Goal: Task Accomplishment & Management: Use online tool/utility

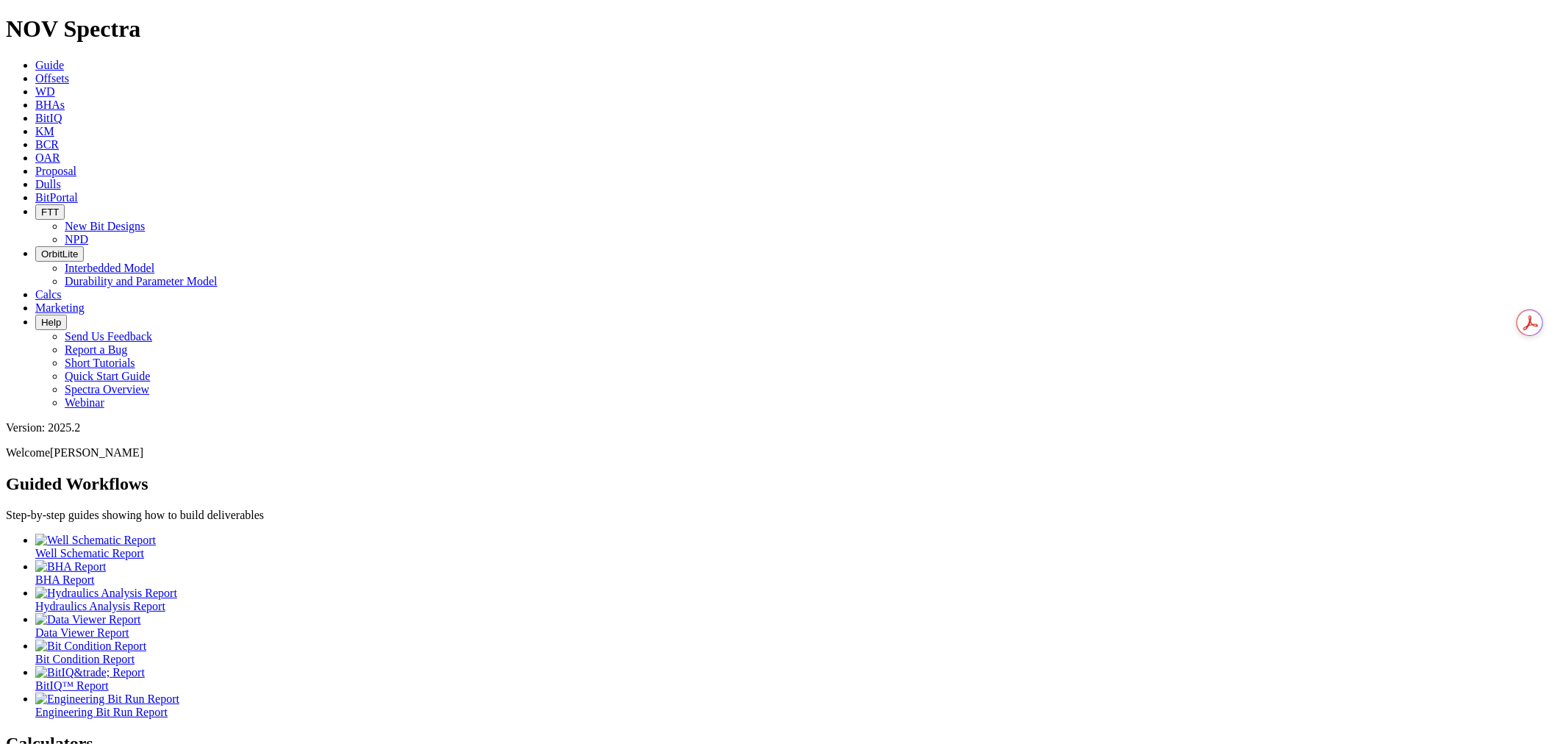
click at [35, 72] on icon at bounding box center [35, 78] width 0 height 13
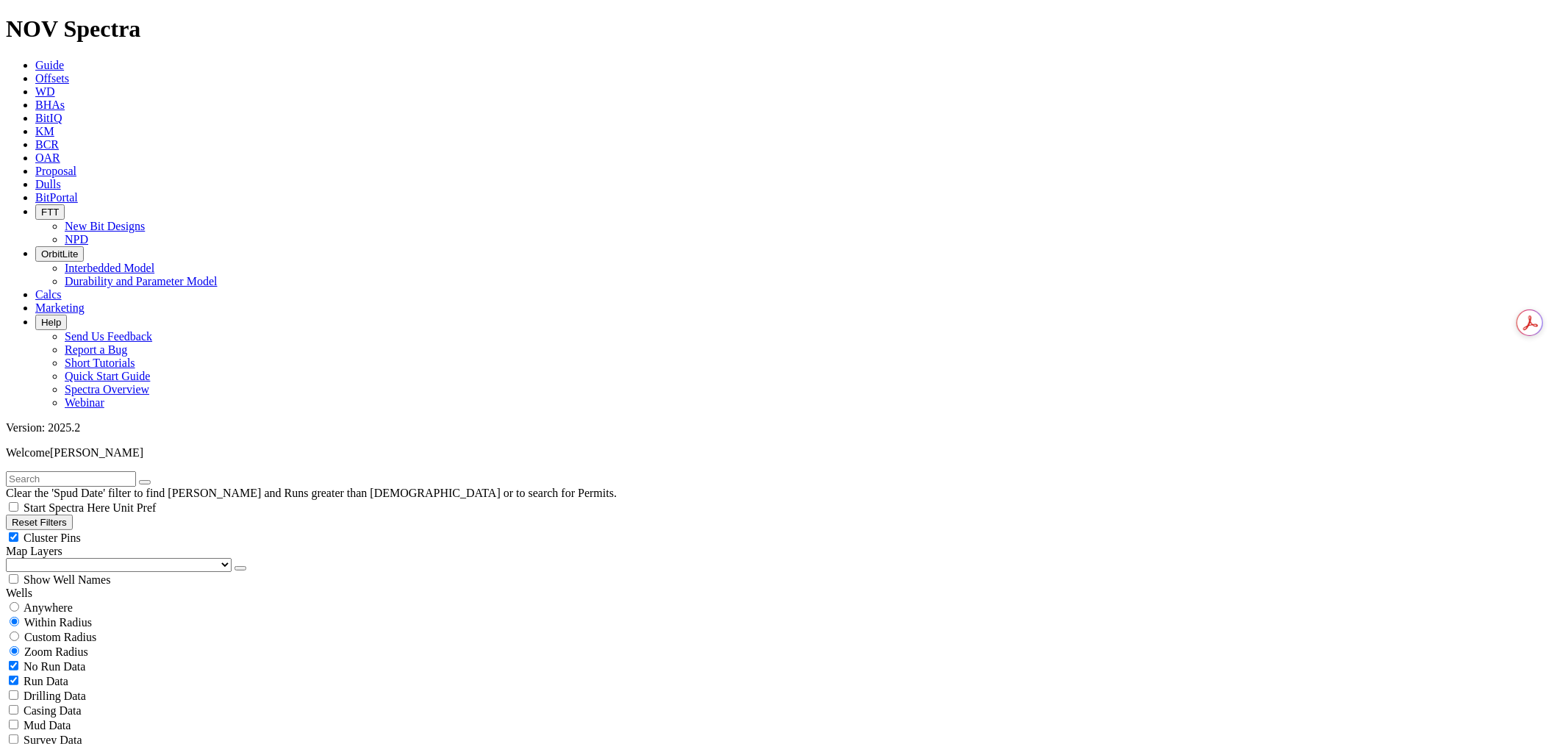
click at [111, 471] on input "text" at bounding box center [71, 478] width 130 height 15
type input "tkf66-x5"
click at [19, 602] on input "radio" at bounding box center [13, 606] width 9 height 9
radio input "true"
radio input "false"
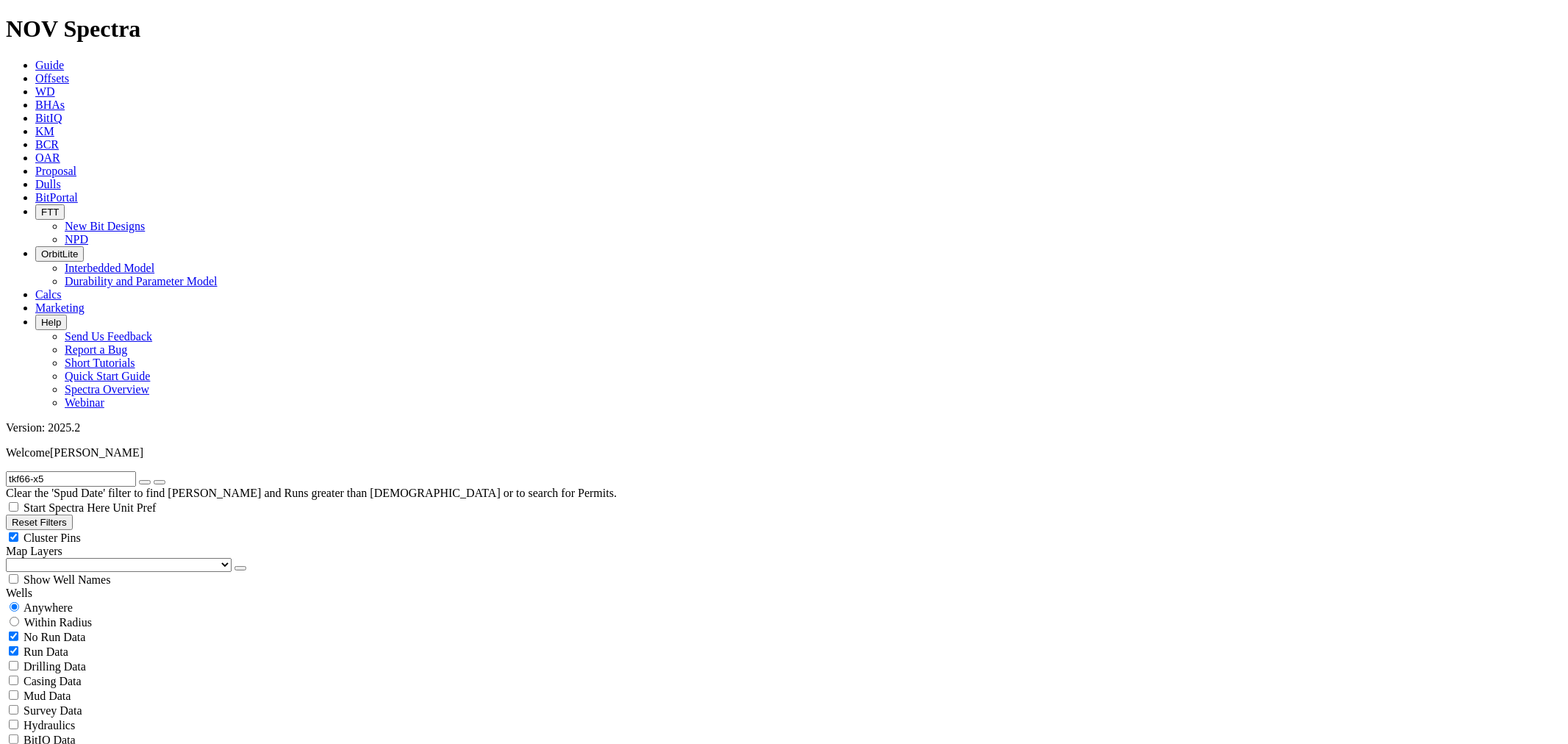
click at [235, 566] on button "button" at bounding box center [240, 568] width 12 height 4
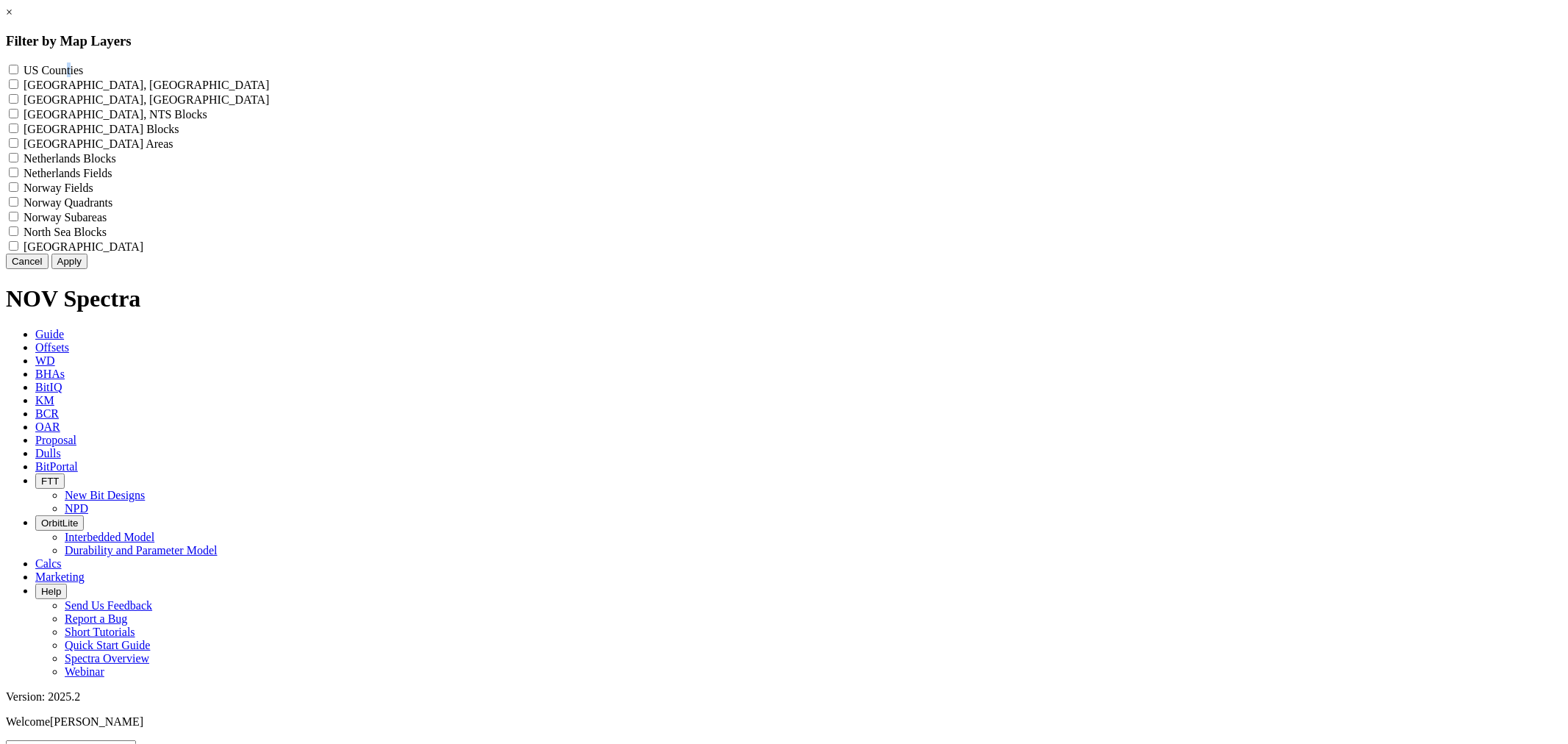
drag, startPoint x: 736, startPoint y: 74, endPoint x: 726, endPoint y: 83, distance: 13.5
click at [83, 75] on label "US Counties - ()" at bounding box center [53, 70] width 59 height 13
click at [18, 68] on Counties "US Counties - ()" at bounding box center [13, 68] width 9 height 9
checkbox Counties "true"
click at [88, 269] on button "Apply" at bounding box center [69, 261] width 36 height 15
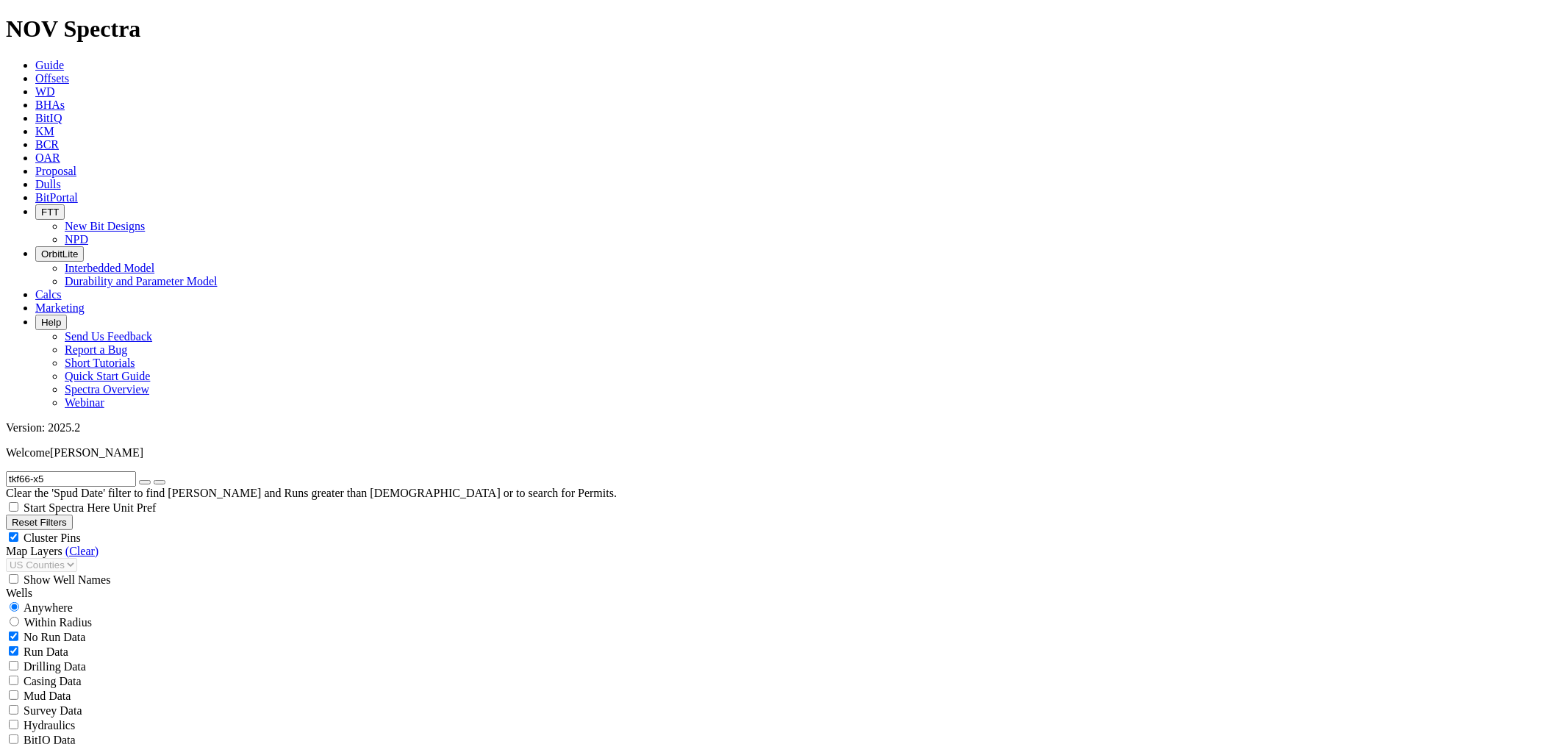
radio input "false"
radio input "true"
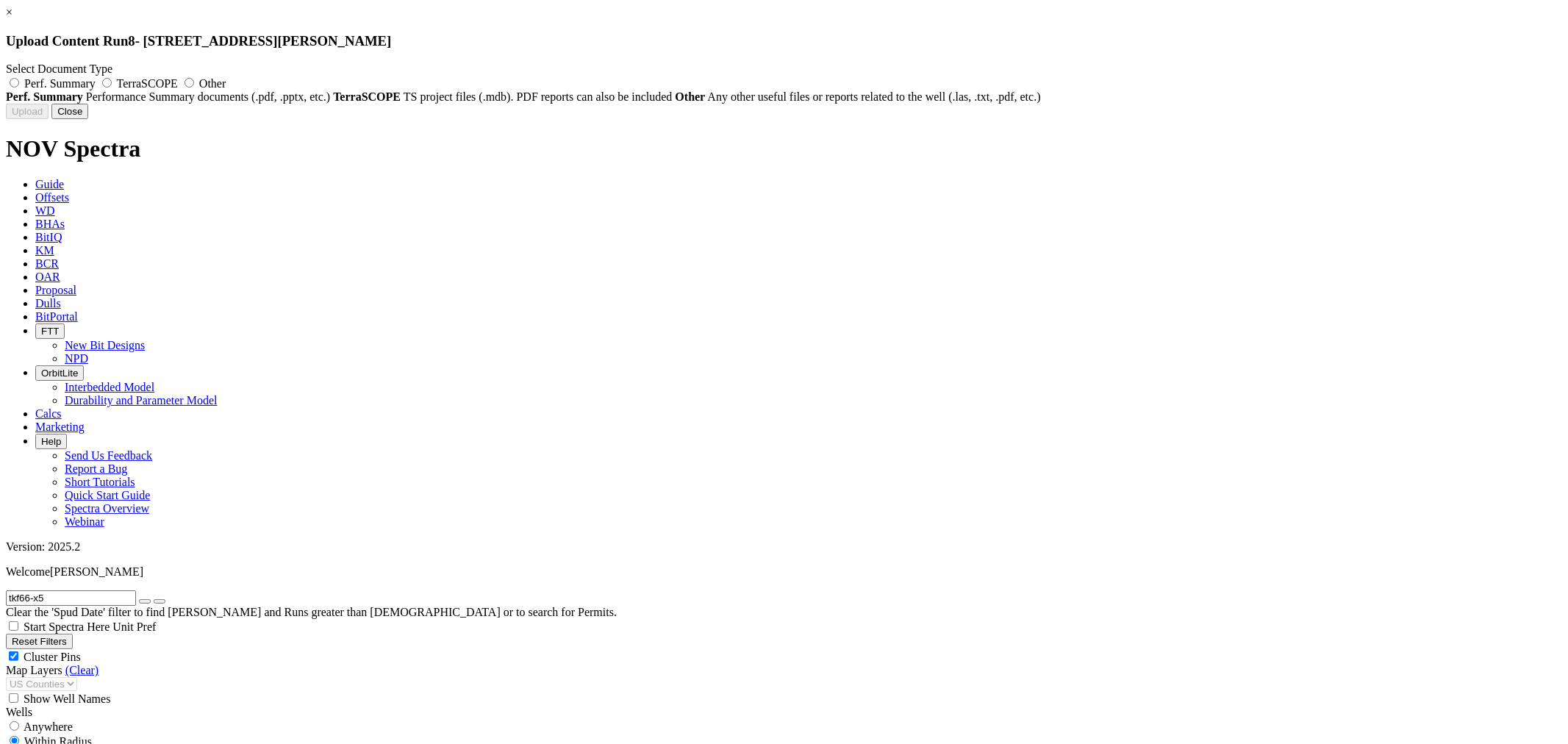
click at [13, 18] on link "×" at bounding box center [9, 12] width 7 height 13
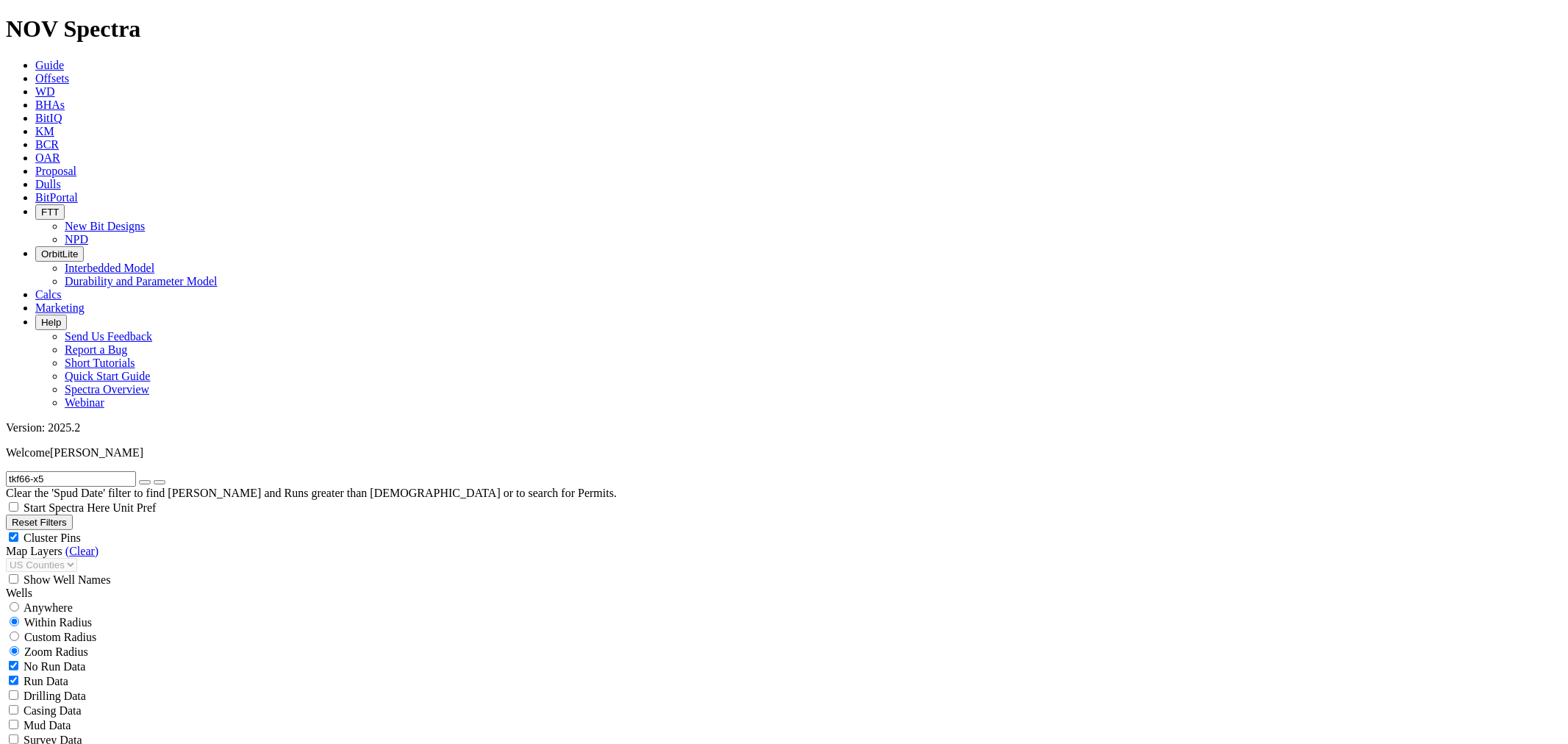
click at [54, 631] on span "Custom Radius" at bounding box center [60, 637] width 72 height 13
radio input "true"
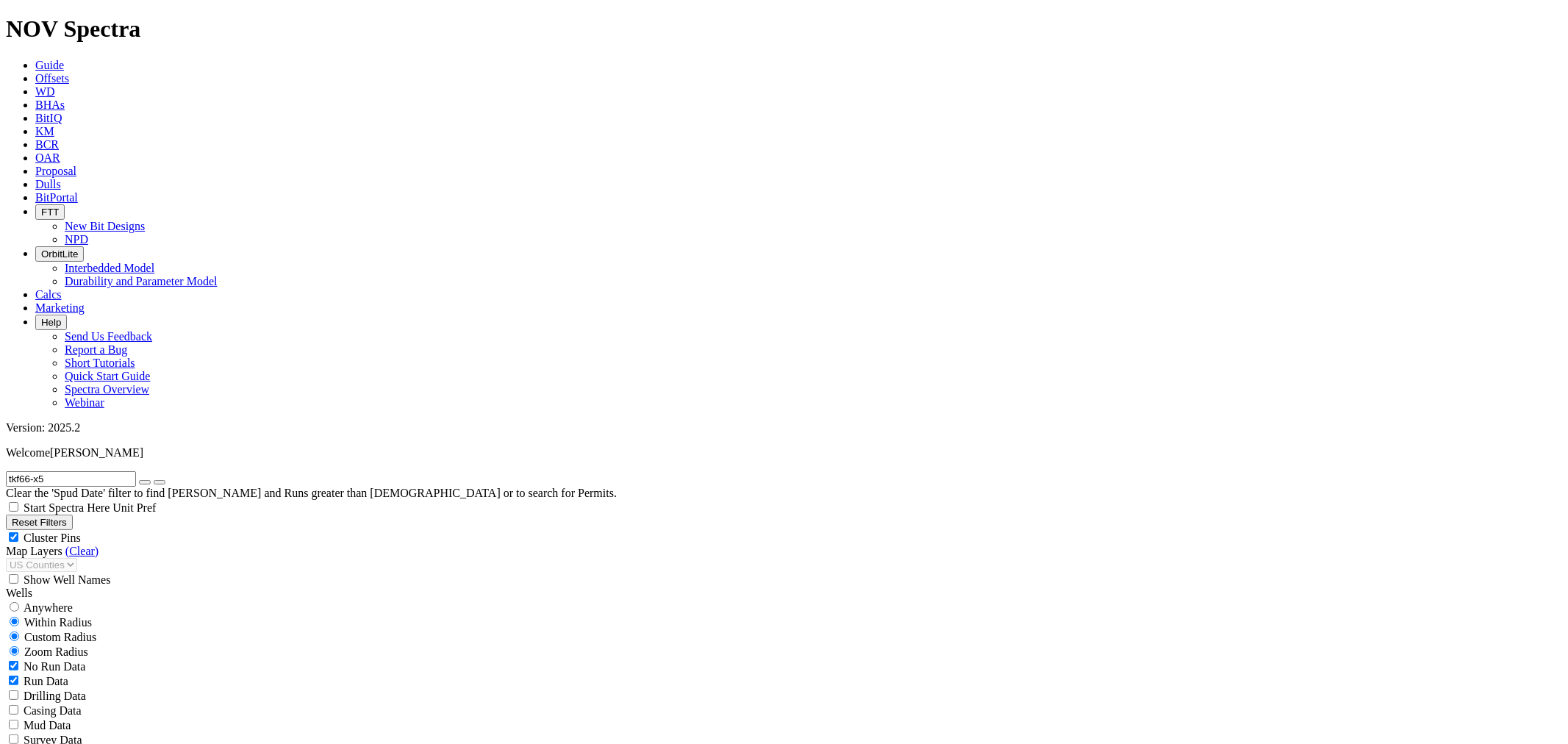
radio input "false"
click at [40, 674] on button "Miles" at bounding box center [23, 681] width 34 height 15
click at [83, 659] on input "number" at bounding box center [71, 666] width 130 height 15
type input "5"
click at [144, 483] on icon "button" at bounding box center [144, 483] width 0 height 0
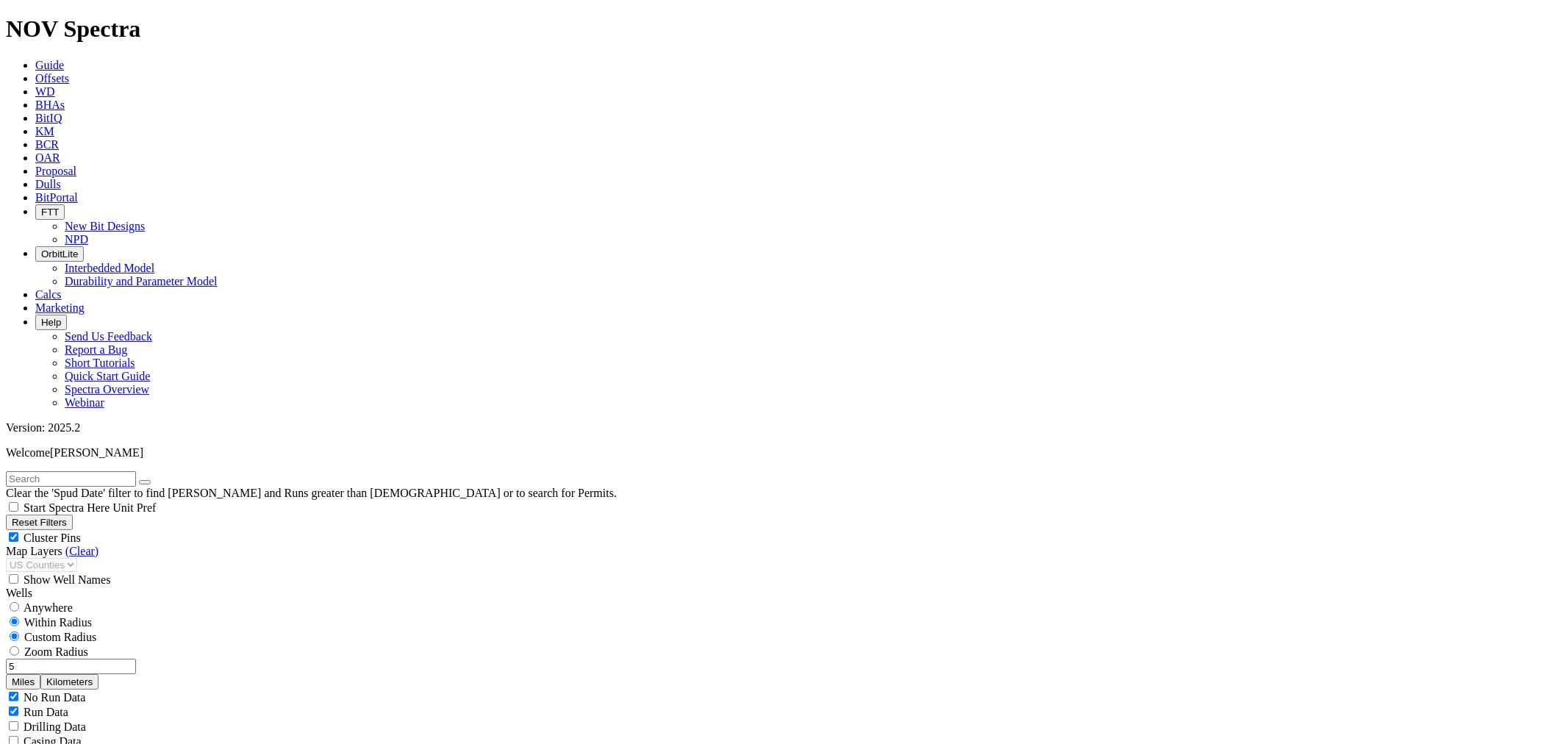
scroll to position [489, 0]
select select "7.875"
checkbox input "false"
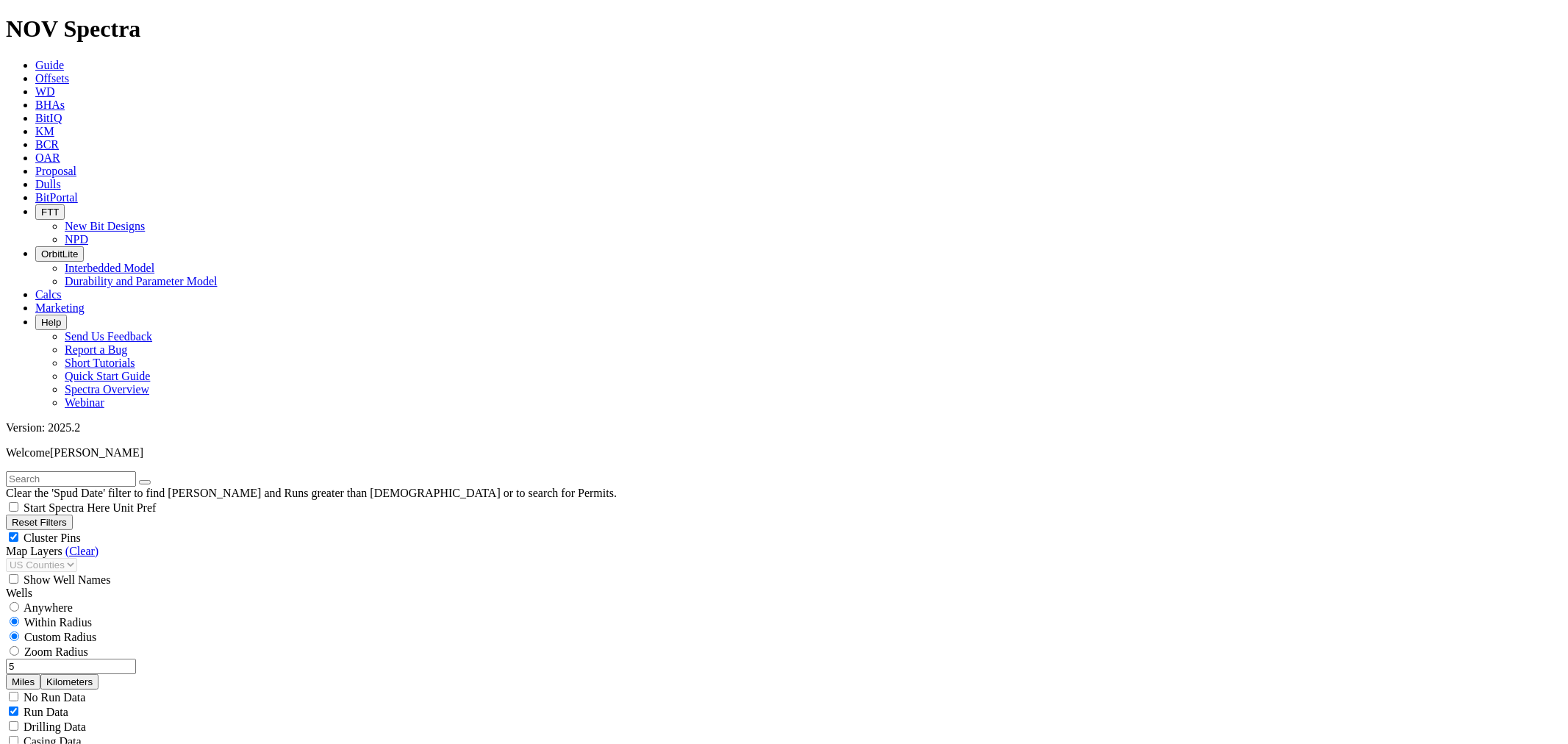
select select "? number:7.875 ?"
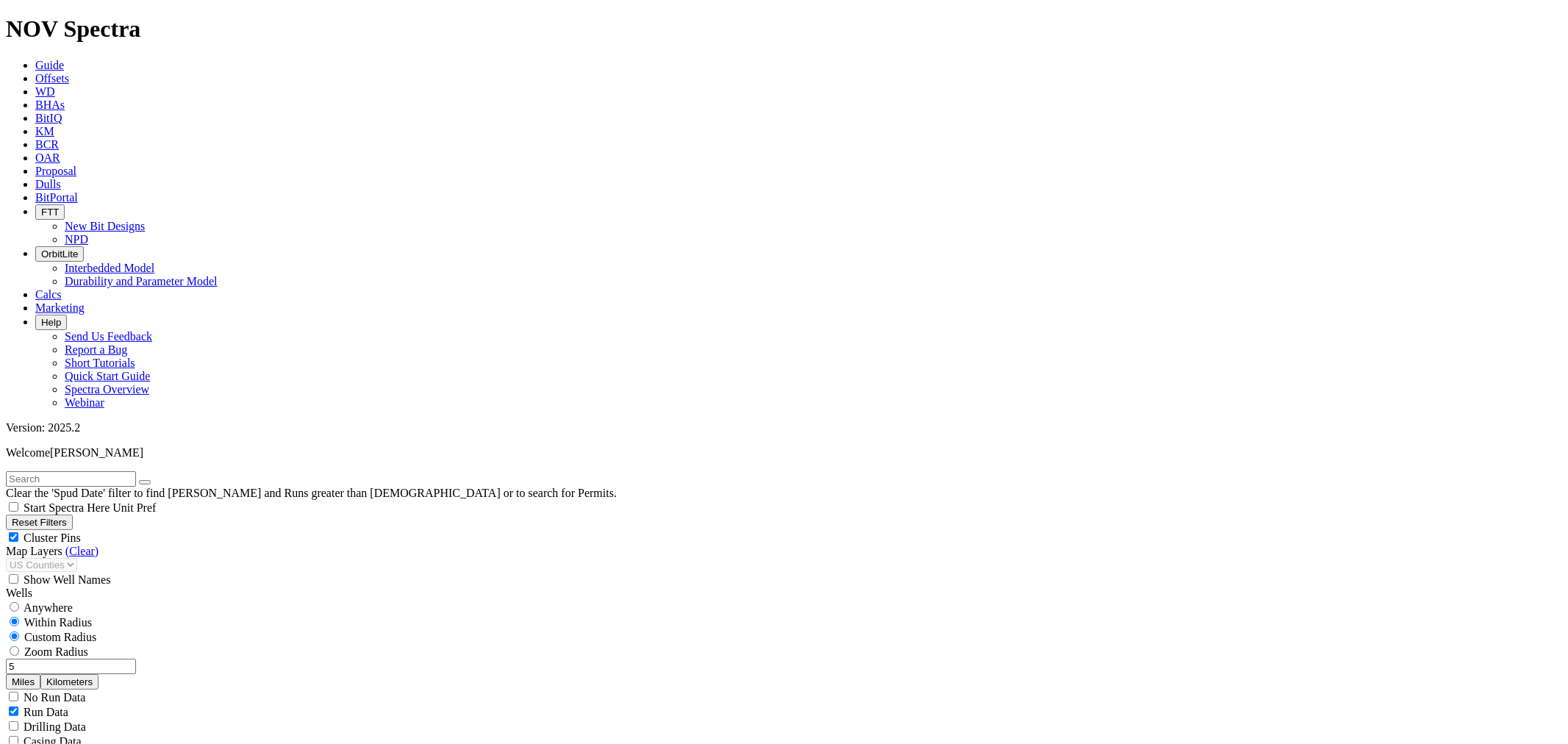
type input "[DATE]"
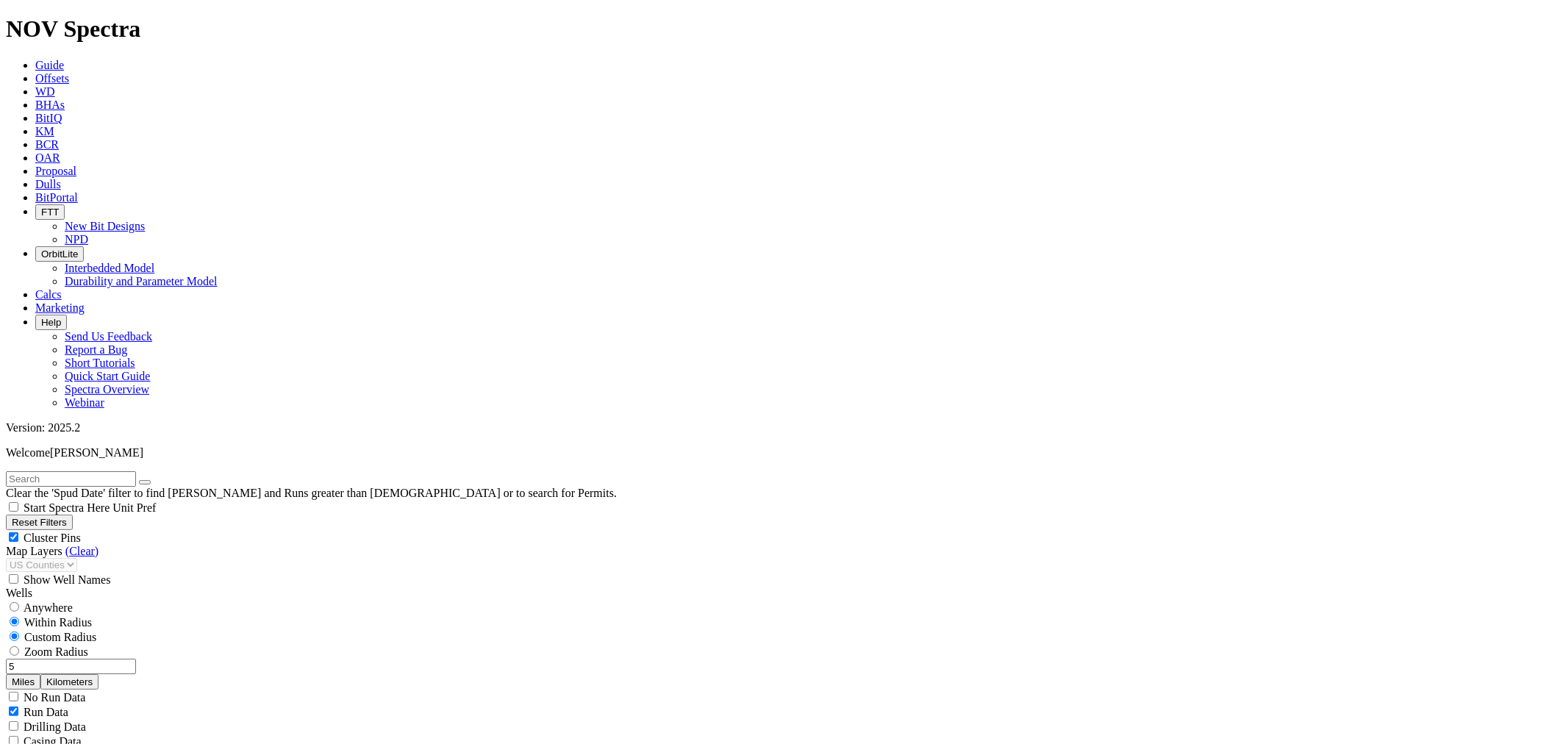
drag, startPoint x: 78, startPoint y: 595, endPoint x: 91, endPoint y: 582, distance: 18.4
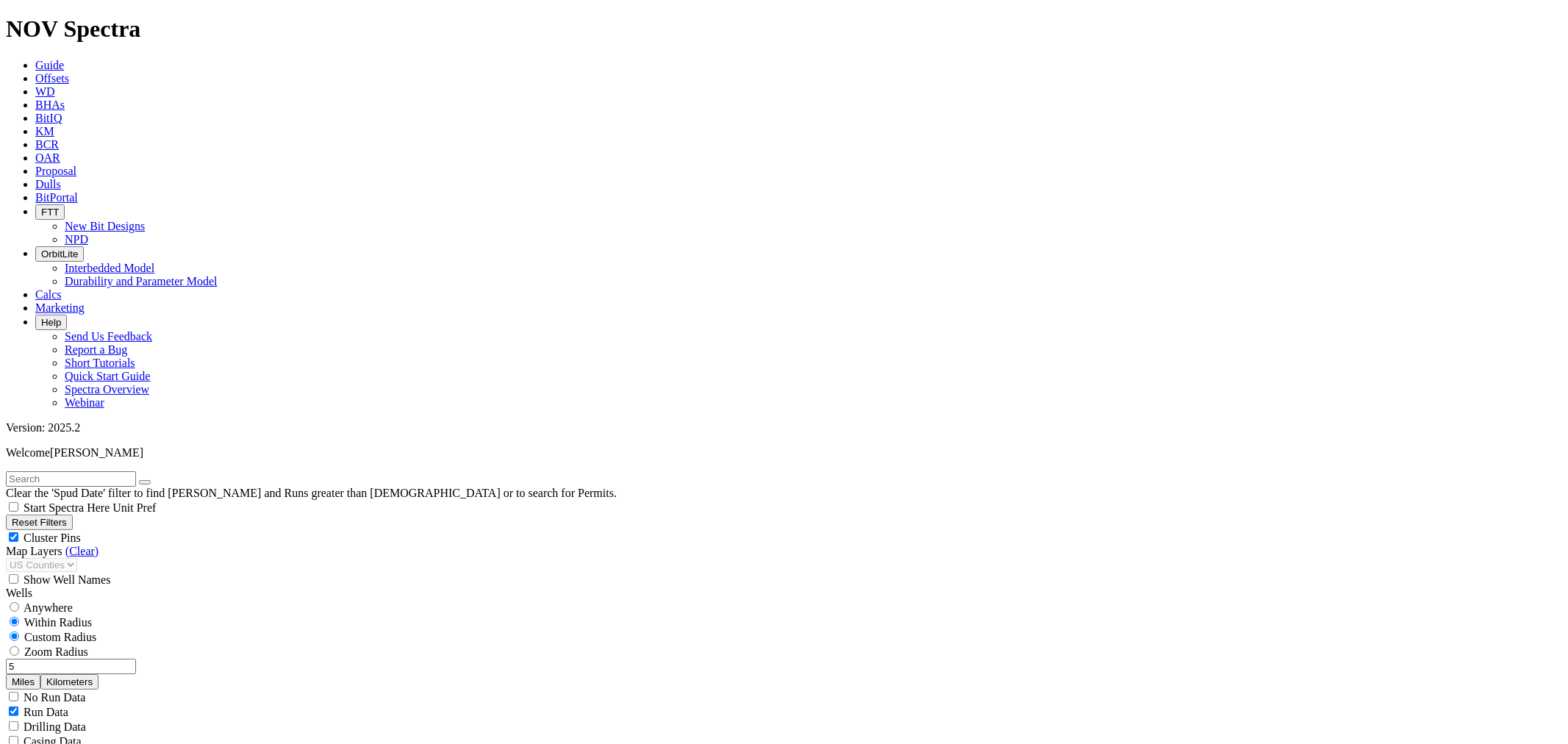
scroll to position [4549, 0]
type input "1500"
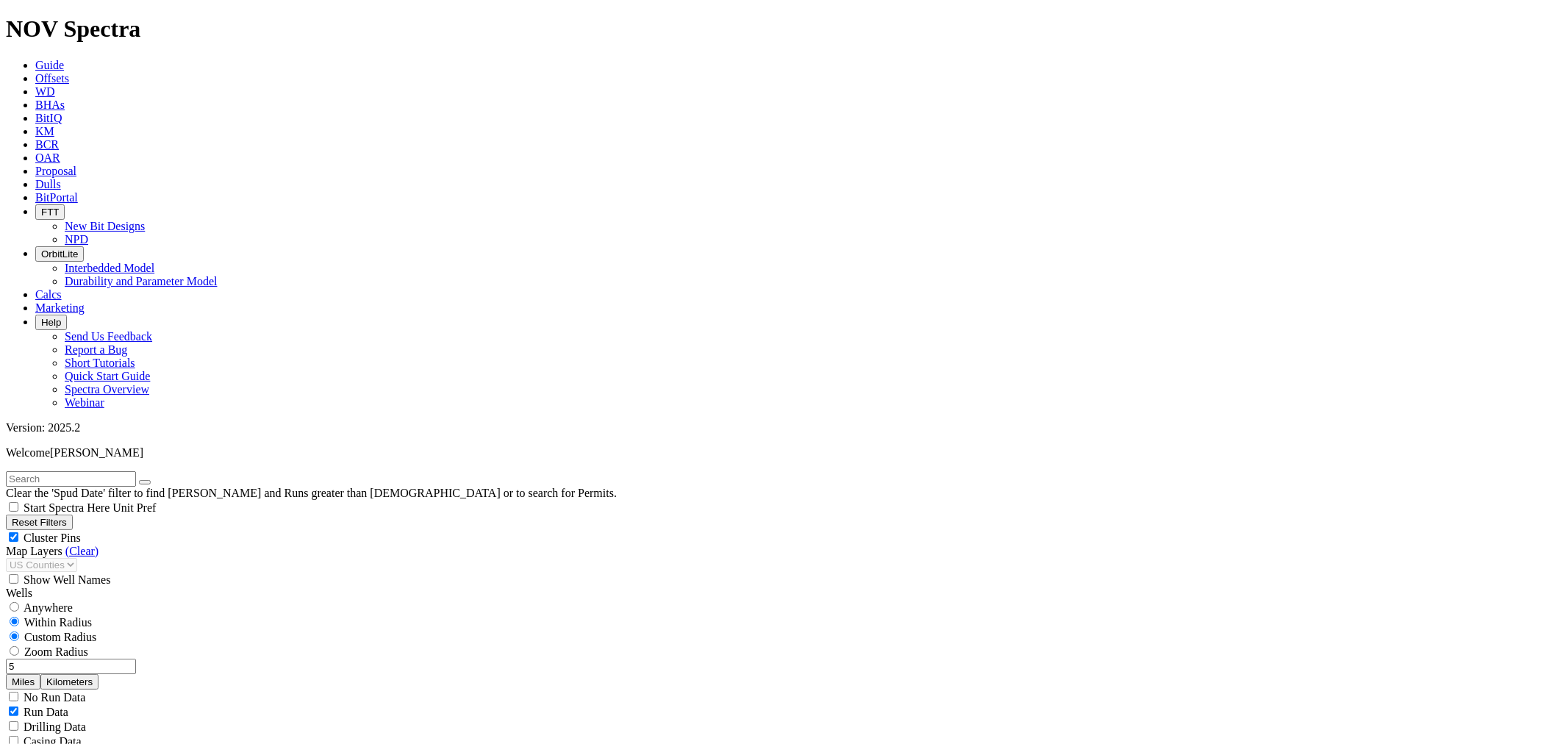
scroll to position [2047, 0]
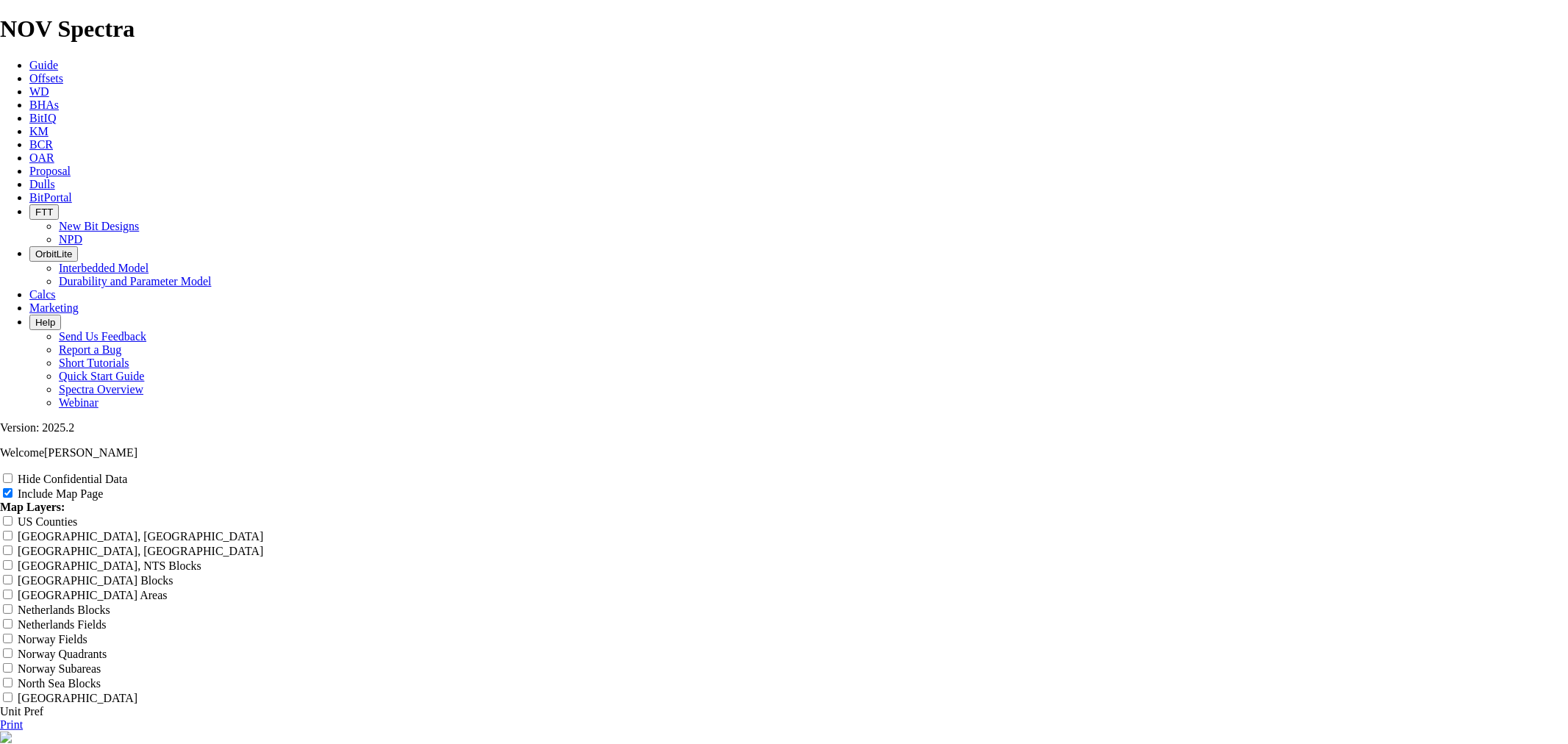
scroll to position [1307, 0]
click at [77, 515] on label "US Counties" at bounding box center [47, 521] width 59 height 13
click at [13, 516] on input "US Counties" at bounding box center [8, 520] width 9 height 9
checkbox input "true"
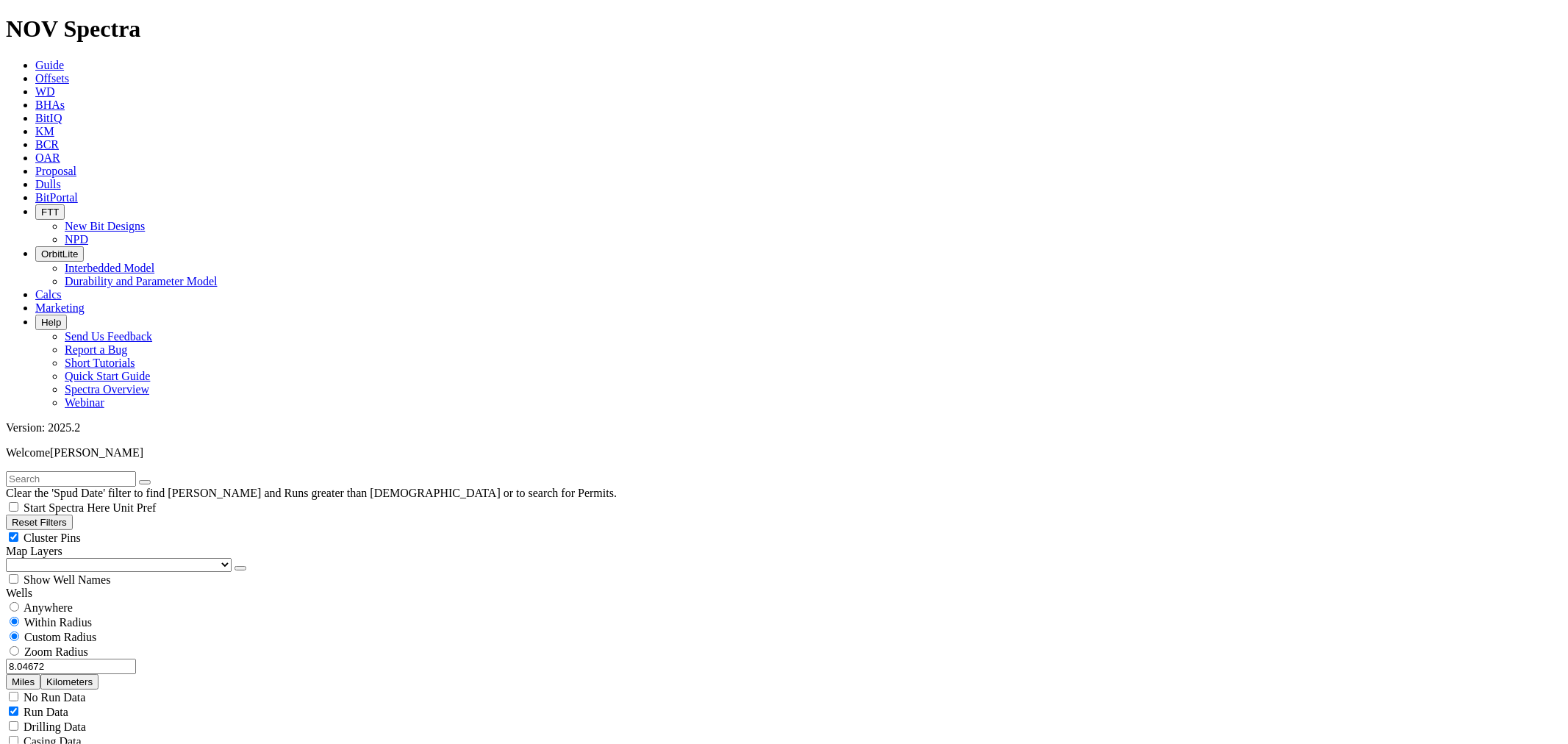
scroll to position [653, 0]
select select
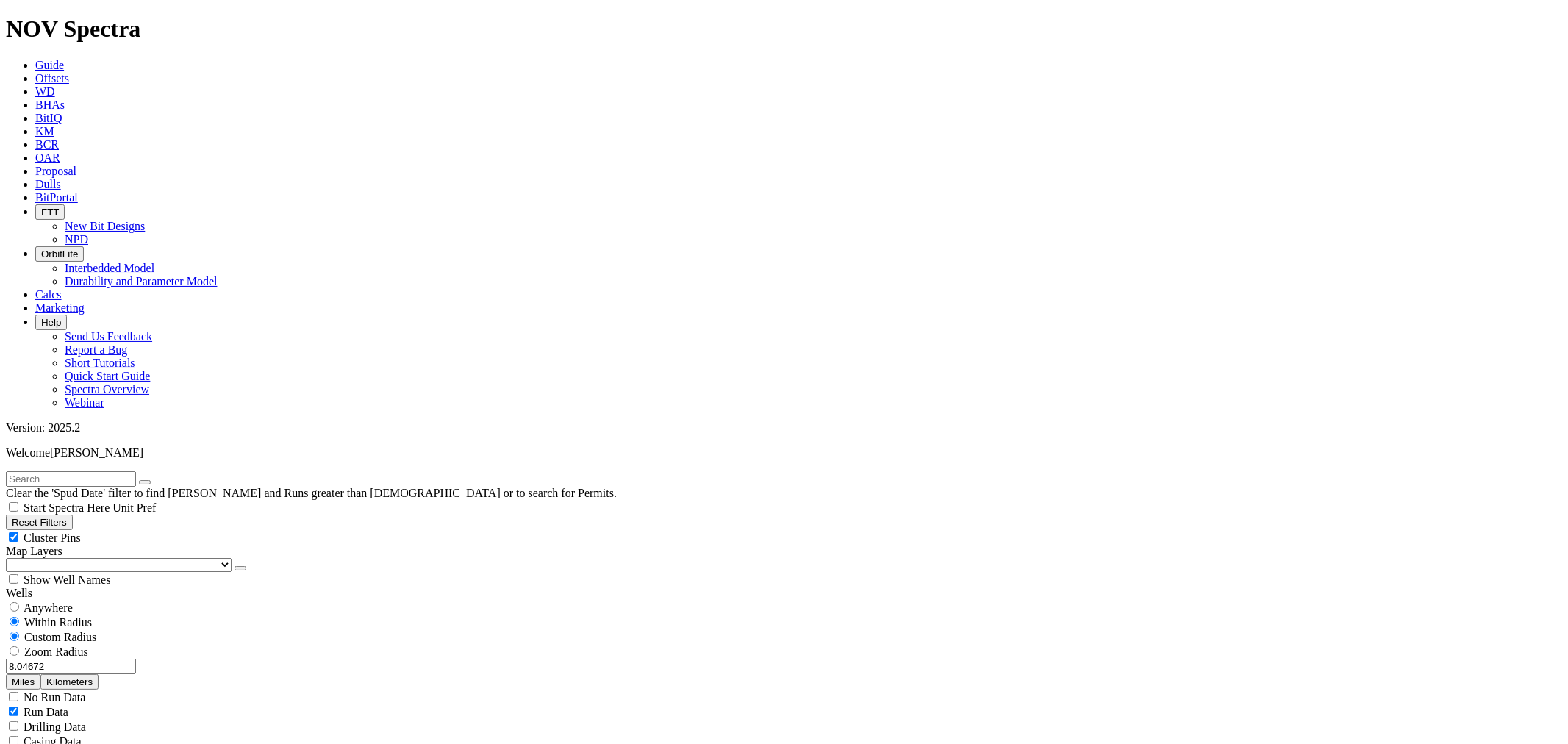
scroll to position [3518, 0]
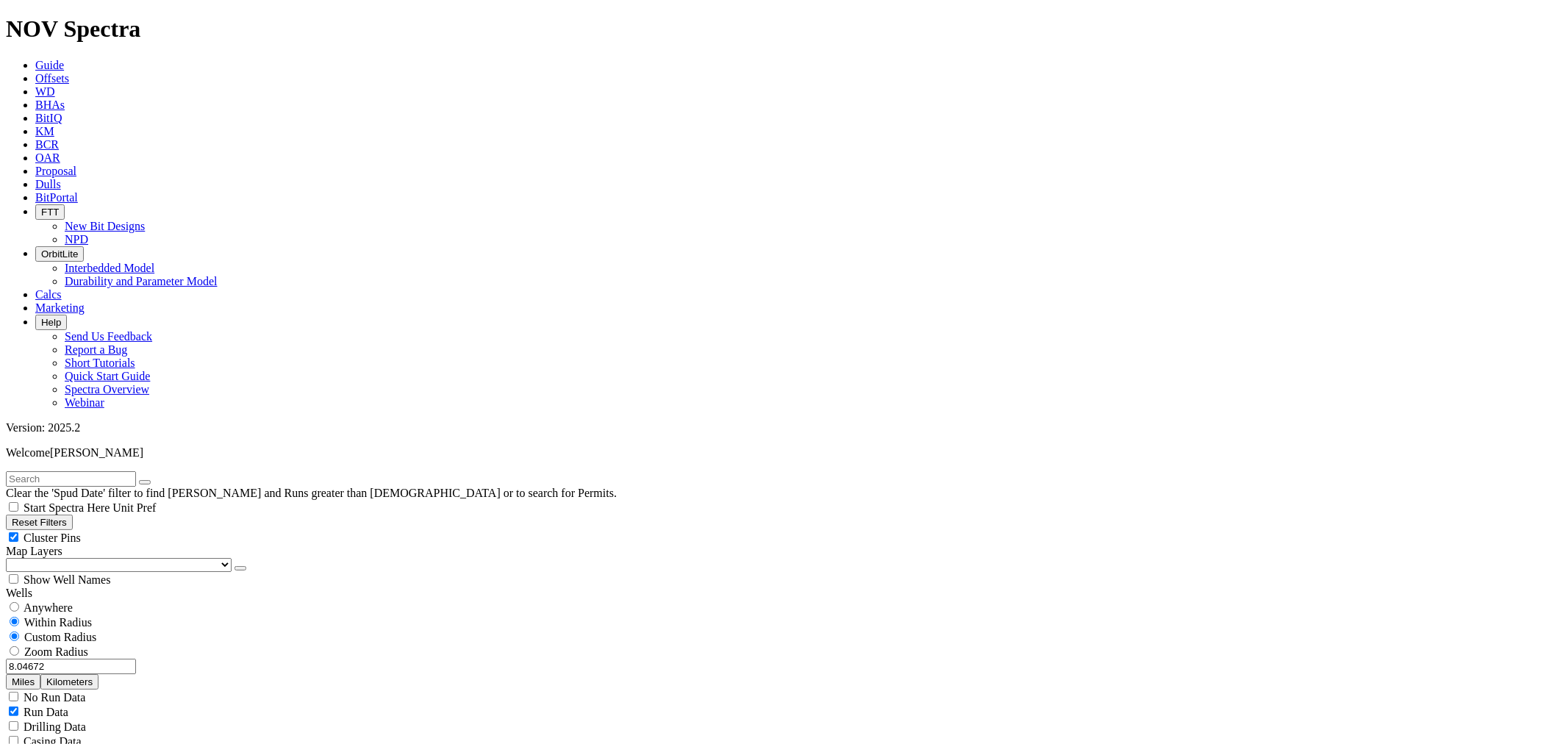
scroll to position [653, 0]
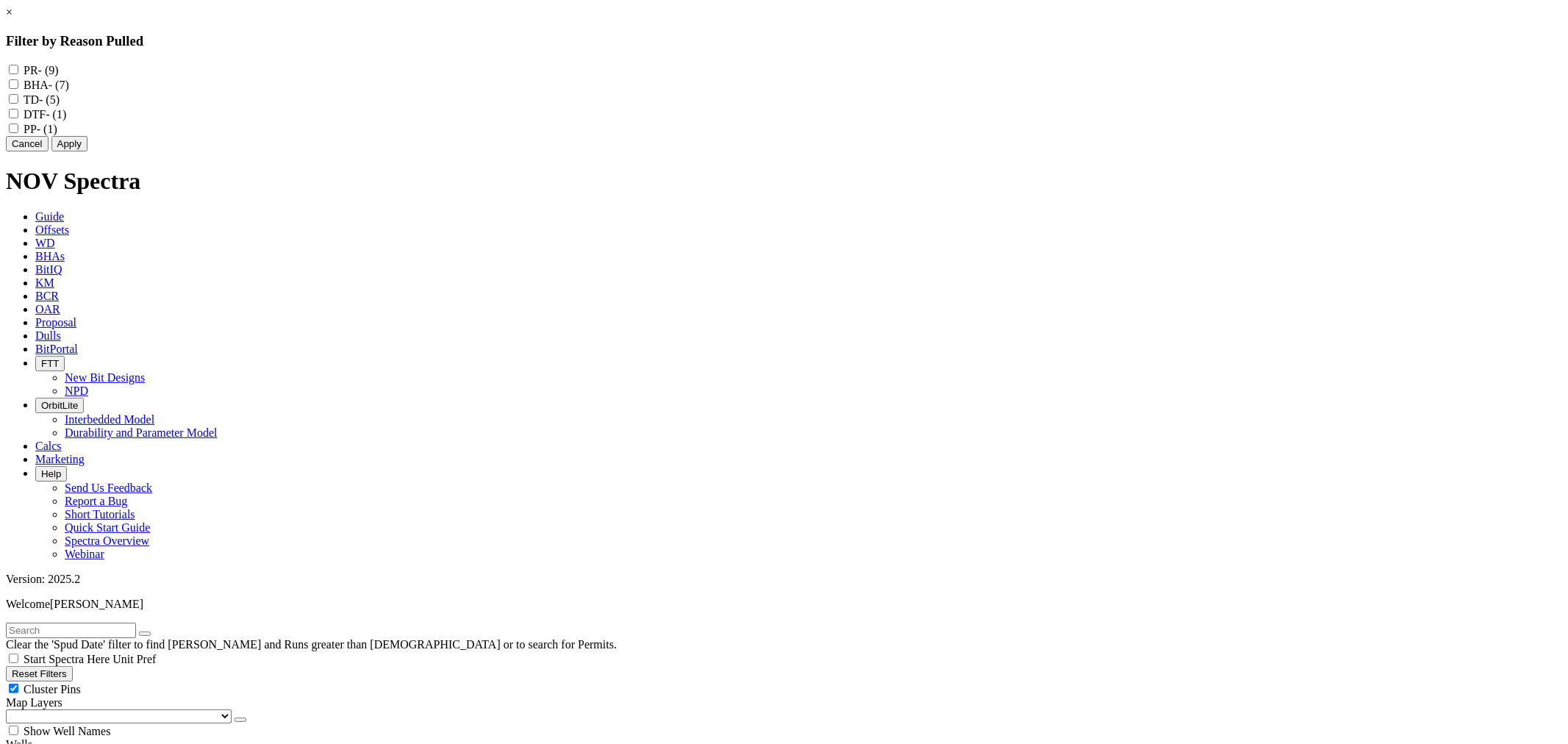
click at [692, 107] on div "TD - (5)" at bounding box center [784, 99] width 1556 height 15
click at [695, 106] on div "TD - (5)" at bounding box center [784, 99] width 1556 height 15
click at [18, 104] on input "TD - (5)" at bounding box center [13, 99] width 9 height 9
checkbox input "true"
click at [18, 85] on input "BHA - (7)" at bounding box center [13, 84] width 9 height 9
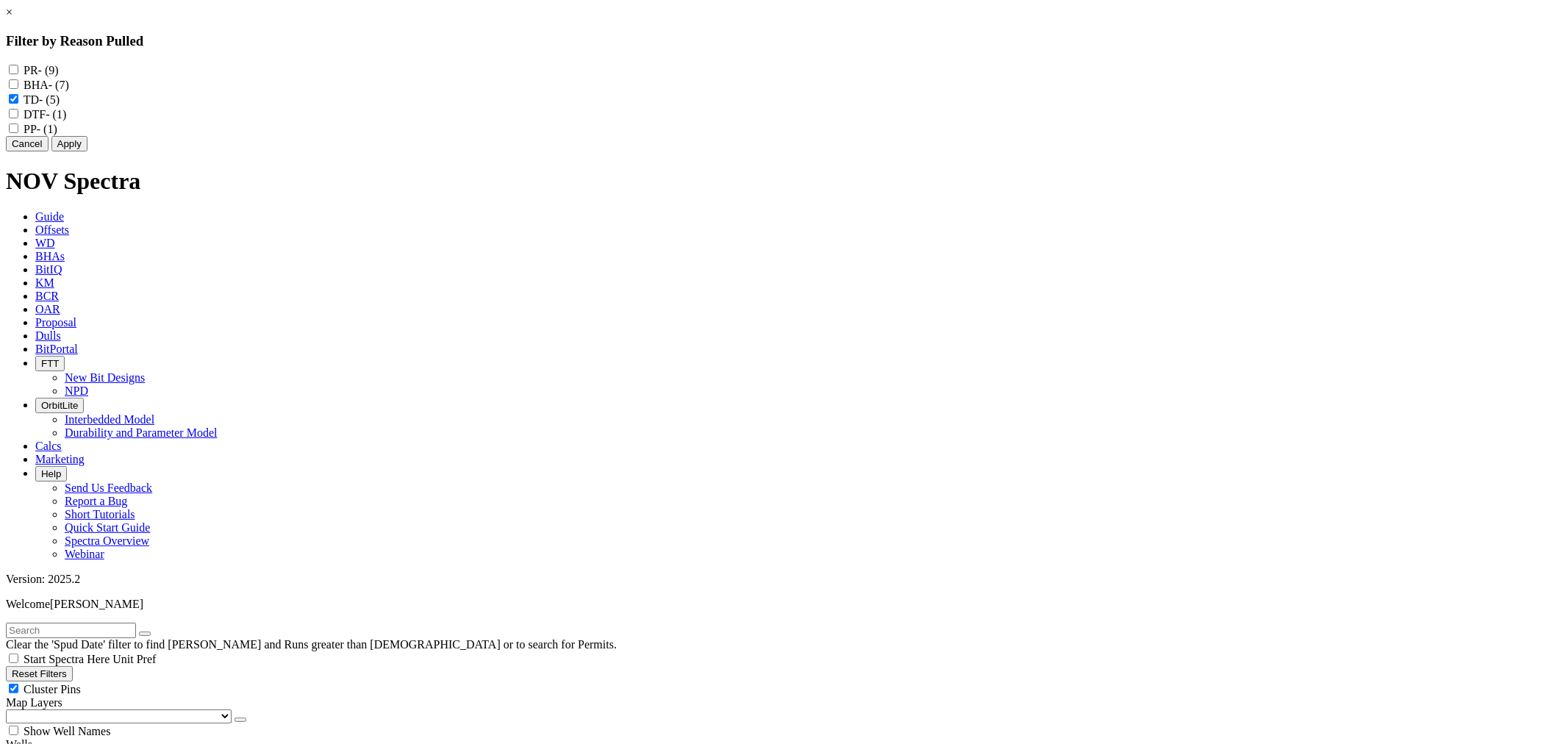
checkbox input "true"
click at [88, 151] on button "Apply" at bounding box center [69, 144] width 36 height 15
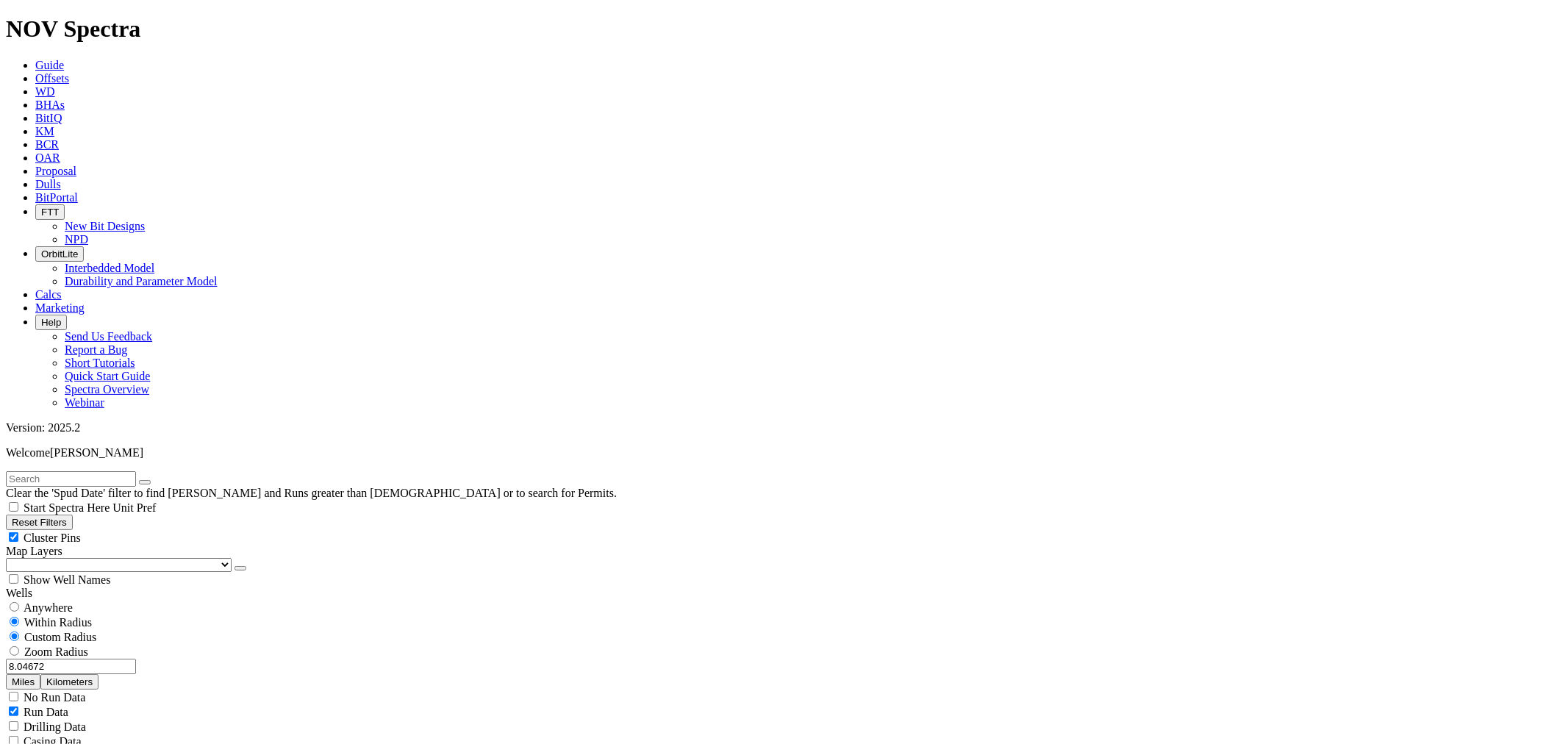
click at [71, 471] on input "text" at bounding box center [71, 478] width 130 height 15
type input "tkf66-x5"
click at [40, 674] on button "Miles" at bounding box center [23, 681] width 34 height 15
click at [19, 646] on input "radio" at bounding box center [13, 650] width 9 height 9
radio input "true"
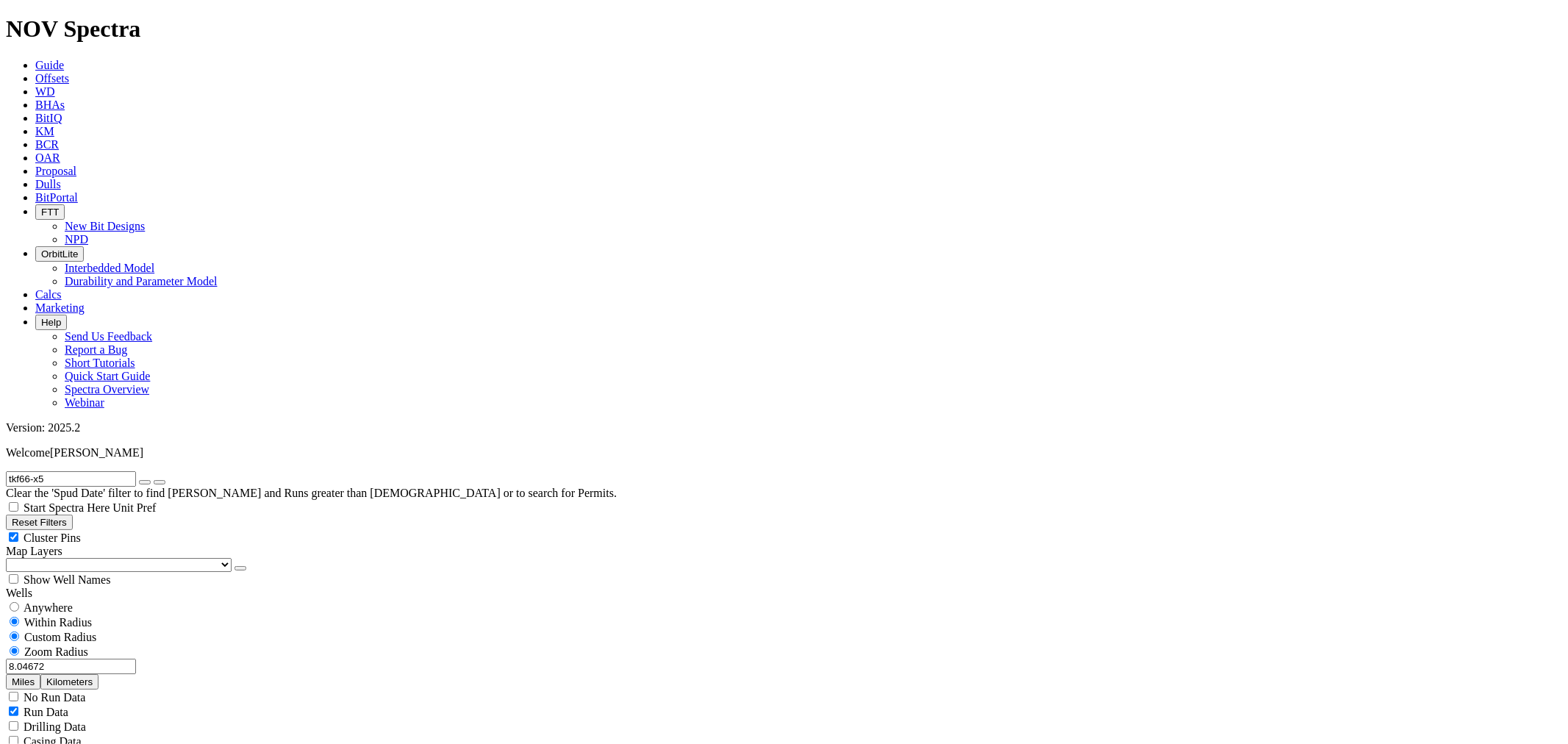
radio input "false"
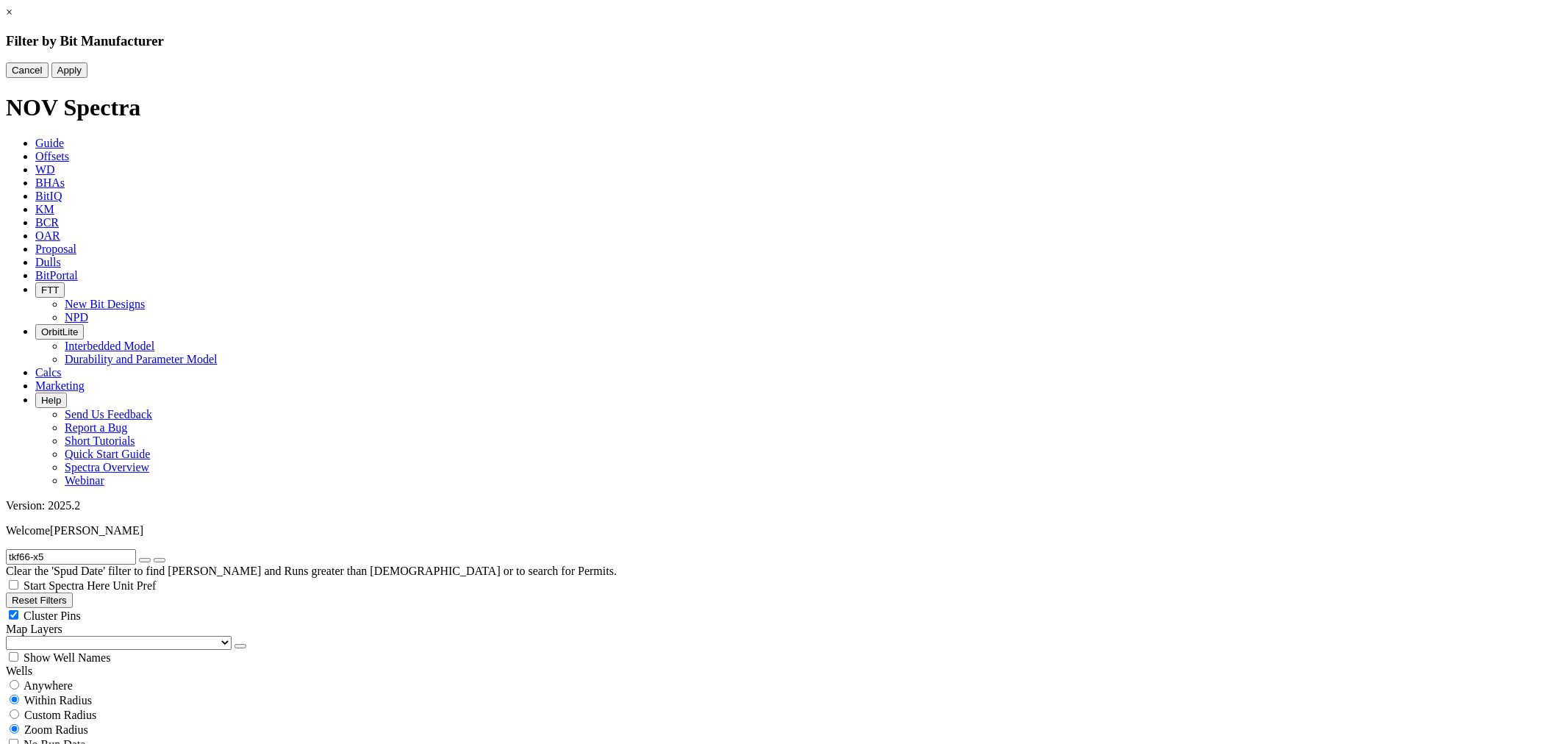
click at [48, 78] on button "Cancel" at bounding box center [27, 70] width 43 height 15
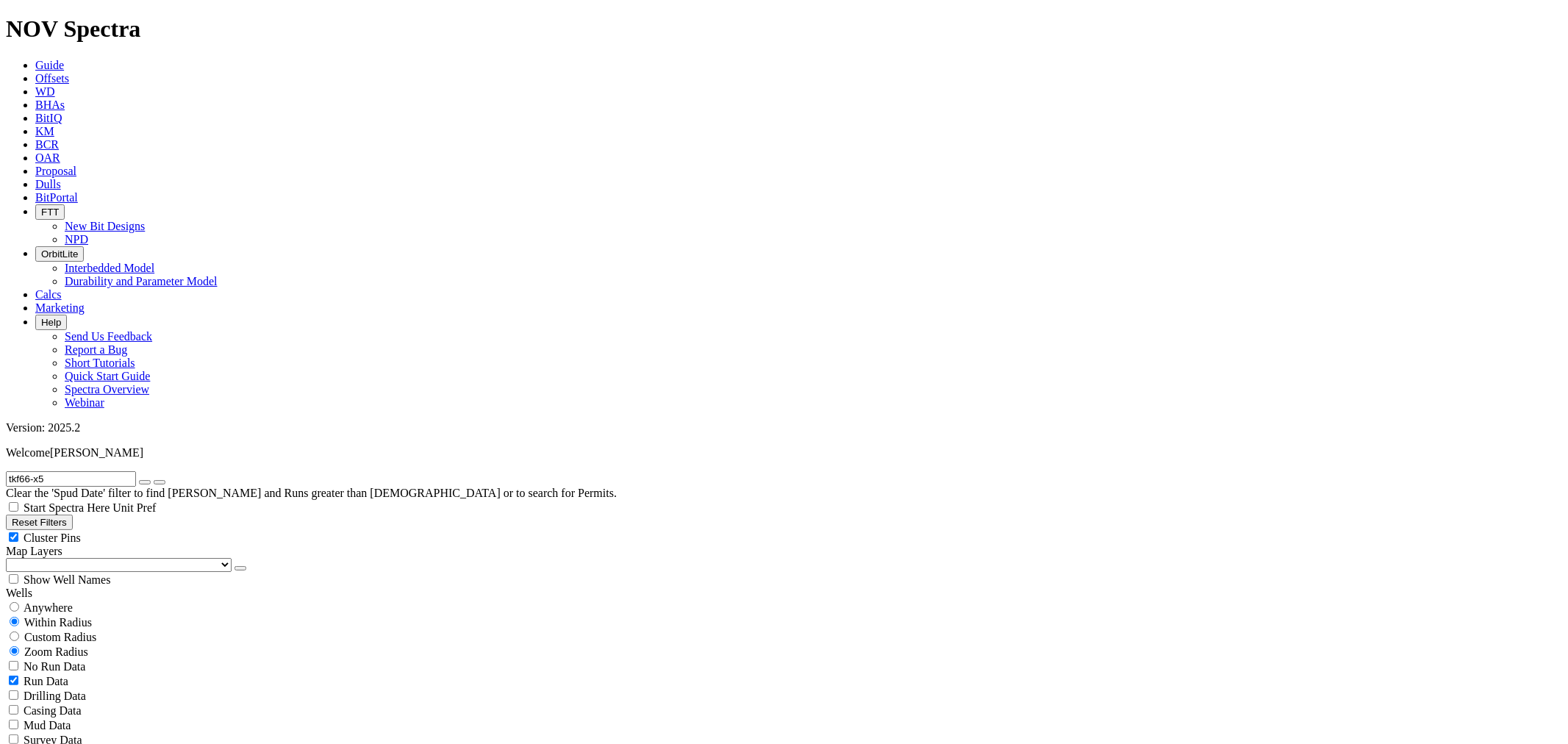
scroll to position [0, 0]
click at [151, 480] on button "button" at bounding box center [144, 482] width 12 height 4
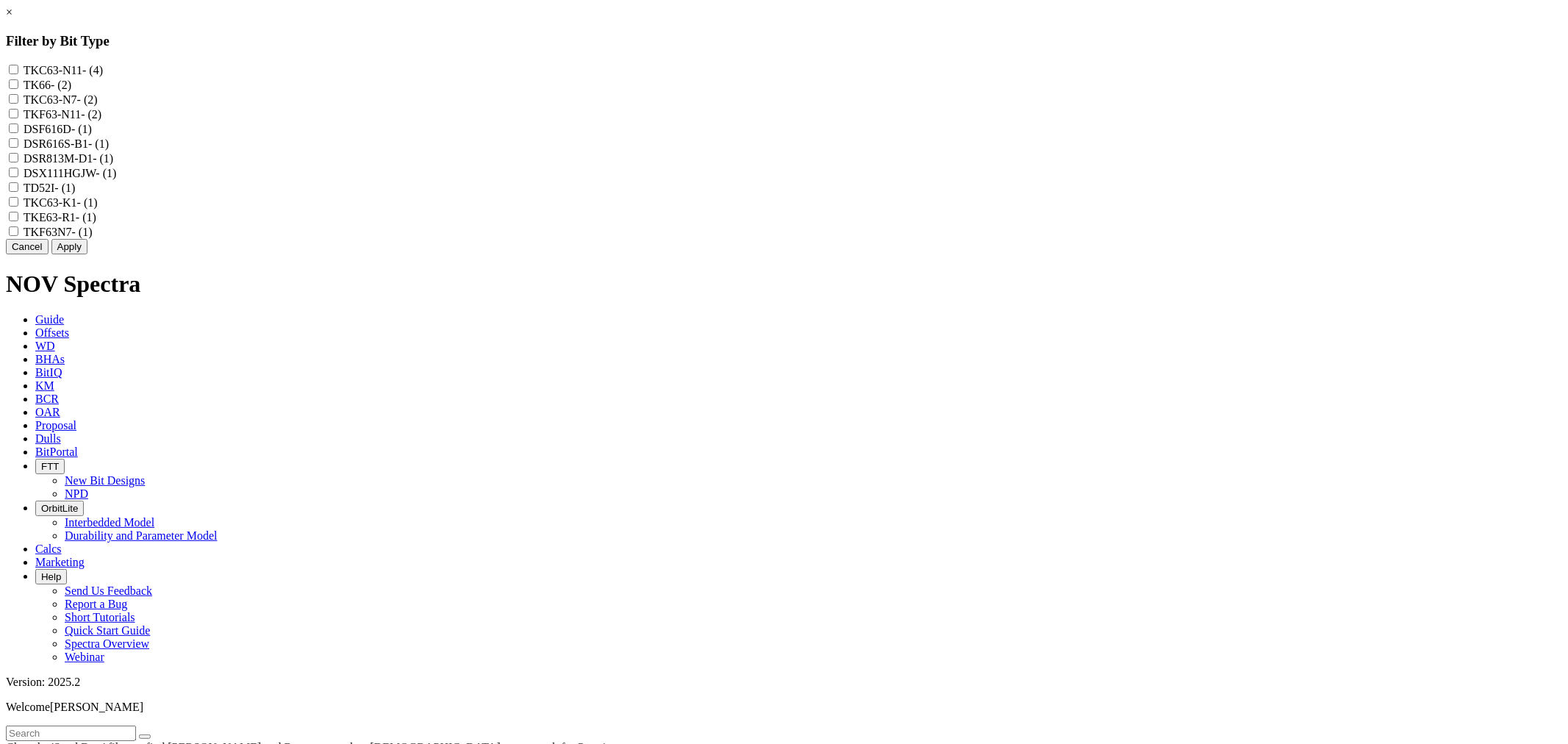
click at [13, 18] on link "×" at bounding box center [9, 12] width 7 height 13
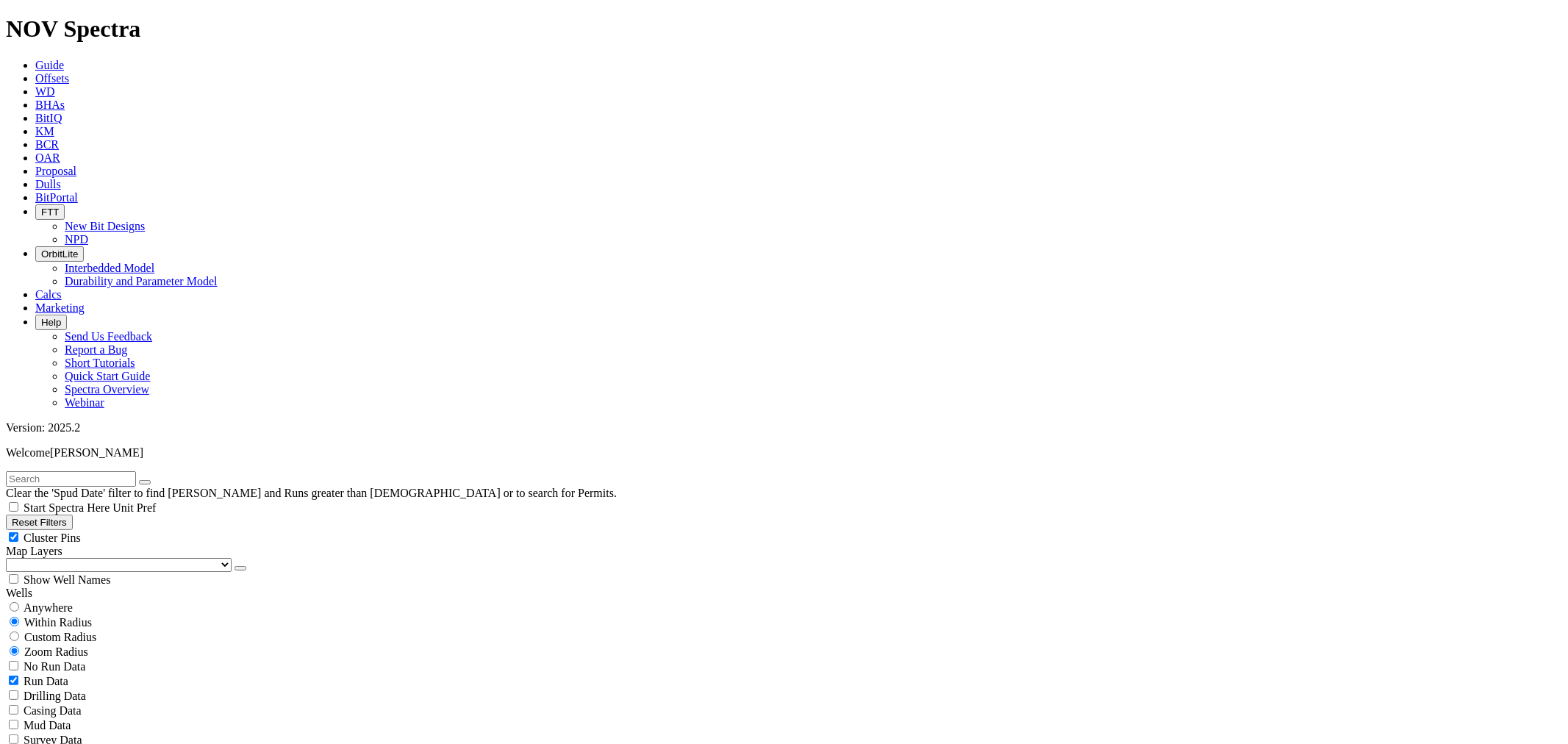
scroll to position [2846, 0]
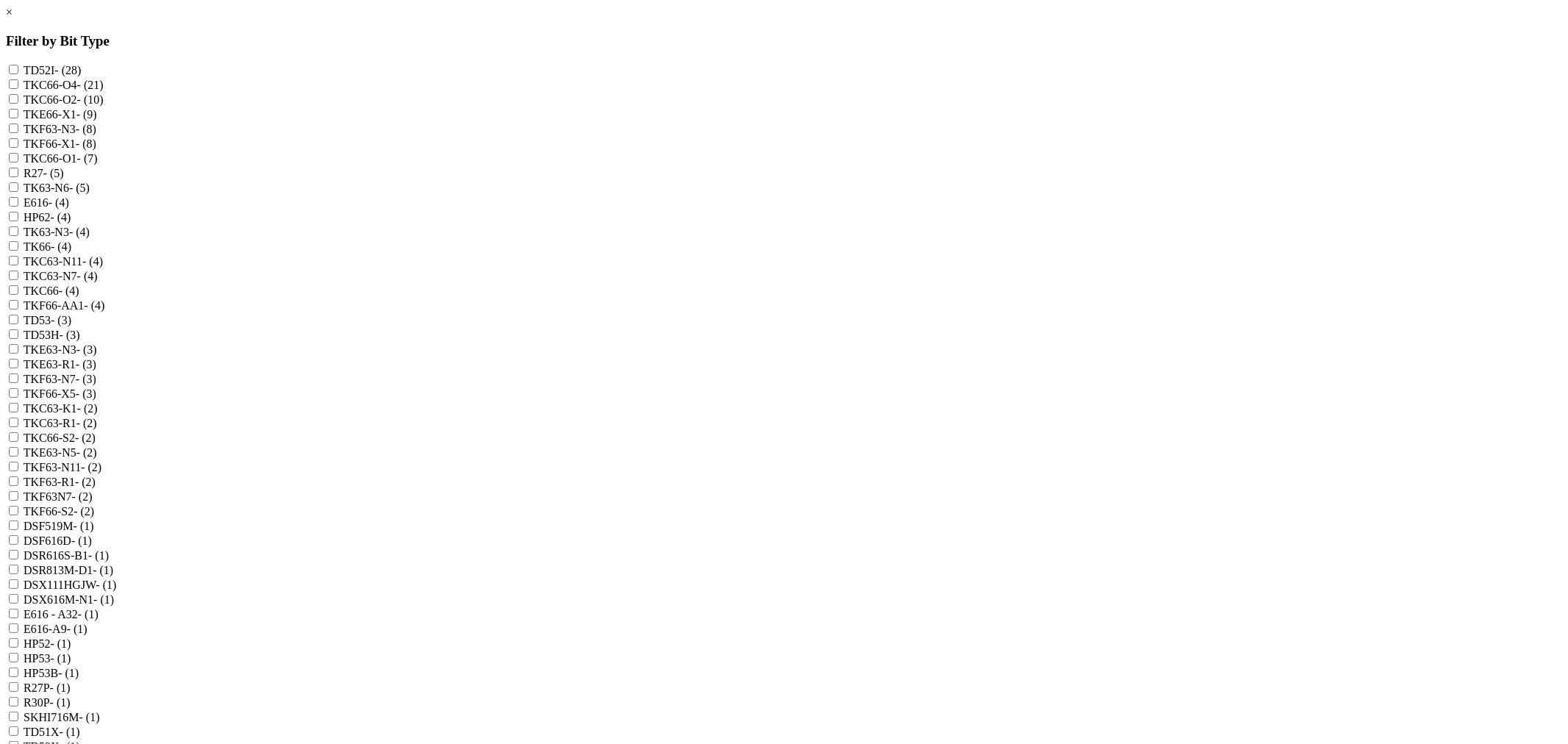
click at [18, 148] on input "TKF66-X1 - (8)" at bounding box center [13, 143] width 9 height 9
checkbox input "true"
click at [18, 119] on input "TKE66-X1 - (9)" at bounding box center [13, 113] width 9 height 9
checkbox input "true"
click at [18, 397] on input "TKF66-X5 - (3)" at bounding box center [13, 392] width 9 height 9
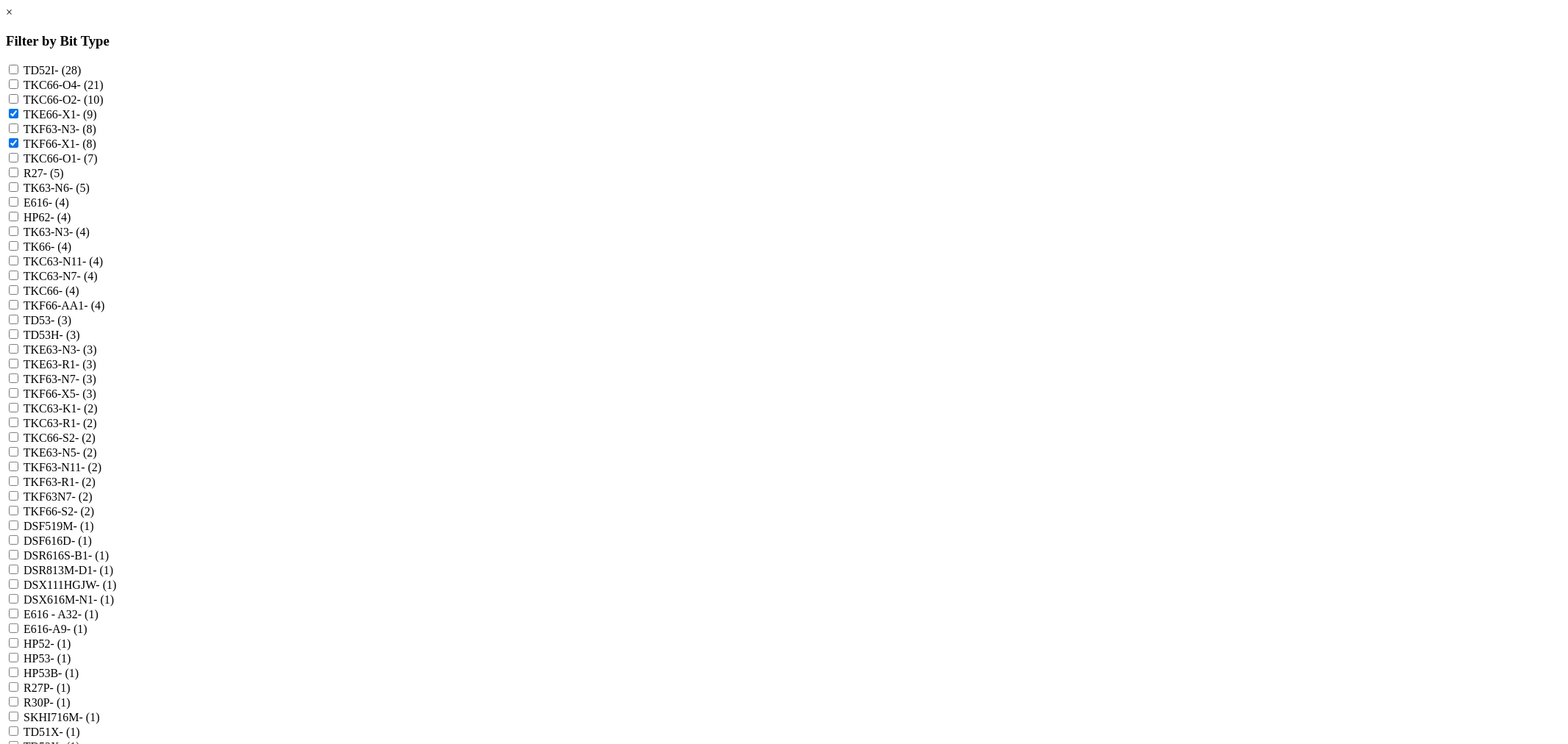
checkbox input "true"
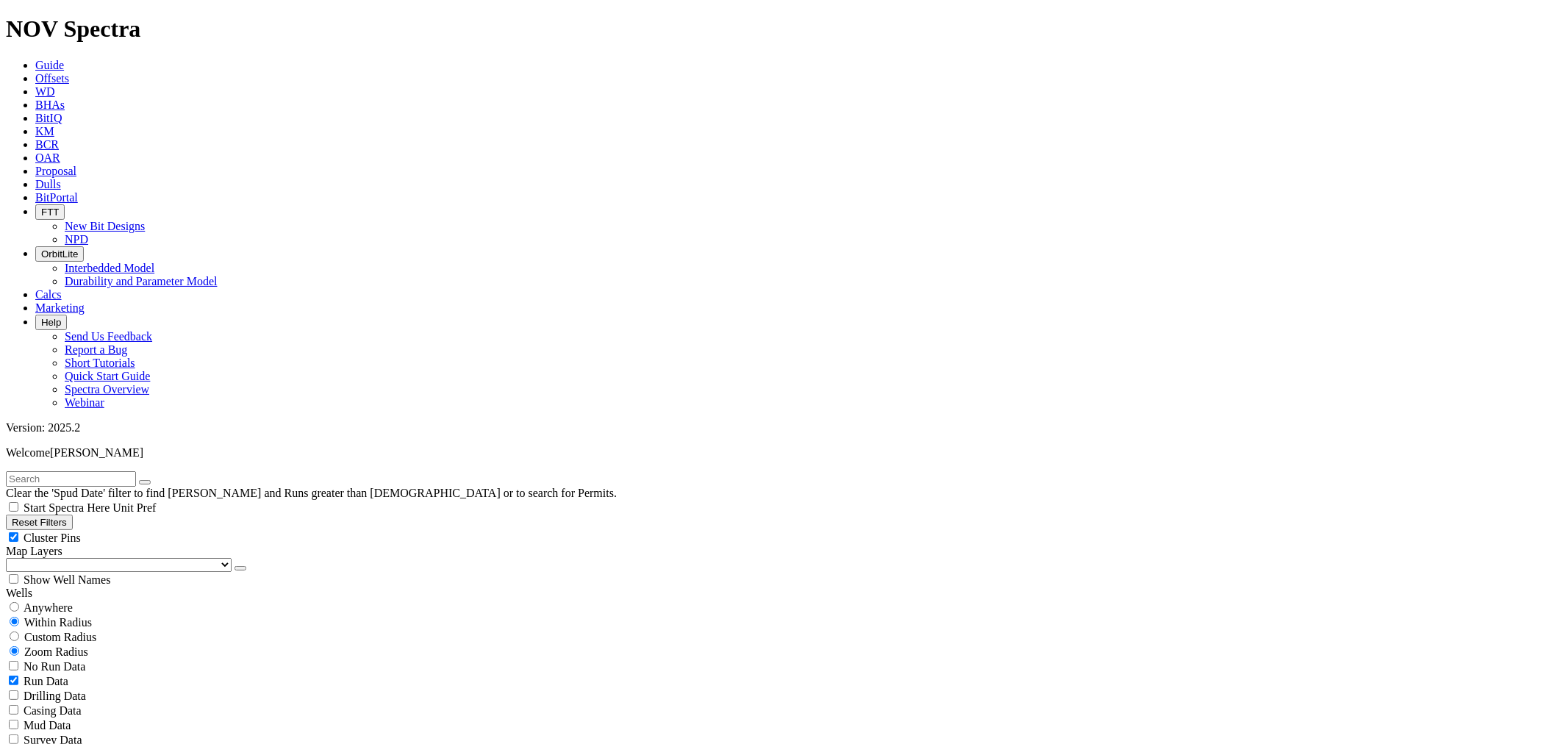
scroll to position [1708, 0]
drag, startPoint x: 1393, startPoint y: 237, endPoint x: 1471, endPoint y: 240, distance: 78.1
click at [78, 631] on span "Custom Radius" at bounding box center [60, 637] width 72 height 13
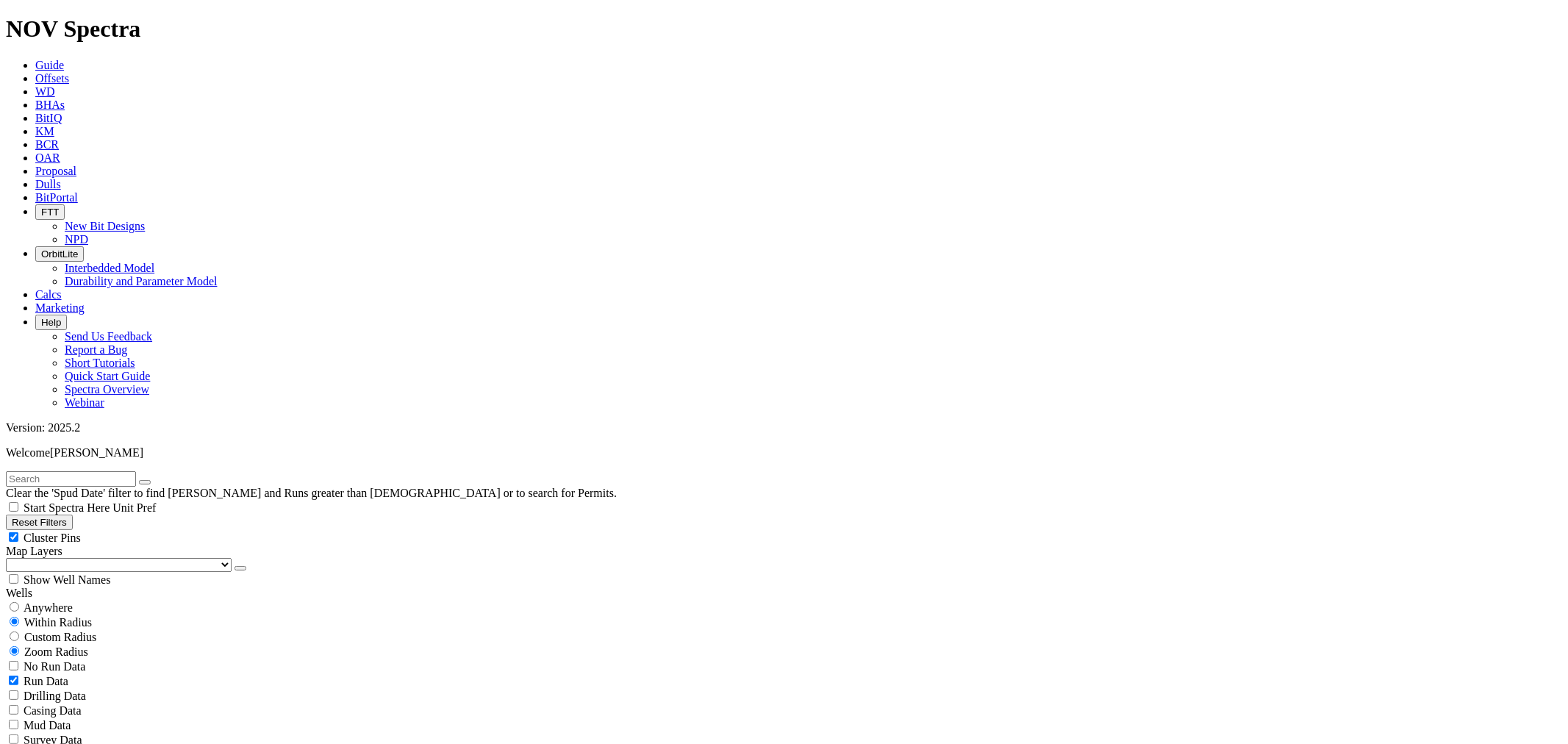
radio input "true"
radio input "false"
drag, startPoint x: 144, startPoint y: 276, endPoint x: 129, endPoint y: 281, distance: 15.8
click at [40, 674] on button "Miles" at bounding box center [23, 681] width 34 height 15
click at [86, 659] on input "number" at bounding box center [71, 666] width 130 height 15
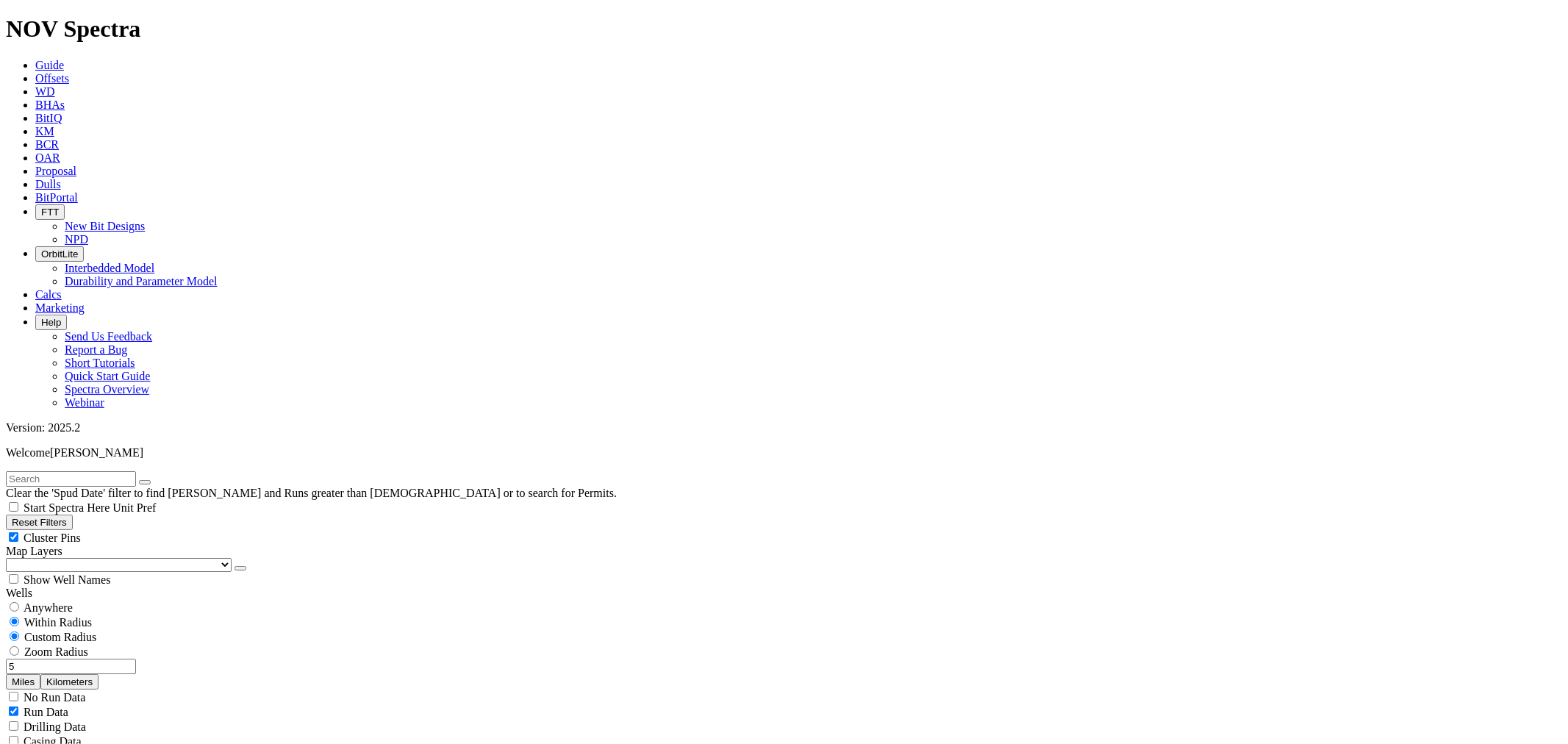
type input "5"
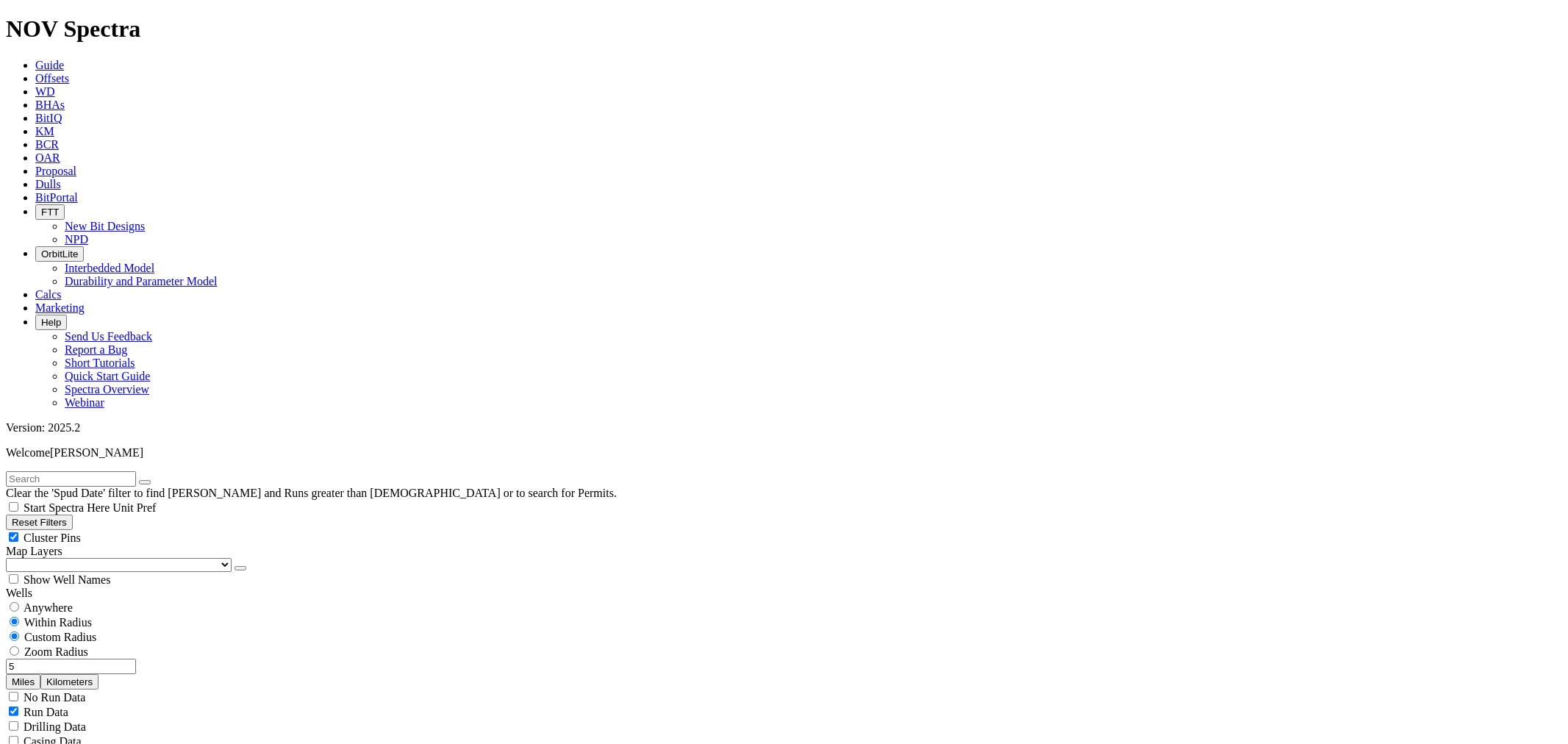
select select
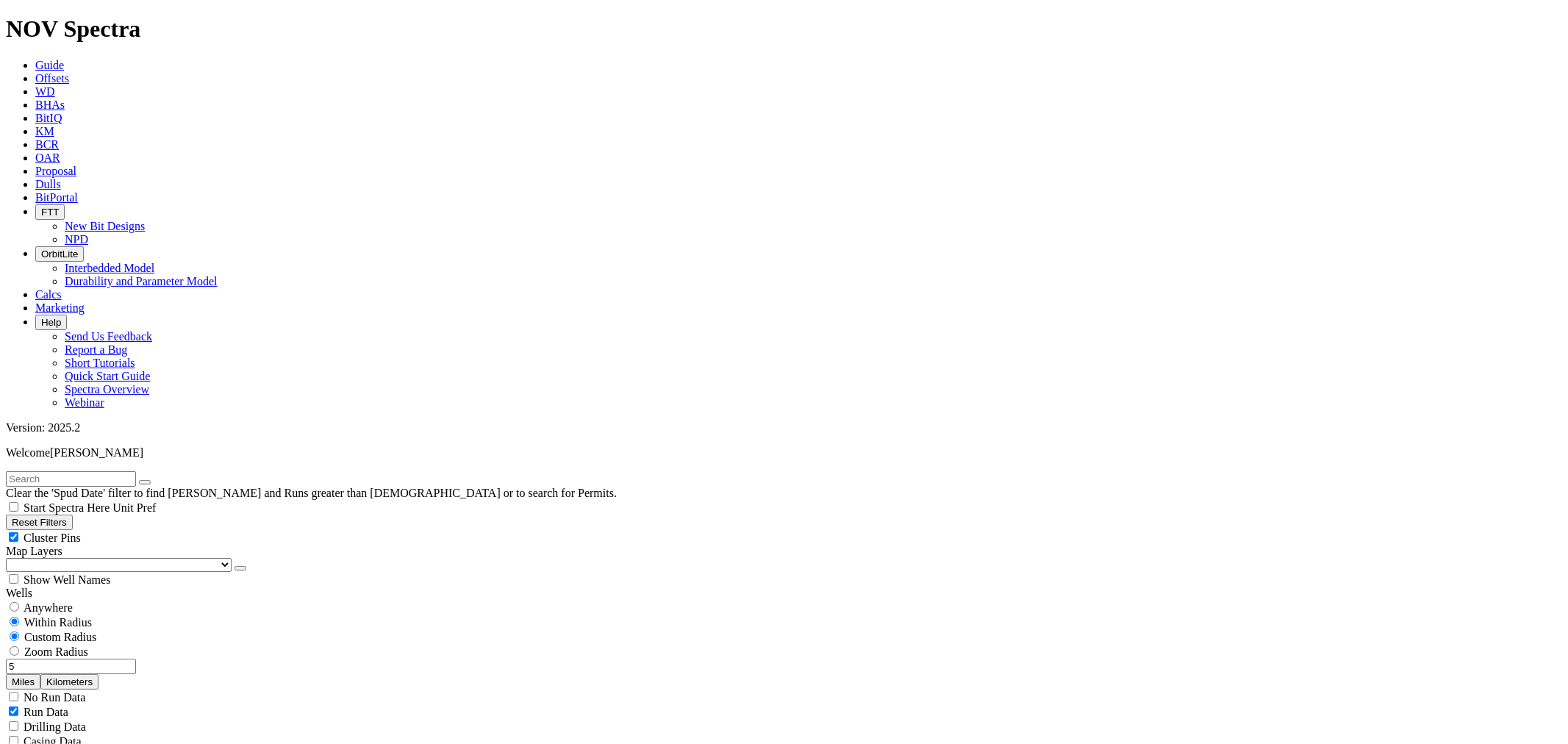
type input "5000"
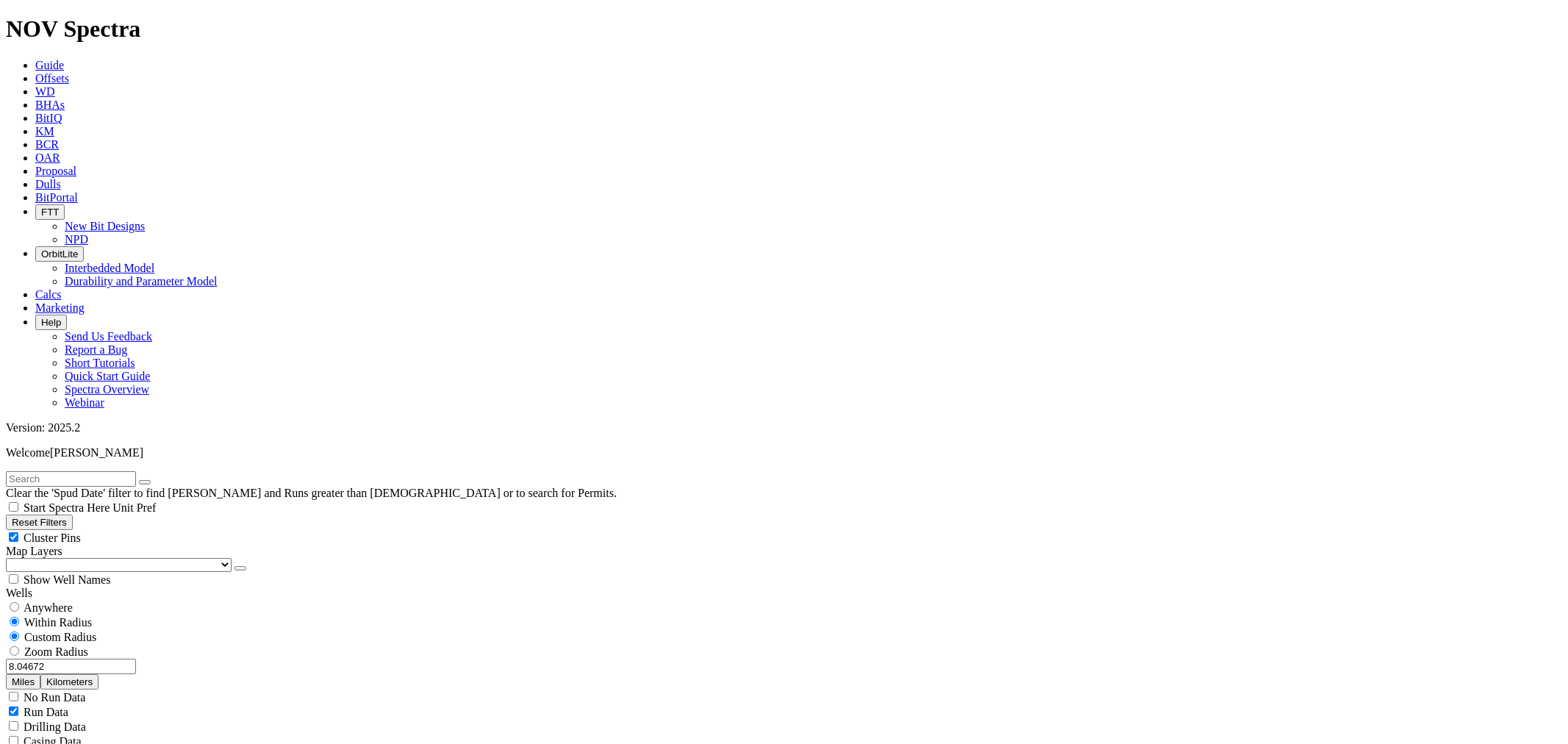
drag, startPoint x: 137, startPoint y: 276, endPoint x: 128, endPoint y: 278, distance: 9.2
click at [40, 674] on button "Miles" at bounding box center [23, 681] width 34 height 15
drag, startPoint x: 162, startPoint y: 245, endPoint x: 153, endPoint y: 246, distance: 9.1
click at [153, 644] on div "Zoom Radius" at bounding box center [784, 651] width 1556 height 15
radio input "false"
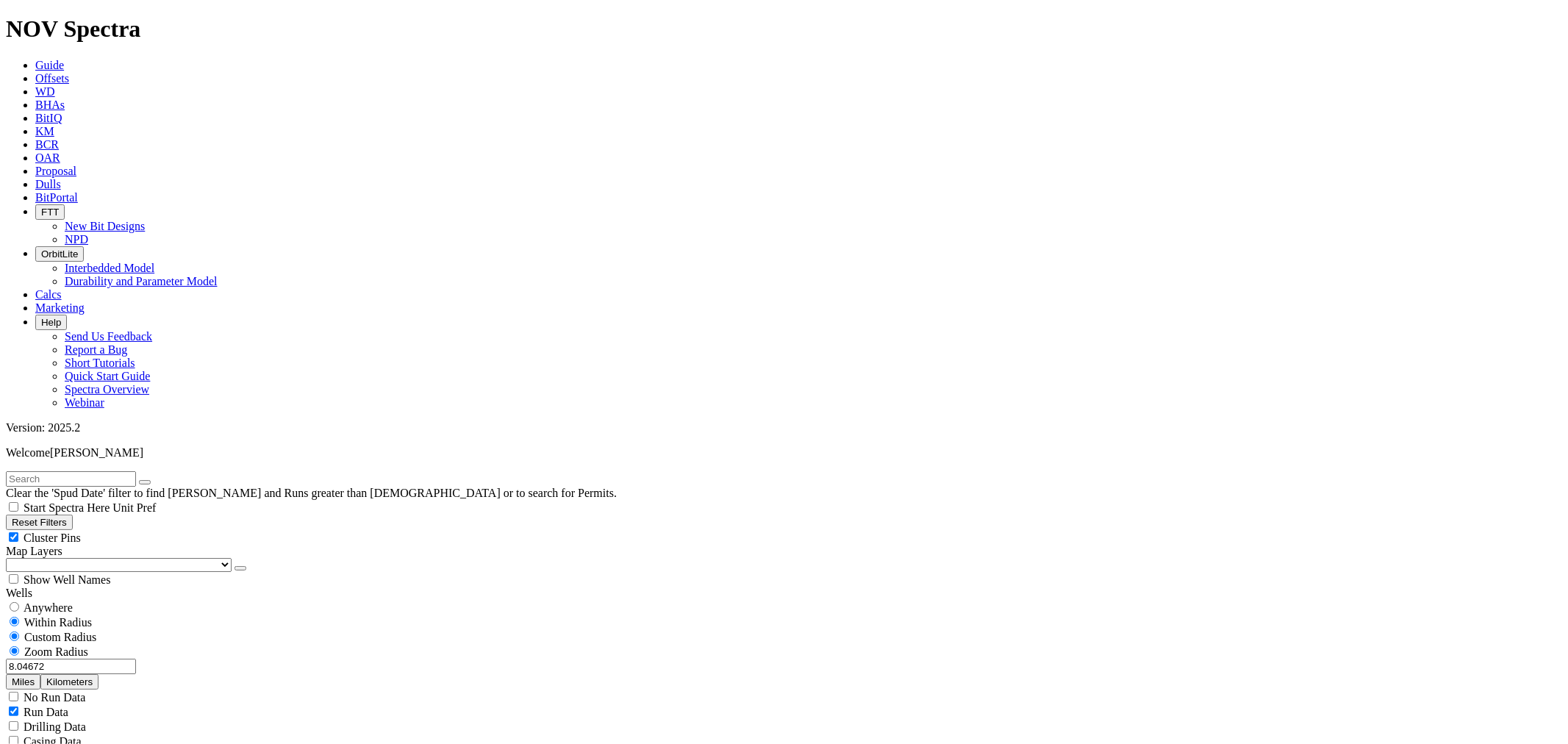
radio input "true"
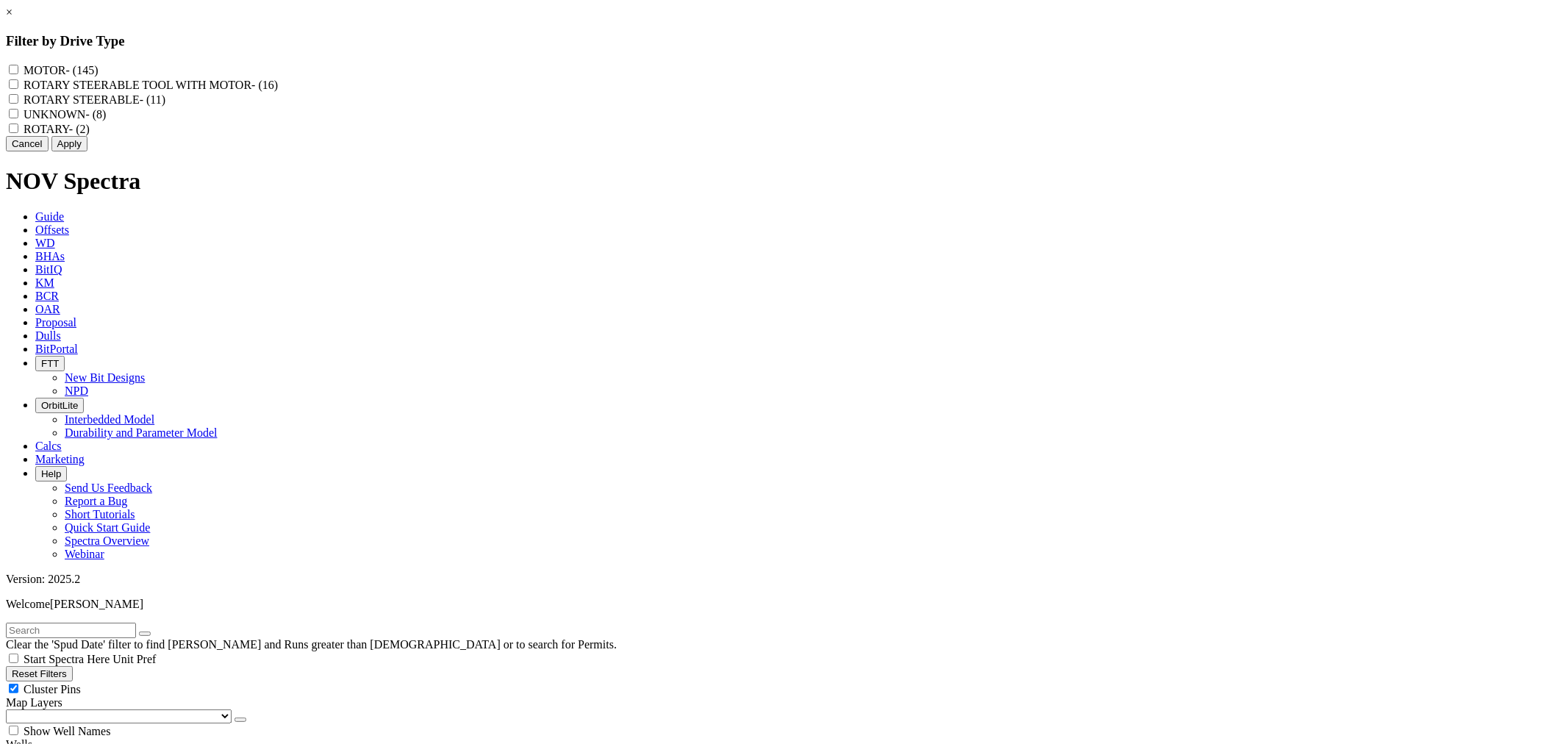
click at [18, 133] on input "ROTARY - (2)" at bounding box center [13, 128] width 9 height 9
checkbox input "true"
drag, startPoint x: 695, startPoint y: 158, endPoint x: 686, endPoint y: 160, distance: 9.2
click at [686, 121] on div "UNKNOWN - (8)" at bounding box center [784, 114] width 1556 height 15
click at [18, 119] on input "UNKNOWN - (8)" at bounding box center [13, 113] width 9 height 9
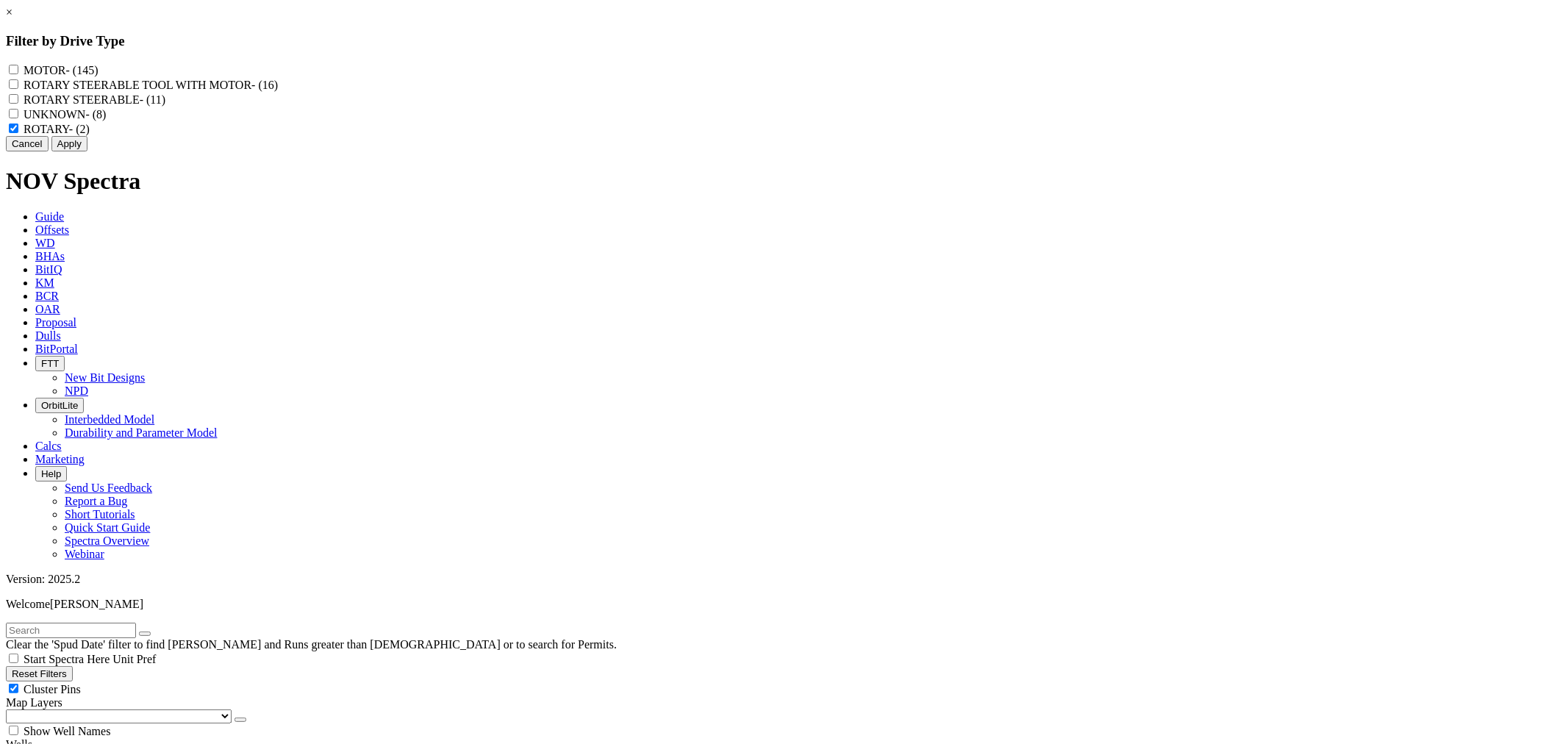
checkbox input "true"
click at [691, 136] on div "ROTARY - (2)" at bounding box center [784, 129] width 1556 height 15
click at [18, 69] on input "MOTOR - (145)" at bounding box center [13, 68] width 9 height 9
checkbox input "true"
click at [18, 119] on input "UNKNOWN - (8)" at bounding box center [13, 113] width 9 height 9
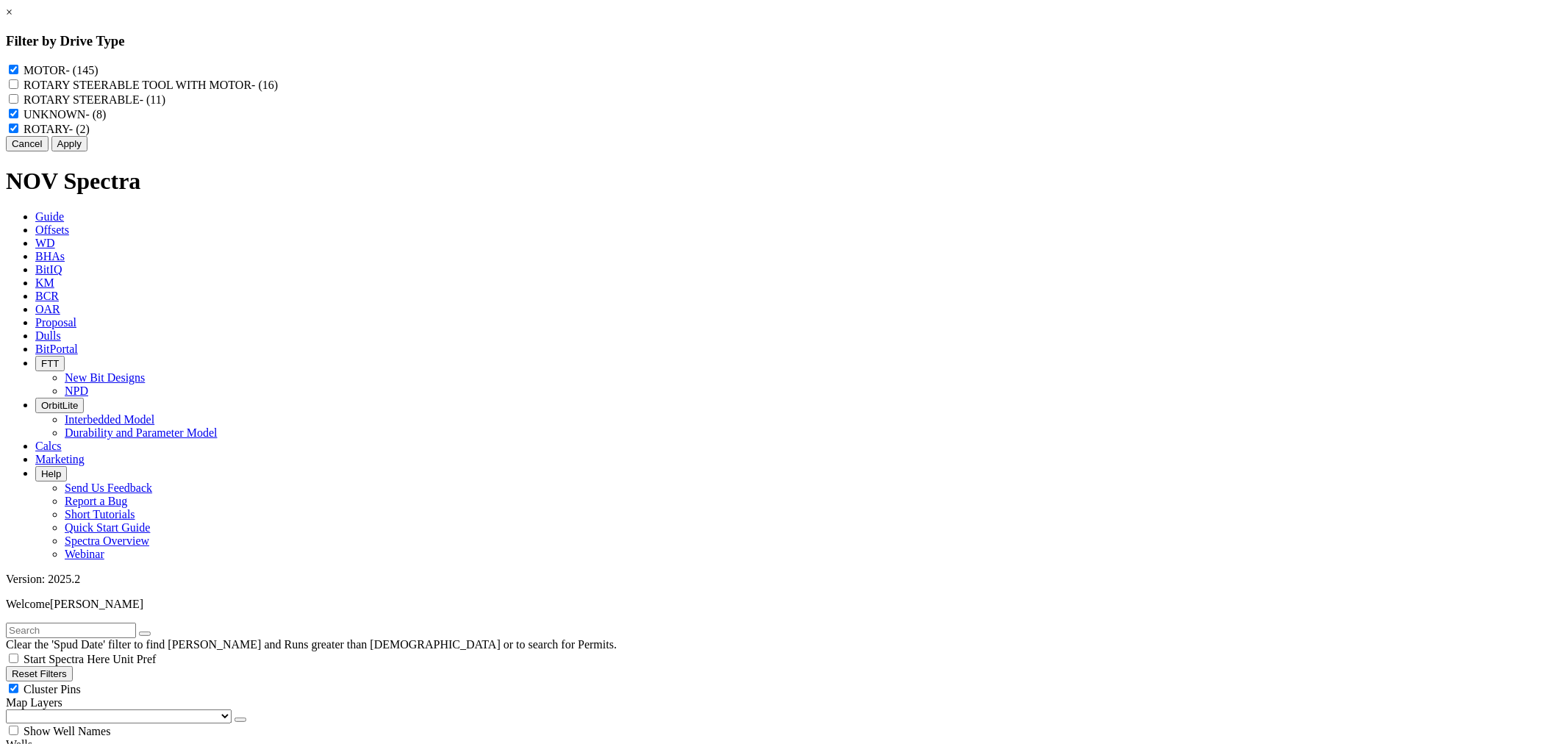
checkbox input "false"
click at [18, 133] on input "ROTARY - (2)" at bounding box center [13, 128] width 9 height 9
checkbox input "false"
click at [88, 151] on button "Apply" at bounding box center [69, 144] width 36 height 15
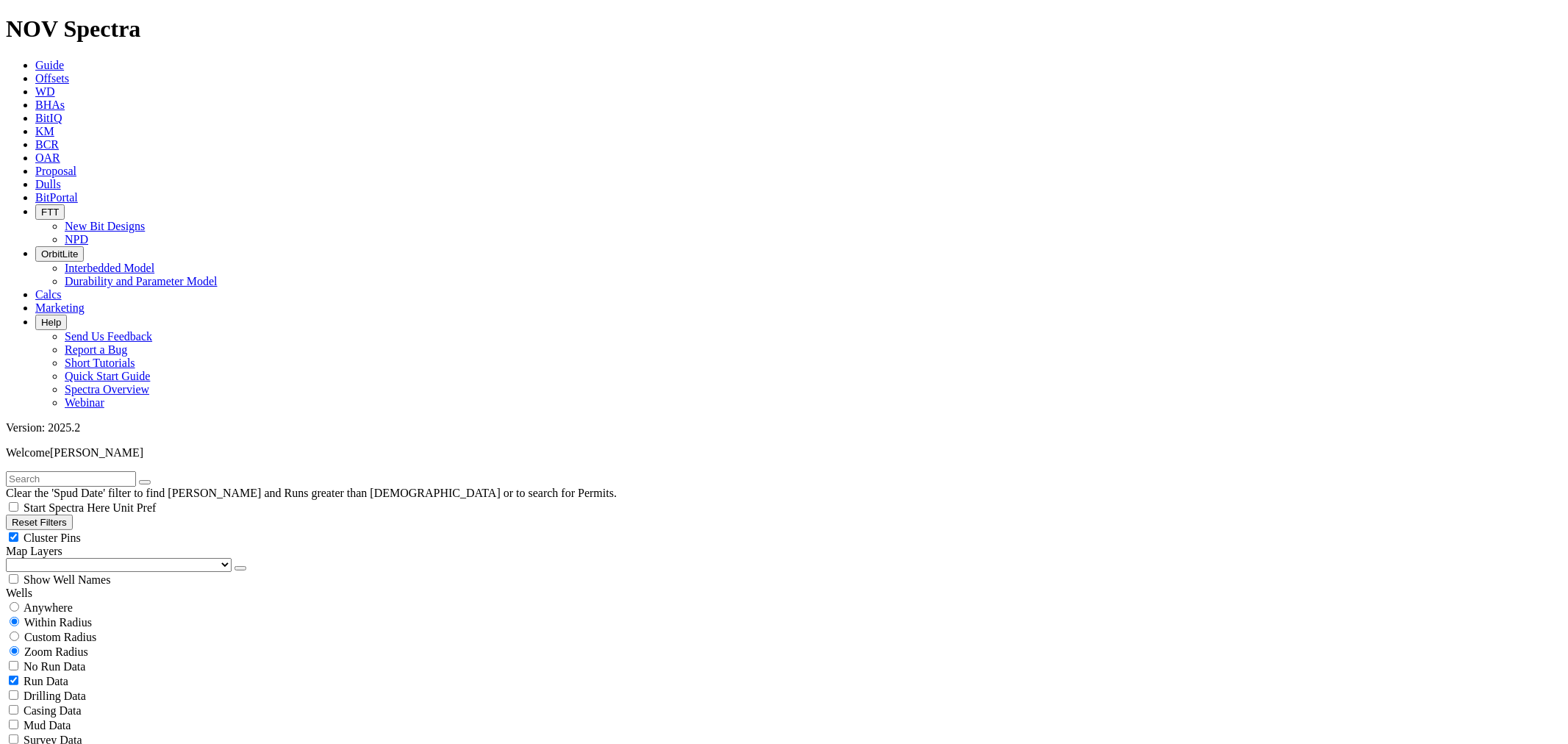
scroll to position [3247, 0]
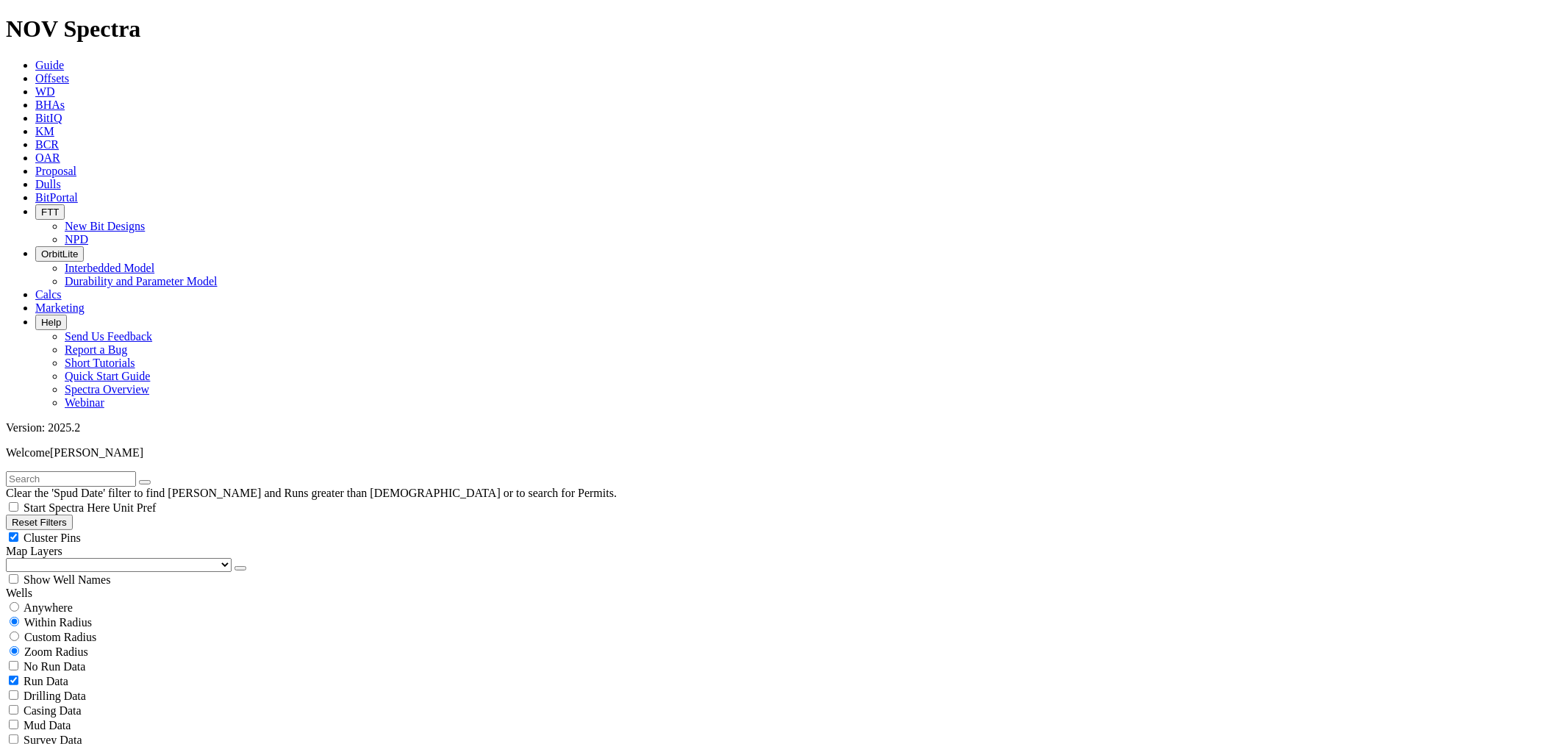
scroll to position [8726, 0]
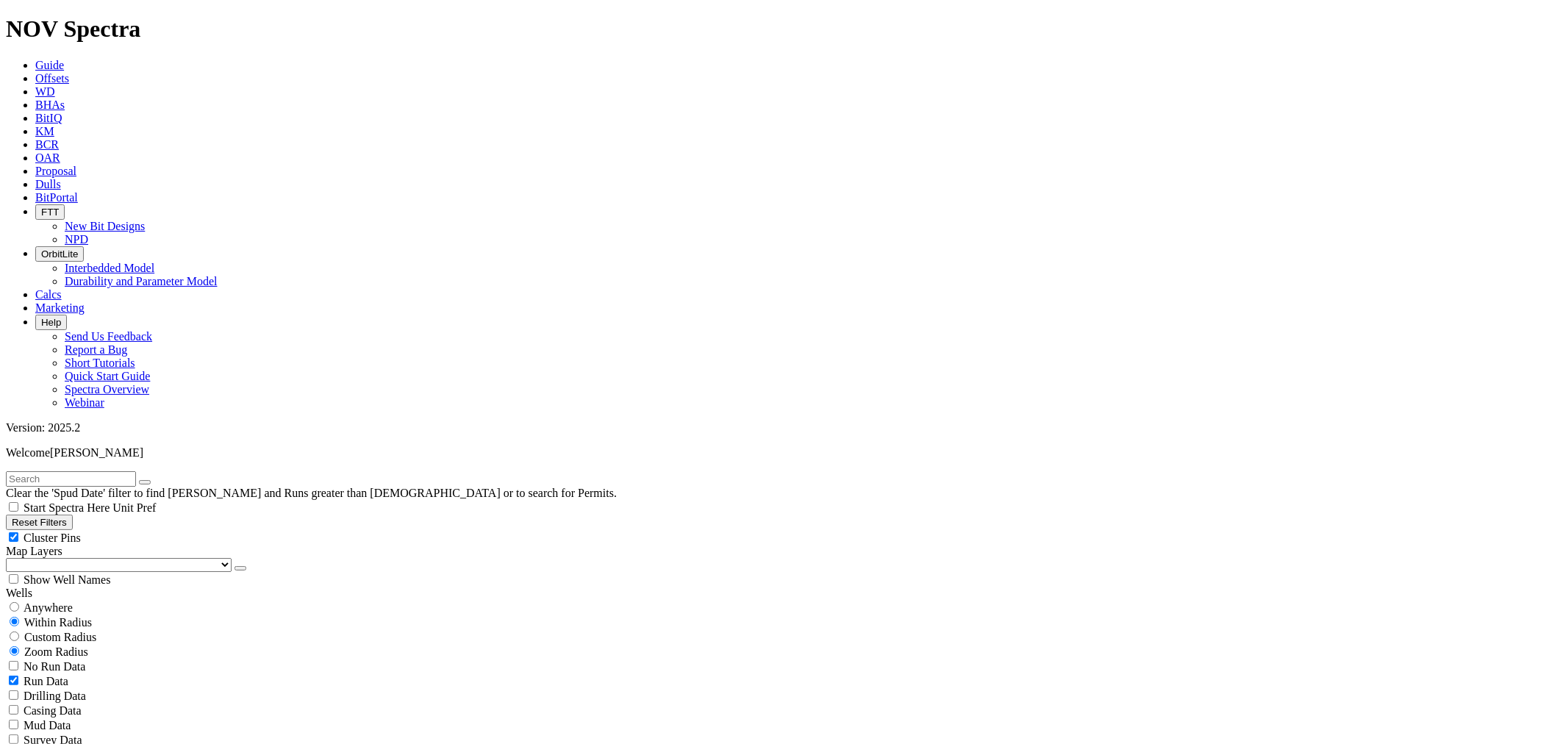
scroll to position [489, 0]
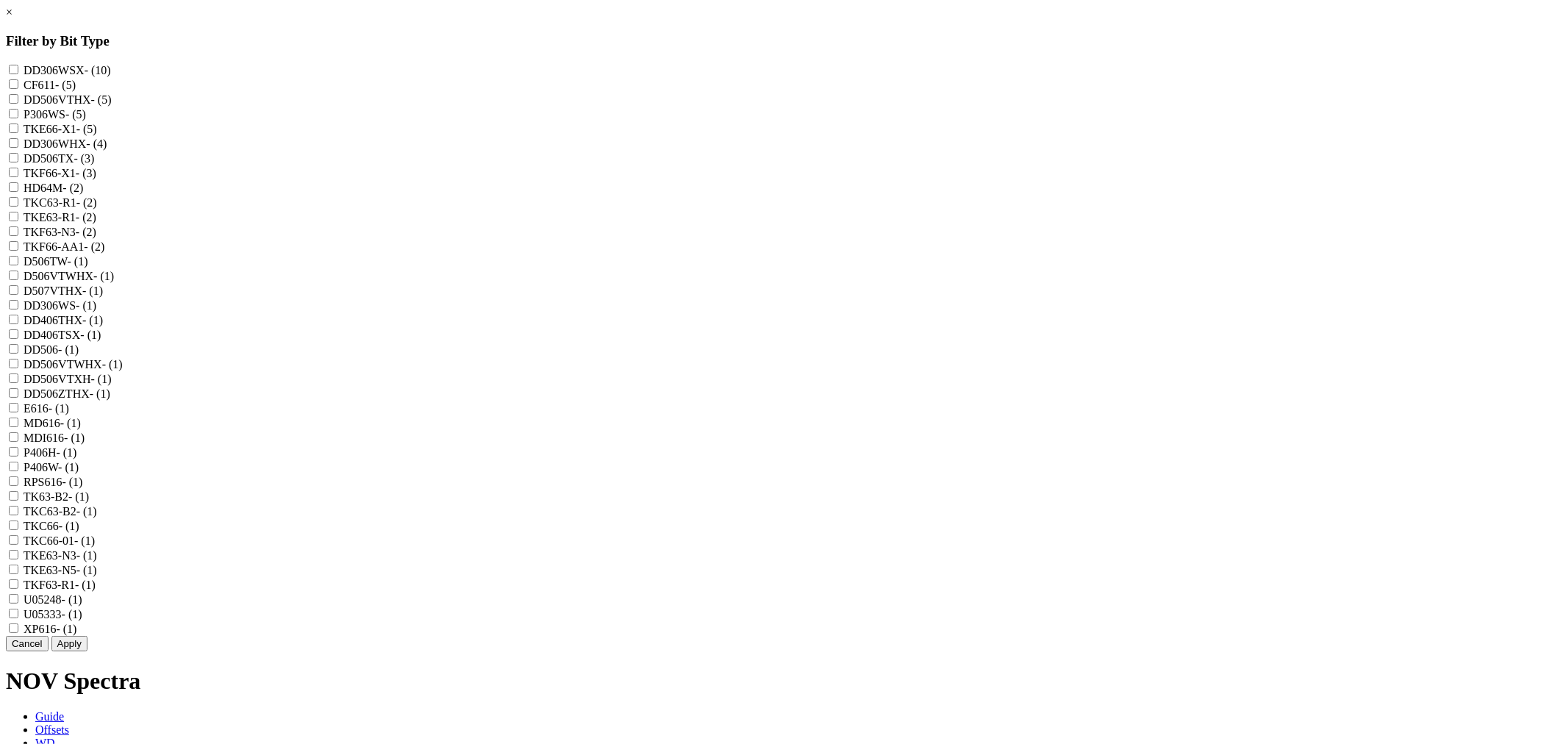
click at [18, 133] on input "TKE66-X1 - (5)" at bounding box center [13, 128] width 9 height 9
checkbox input "true"
click at [18, 177] on input "TKF66-X1 - (3)" at bounding box center [13, 172] width 9 height 9
checkbox input "true"
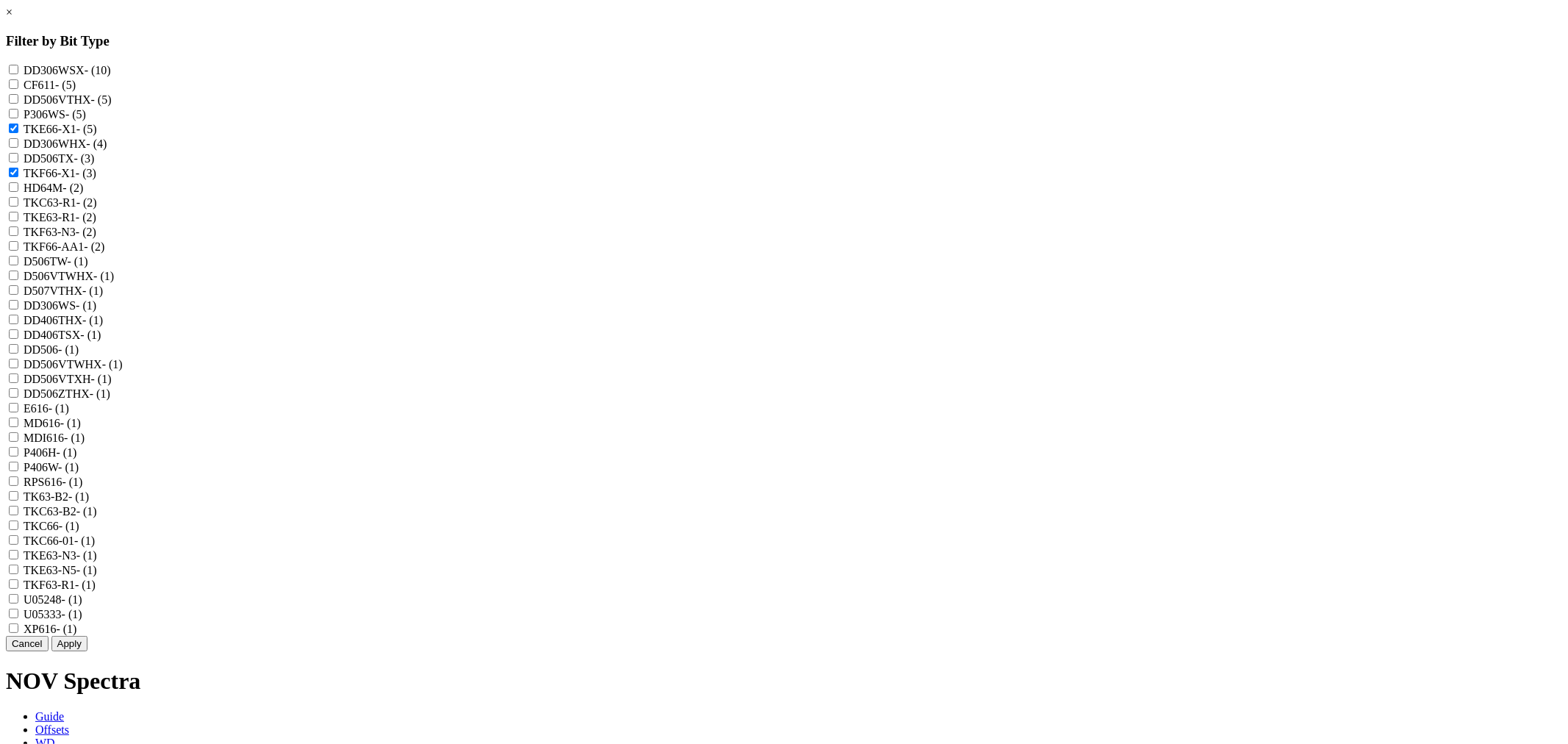
click at [88, 651] on button "Apply" at bounding box center [69, 644] width 36 height 15
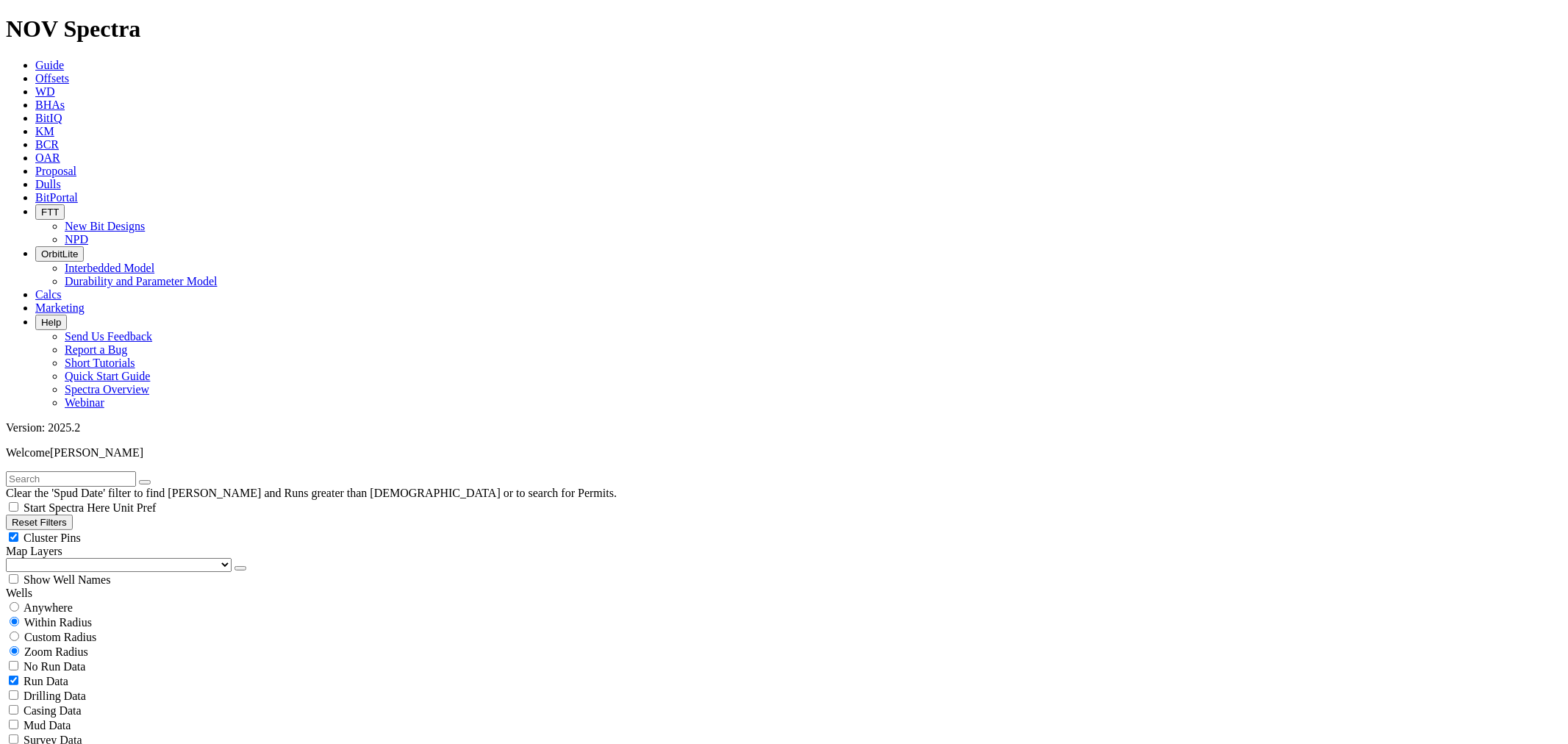
select select
click at [64, 631] on span "Custom Radius" at bounding box center [60, 637] width 72 height 13
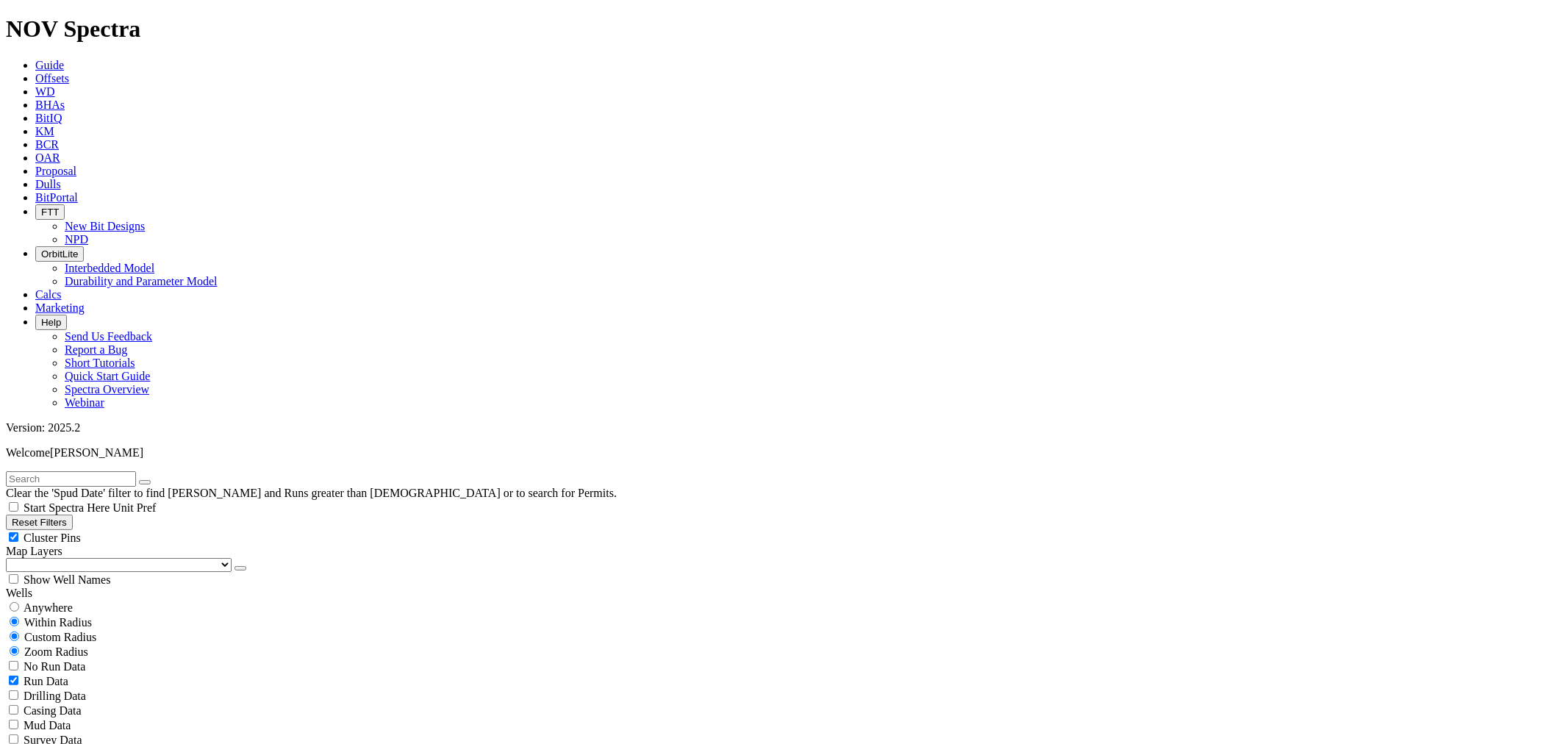
radio input "true"
radio input "false"
click at [40, 674] on button "Miles" at bounding box center [23, 681] width 34 height 15
click at [103, 659] on input "number" at bounding box center [71, 666] width 130 height 15
type input "5"
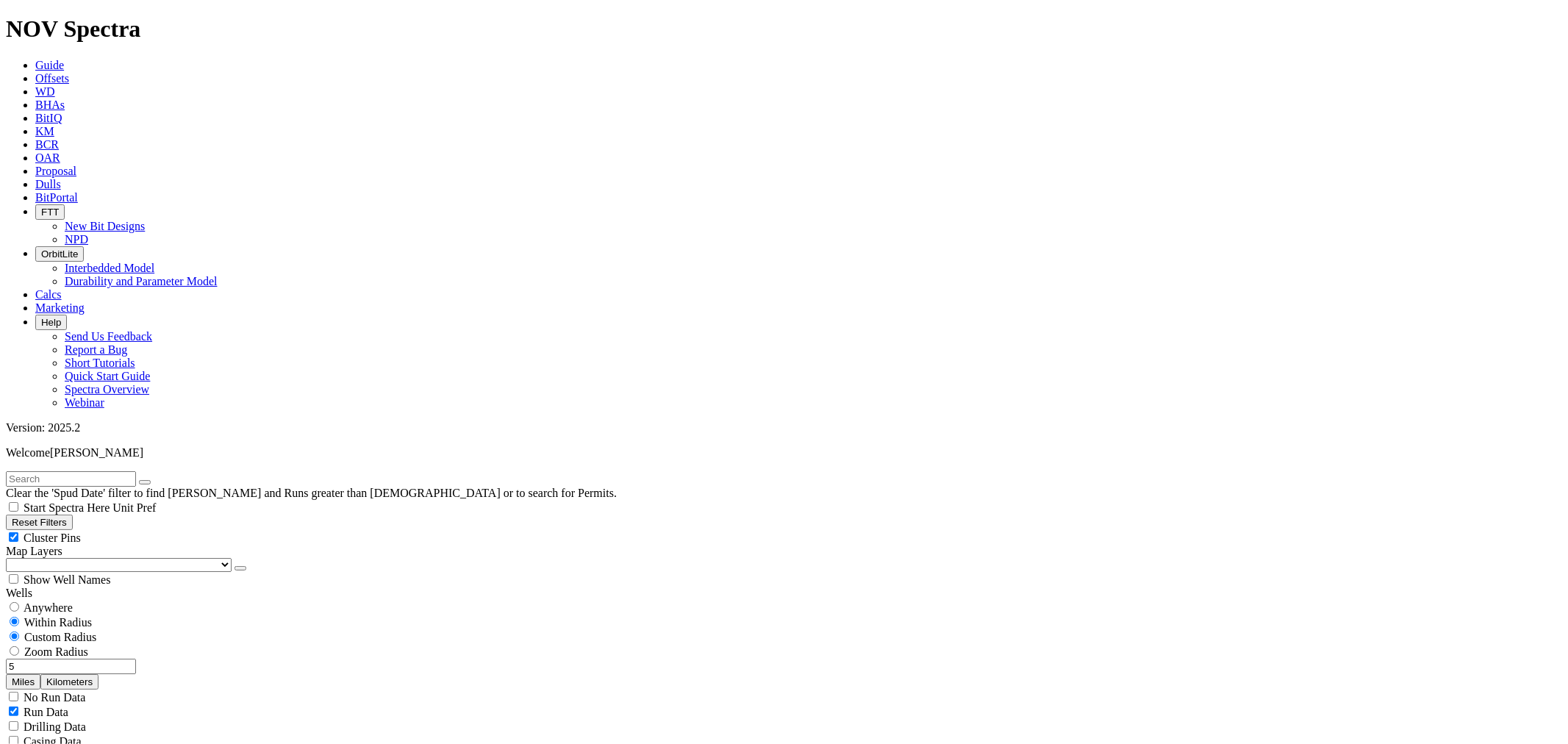
scroll to position [489, 0]
select select
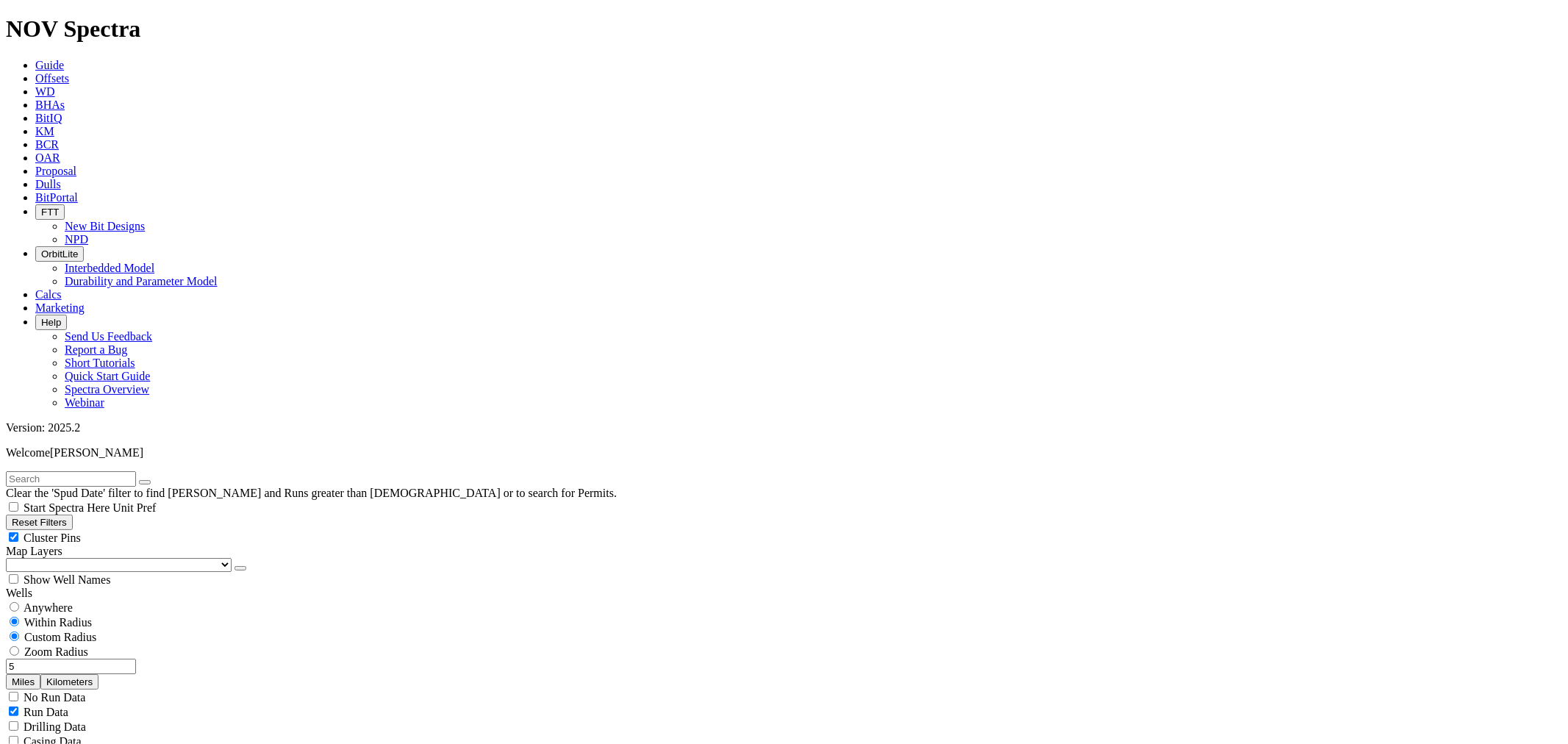
click at [108, 659] on input "5" at bounding box center [71, 666] width 130 height 15
type input "9"
radio input "false"
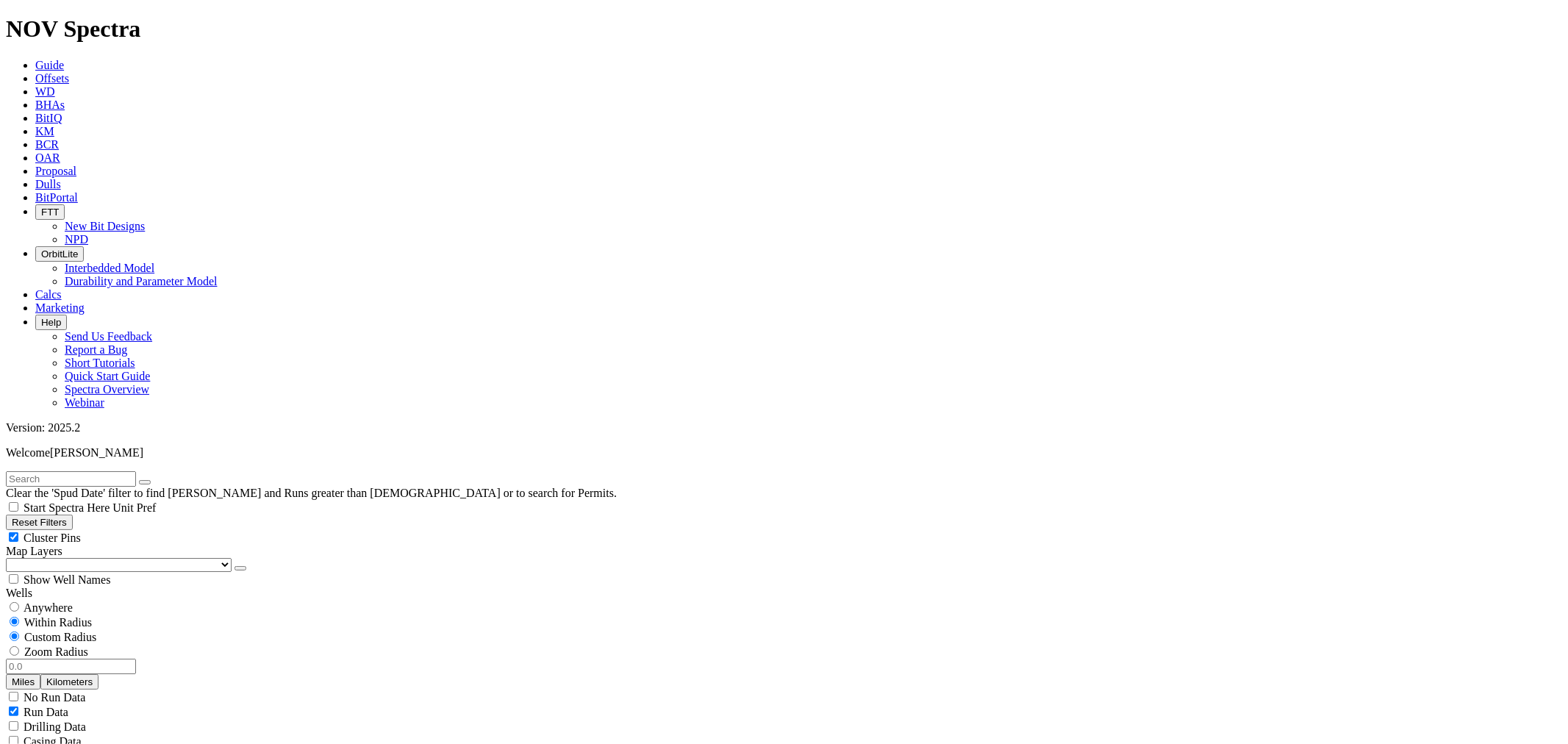
radio input "true"
click at [49, 631] on span "Custom Radius" at bounding box center [60, 637] width 72 height 13
radio input "true"
radio input "false"
click at [94, 659] on input "number" at bounding box center [71, 666] width 130 height 15
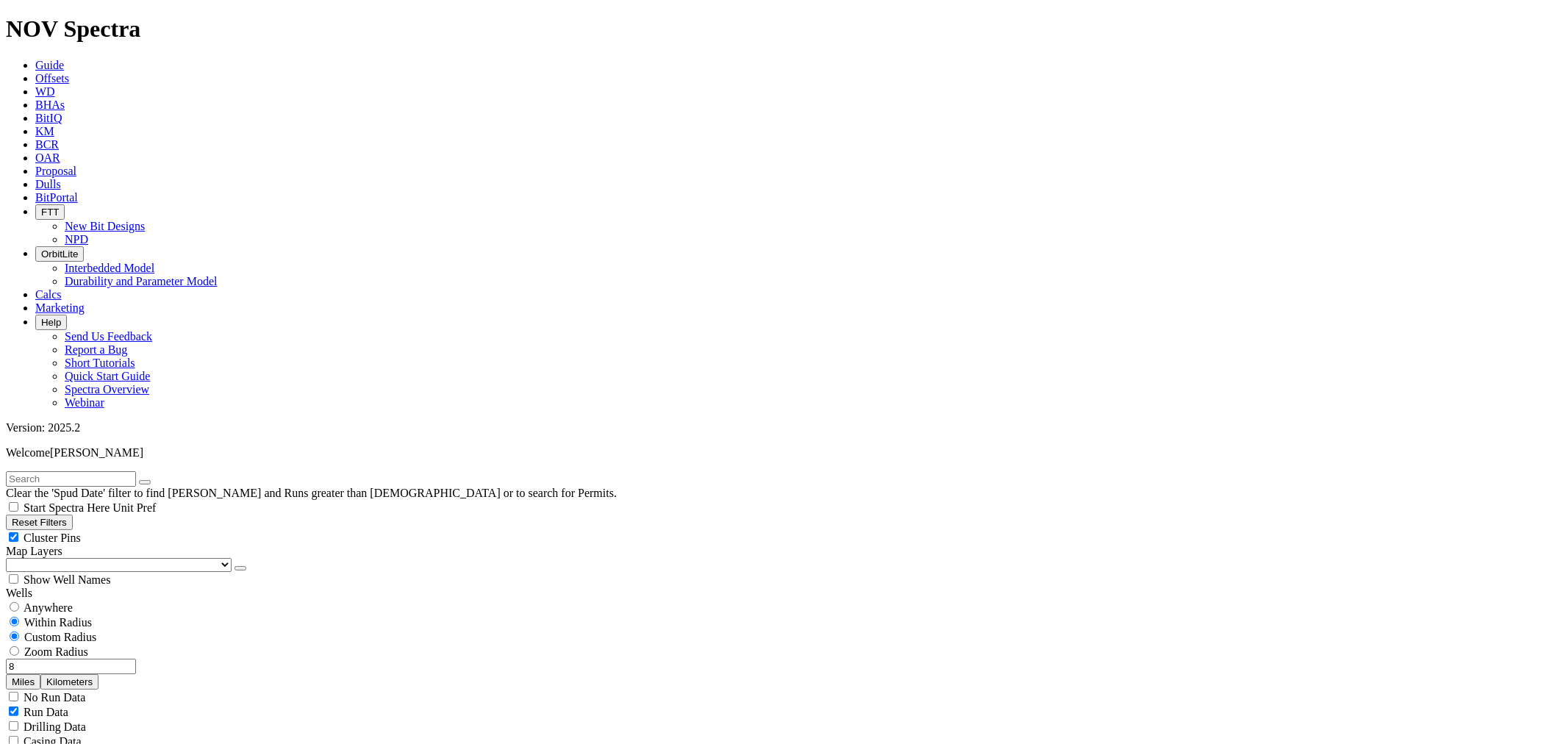
scroll to position [964, 0]
type input "9"
click at [94, 659] on input "9" at bounding box center [71, 666] width 130 height 15
type input "8"
drag, startPoint x: 1538, startPoint y: 104, endPoint x: 1525, endPoint y: 104, distance: 13.0
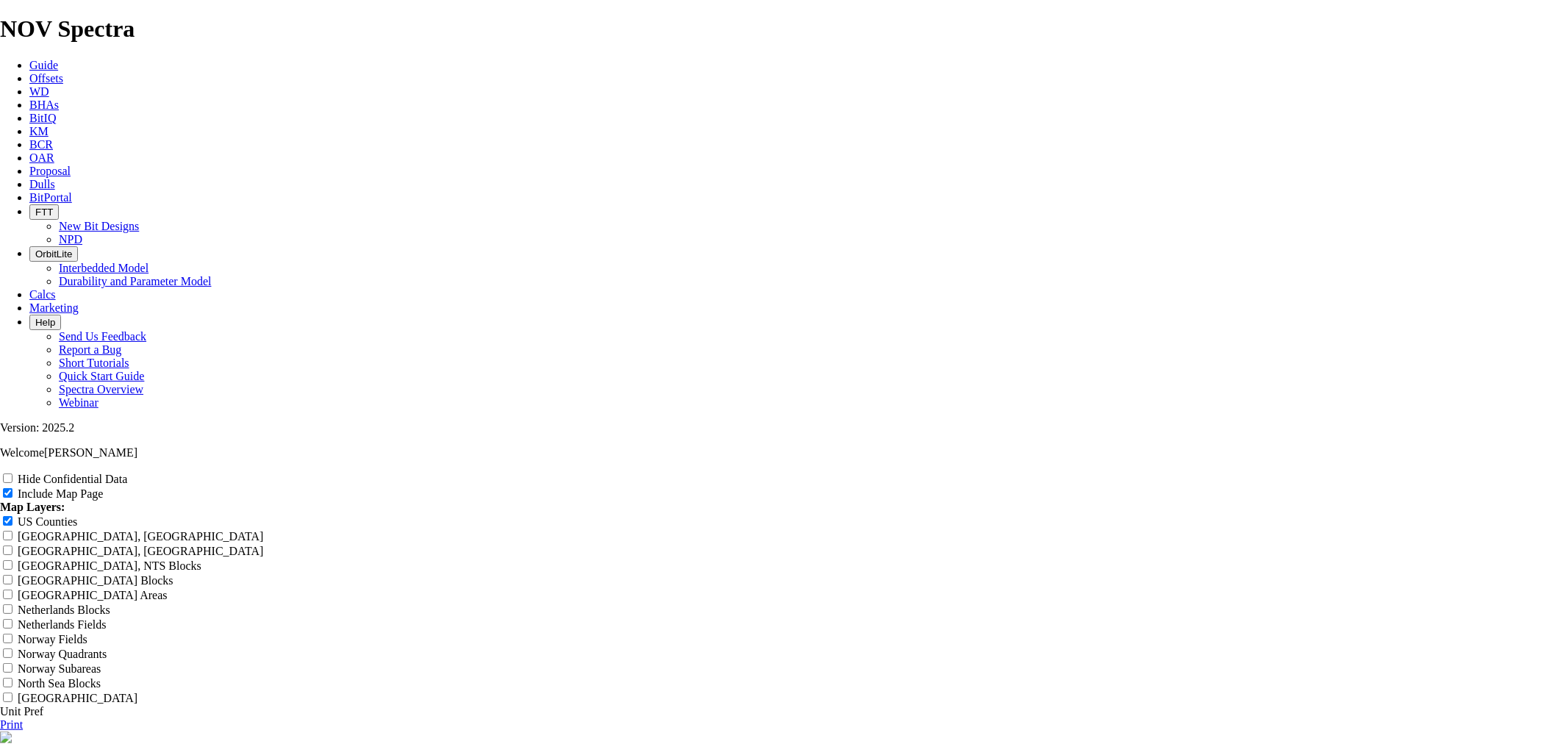
drag, startPoint x: 915, startPoint y: 96, endPoint x: 409, endPoint y: 109, distance: 506.2
type input "7"
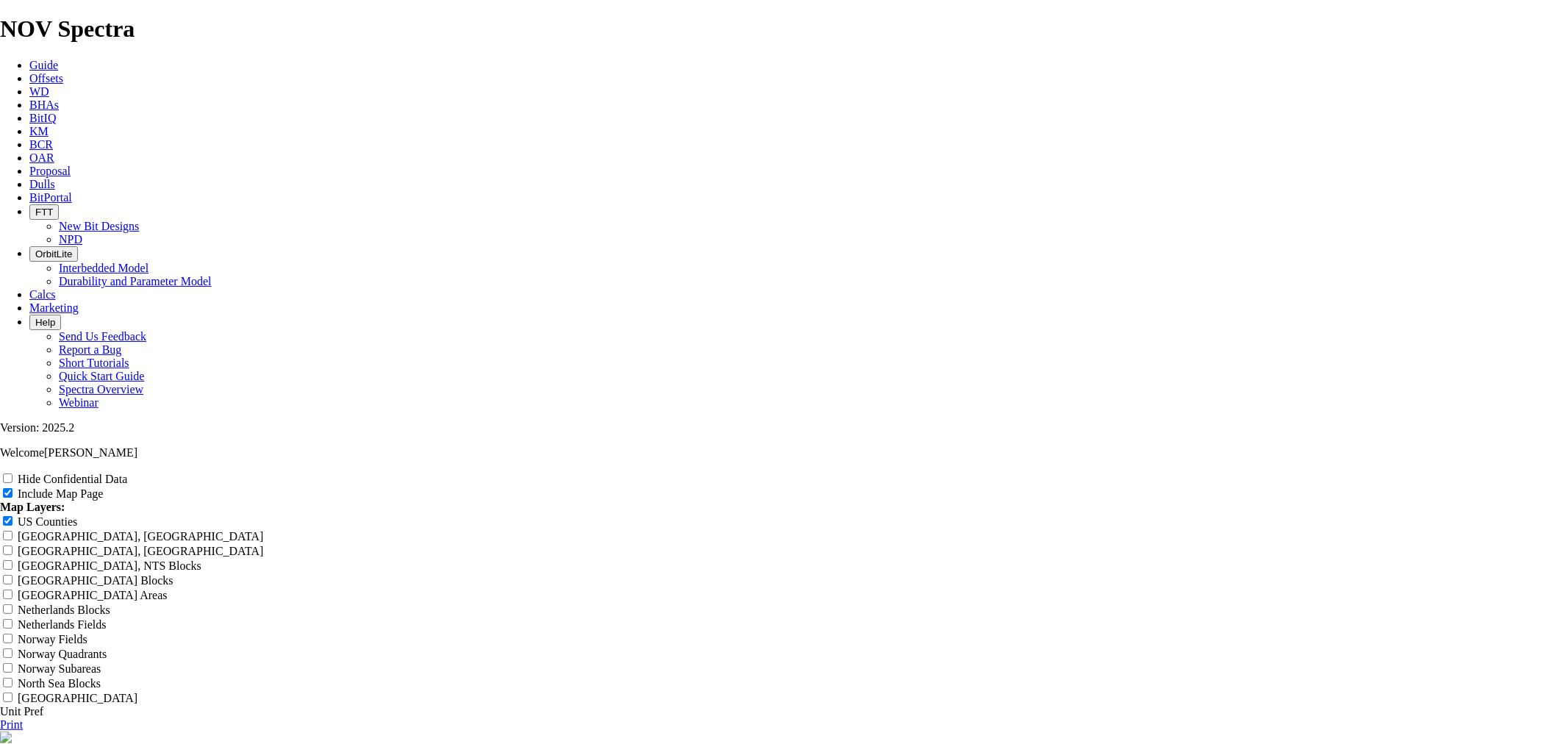
type input "7"
type input "7."
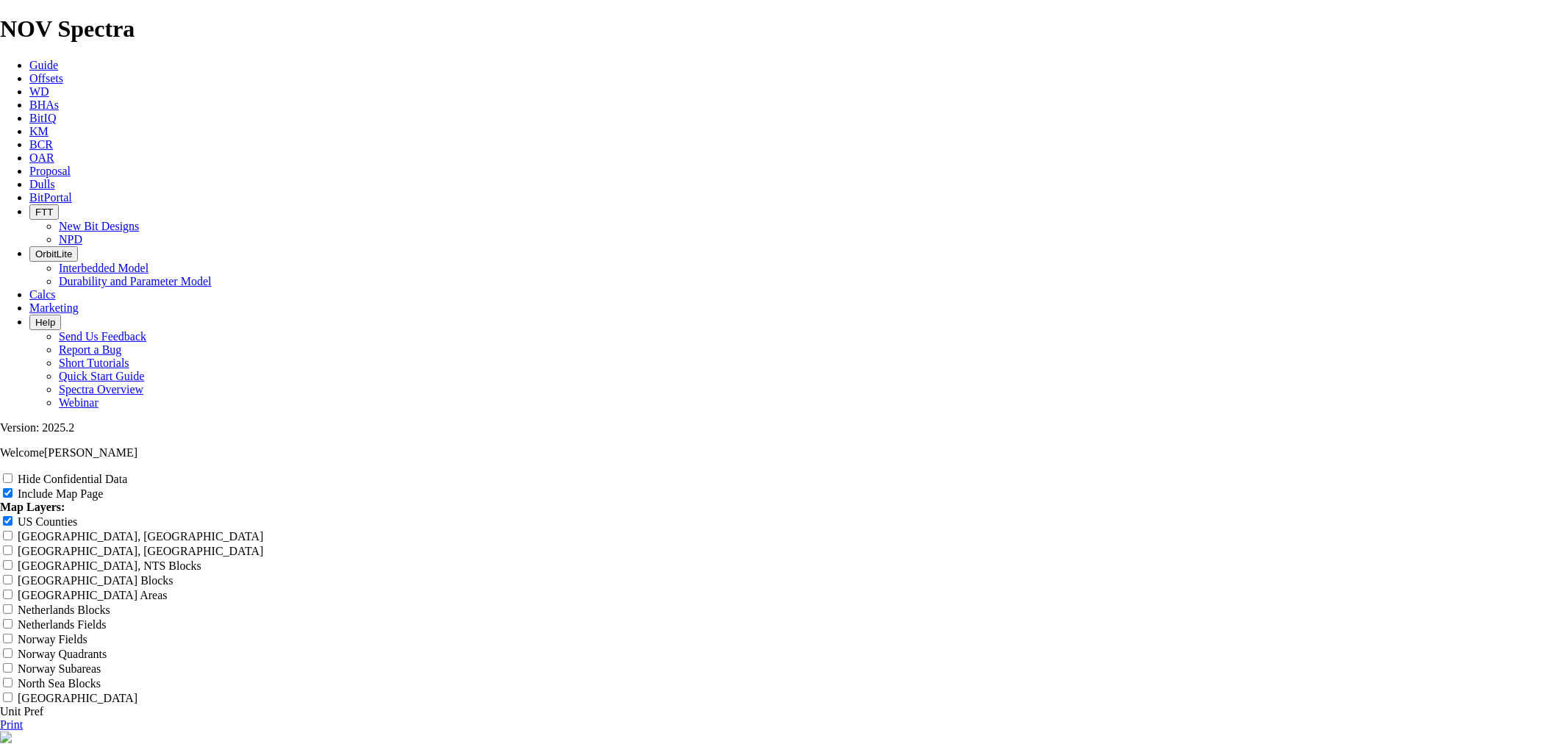
type input "7."
type input "7.8"
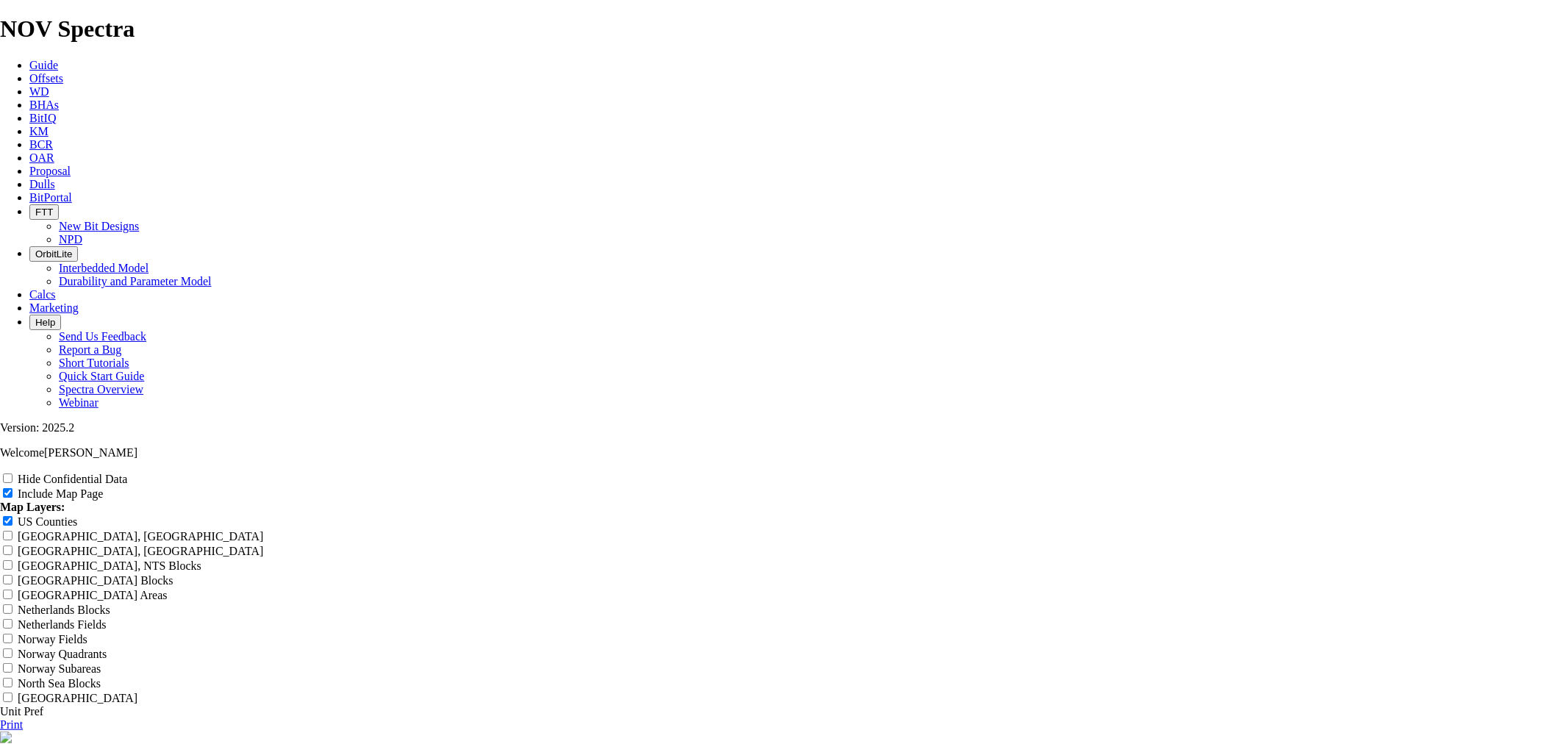
type input "7.8"
type input "7.87"
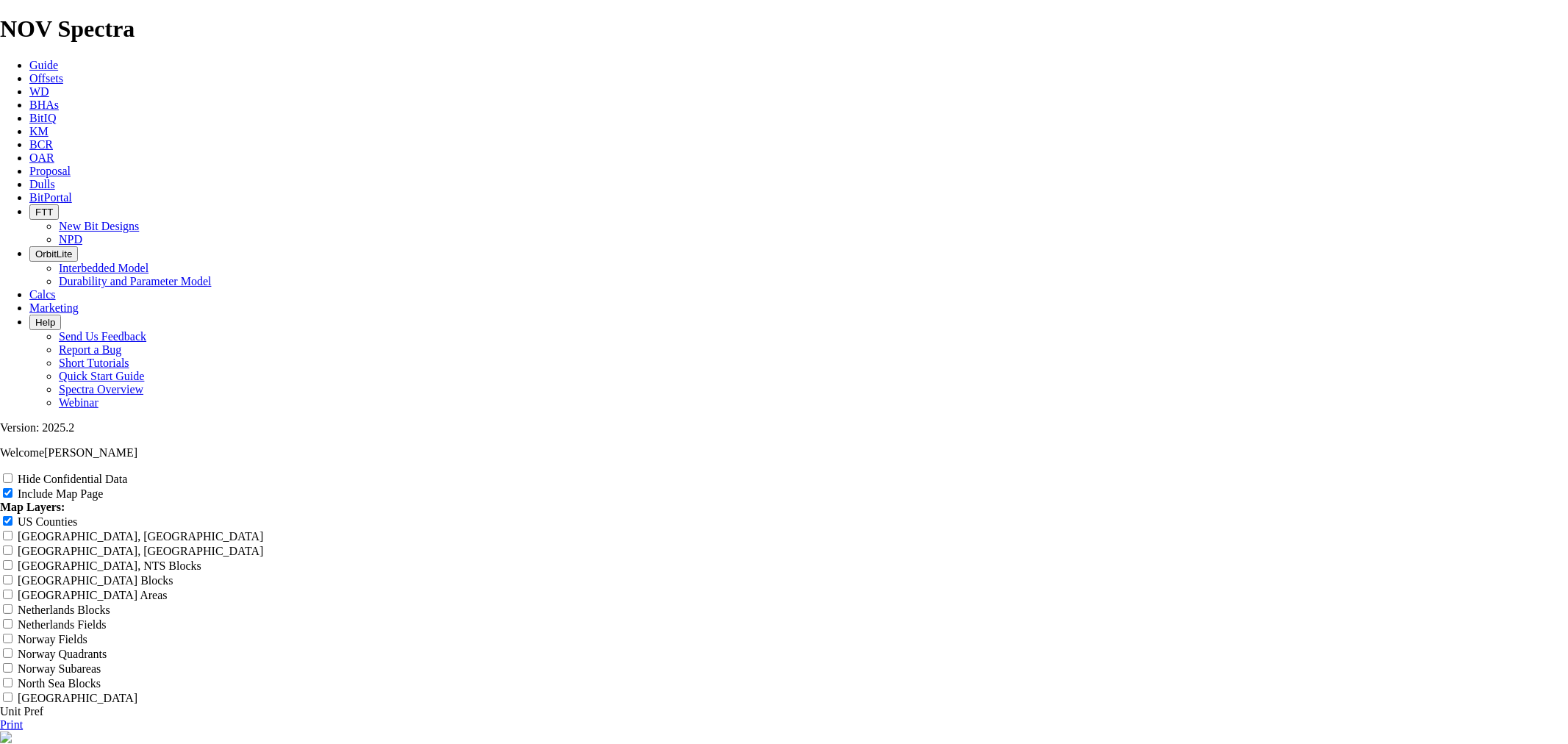
type input "7.87"
type input "7.875"
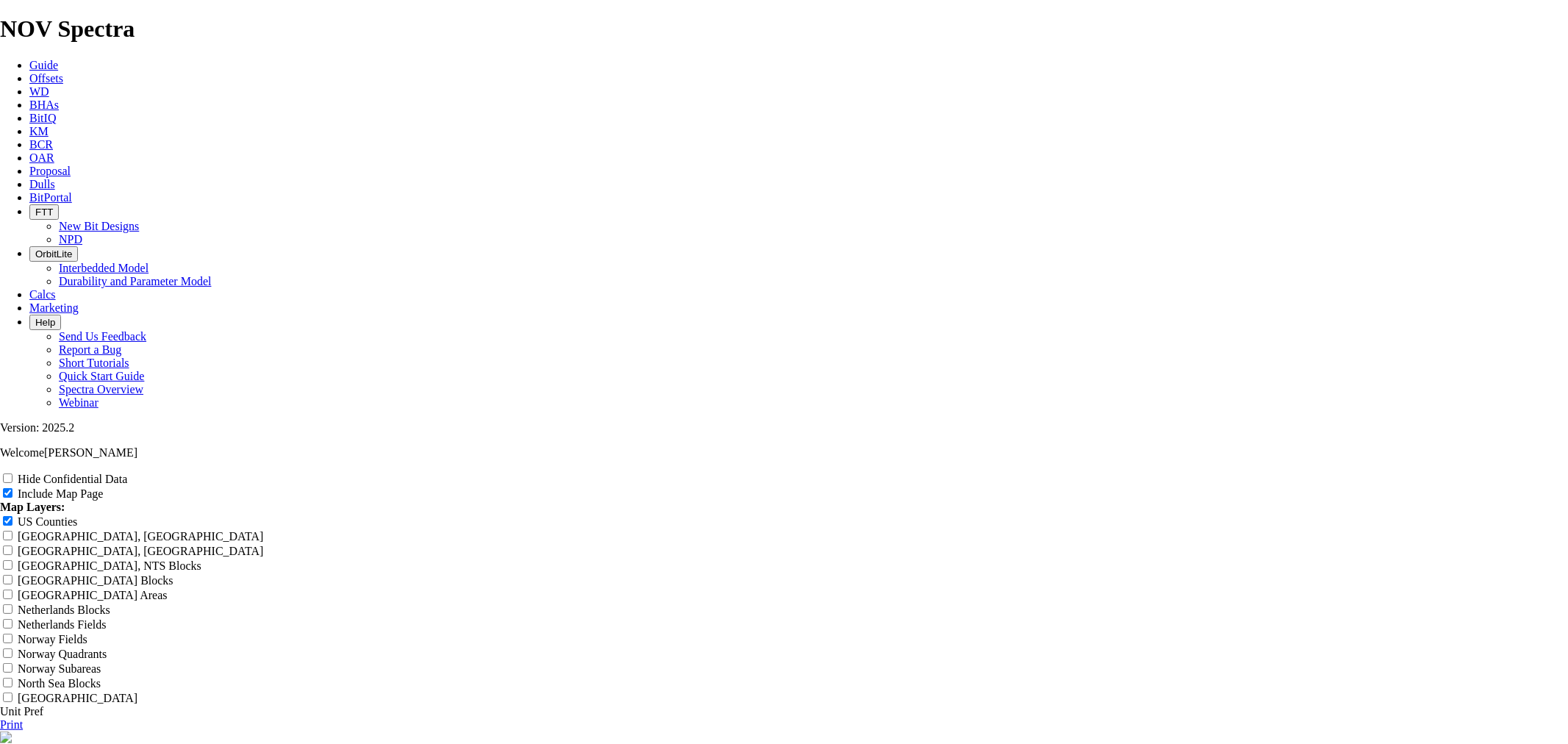
type input "7.875"
type input "7.875 T"
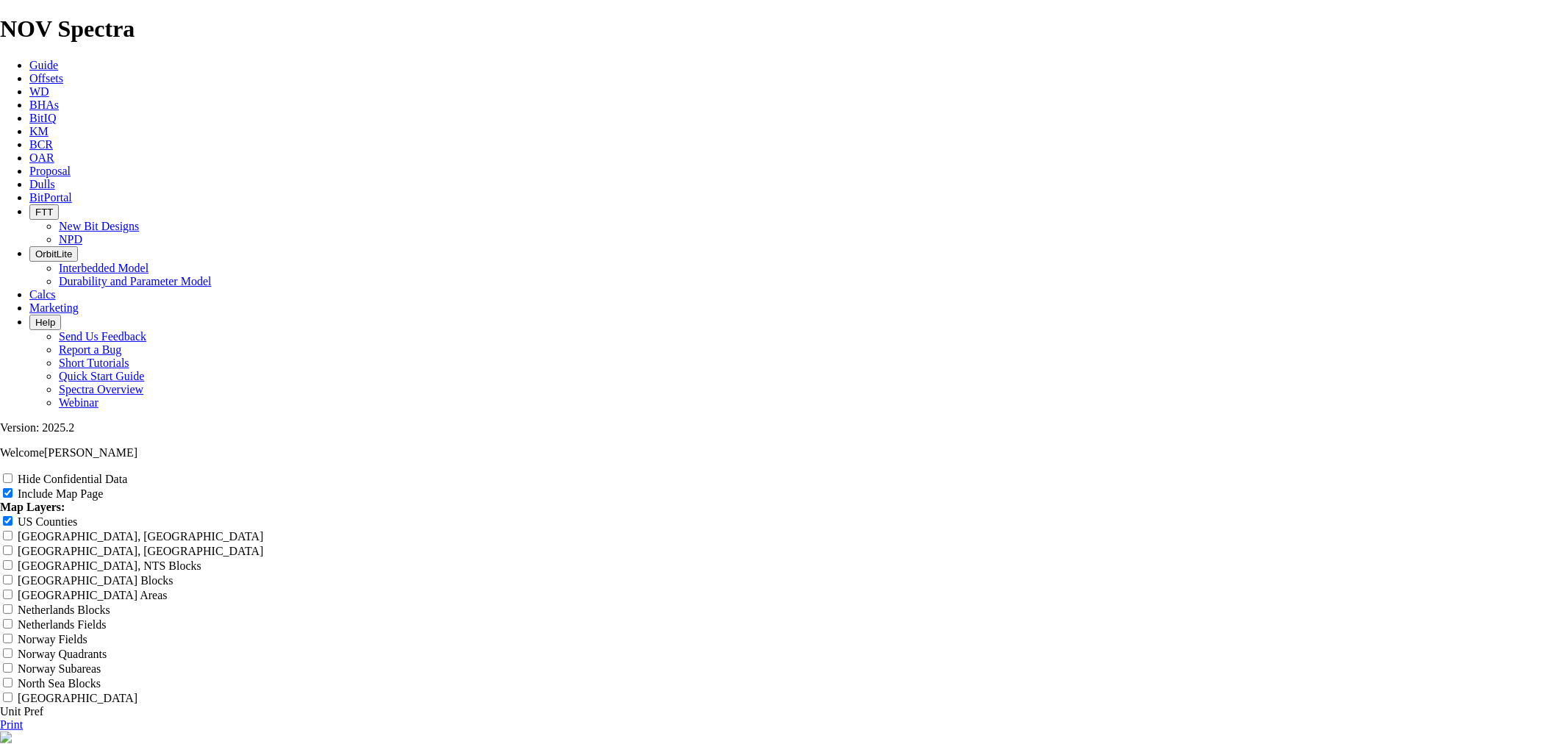
type input "7.875 T"
type input "7.875 TK"
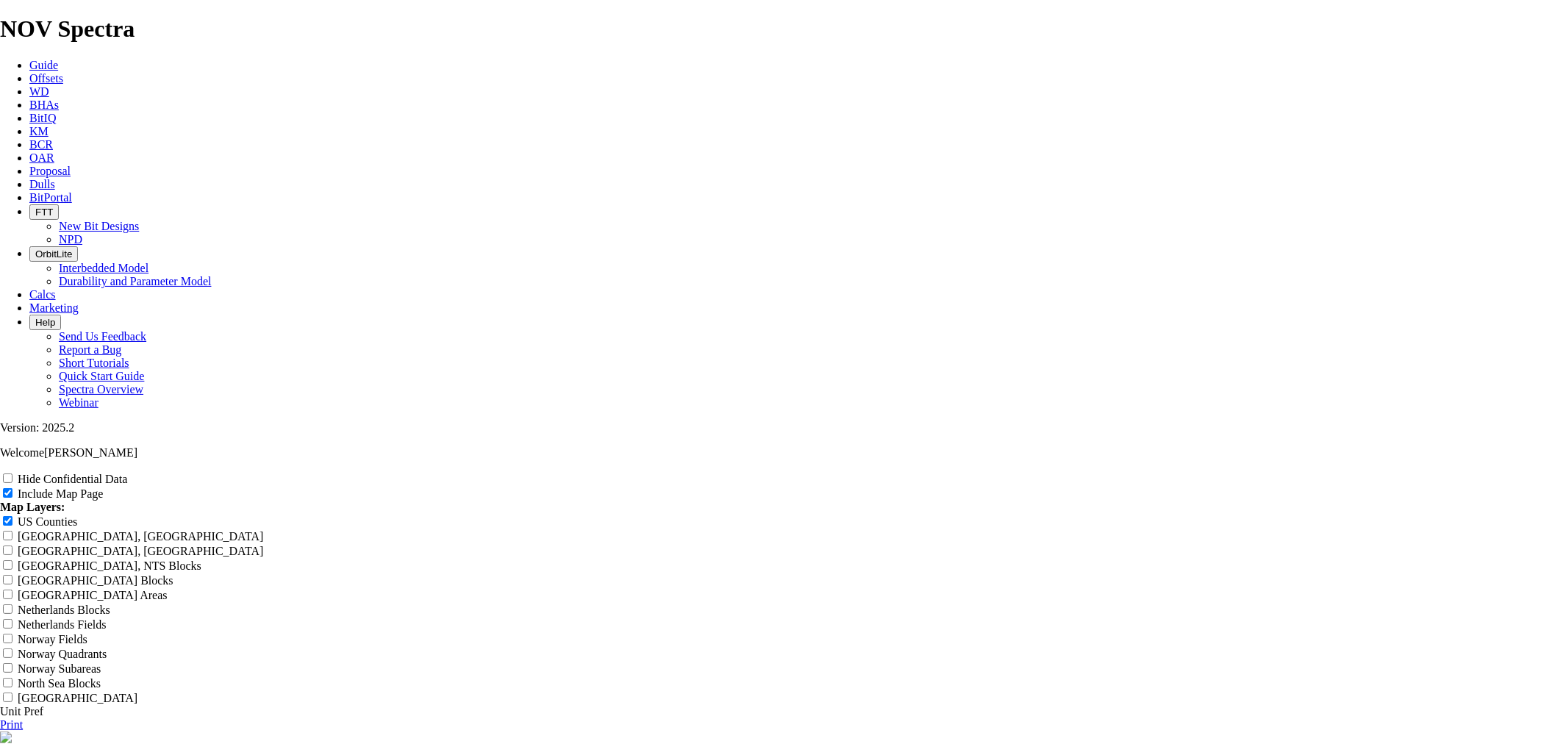
type input "7.875 TK"
type input "7.875 TK6"
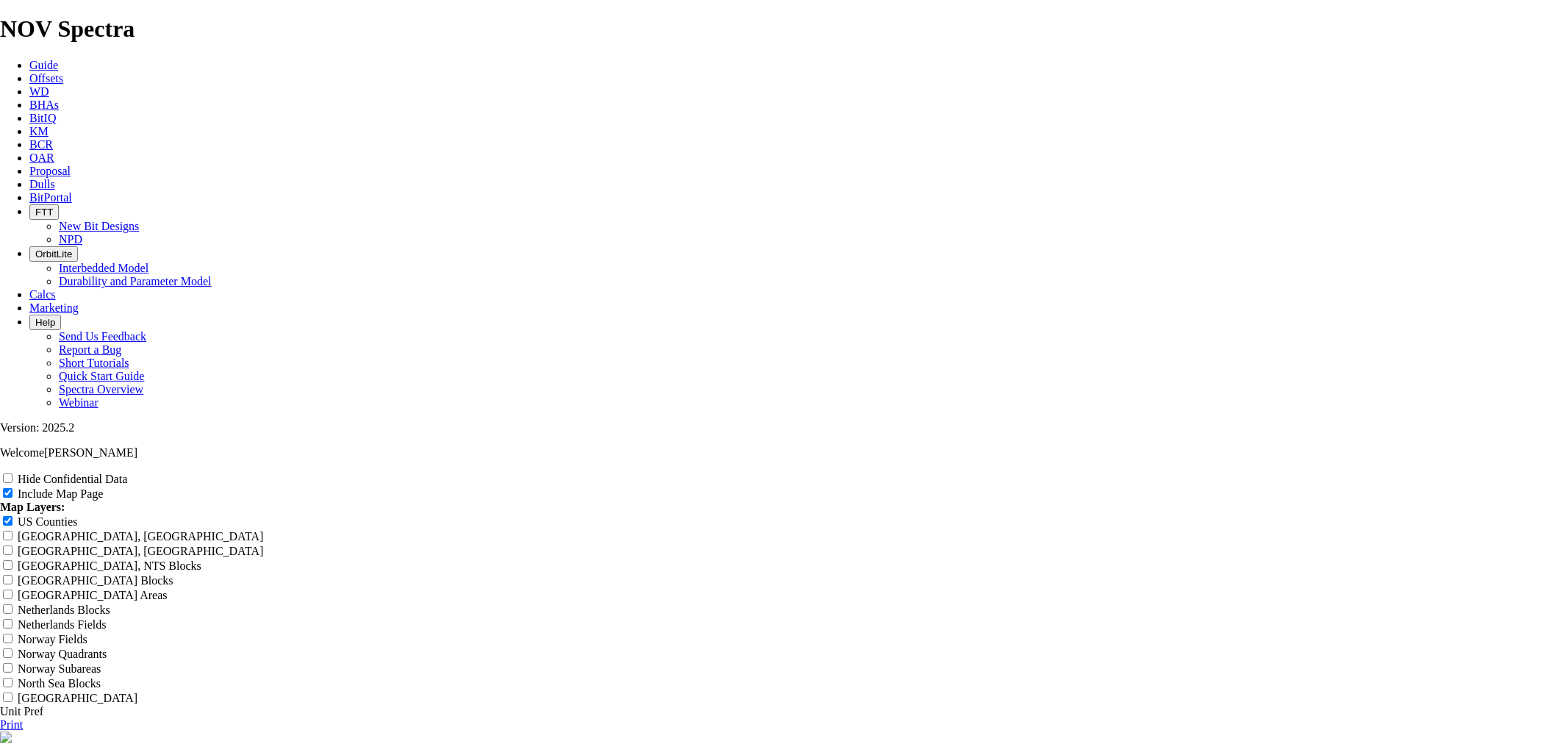
type input "7.875 TK6"
type input "7.875 TK66"
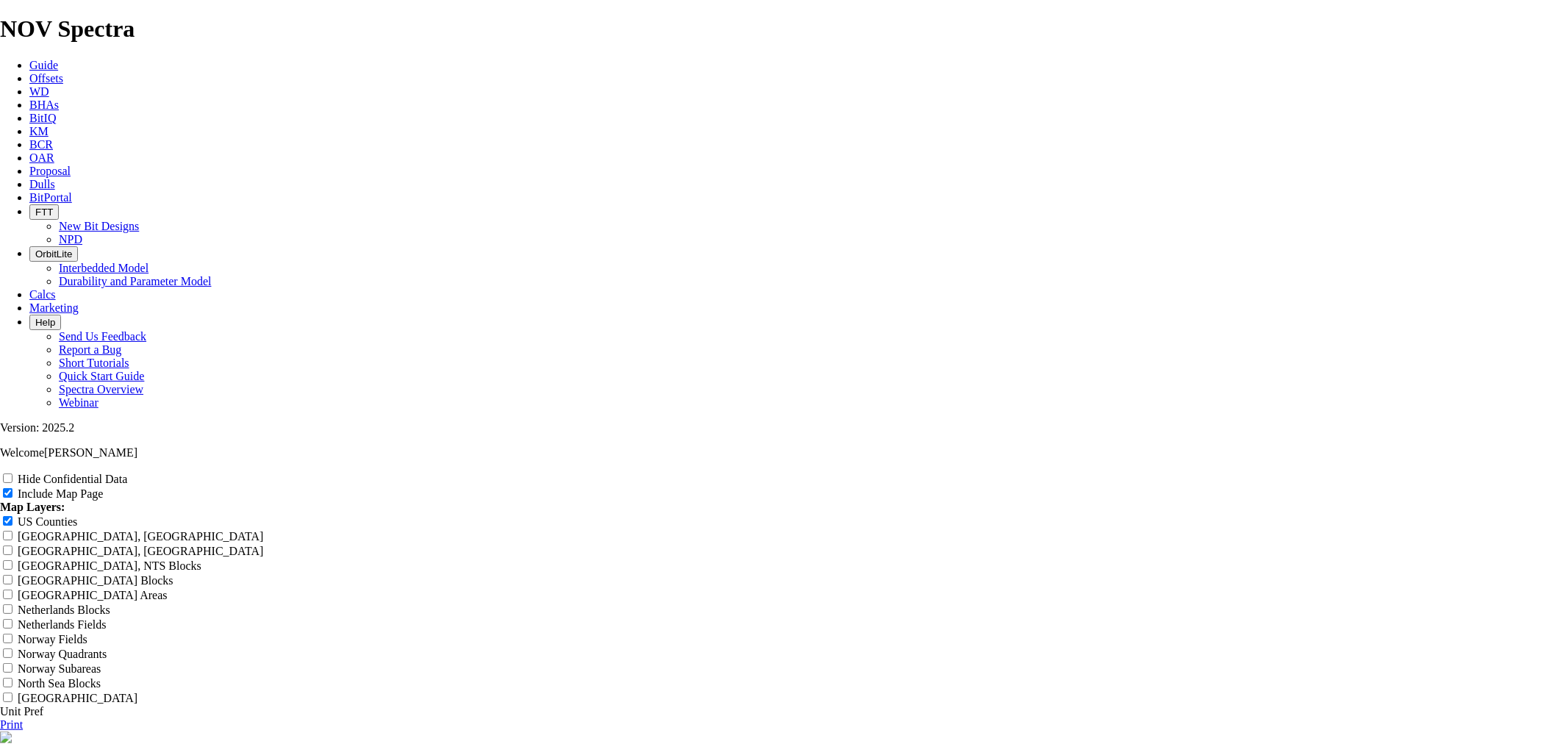
type input "7.875 TK66"
type input "7.875 TK66-"
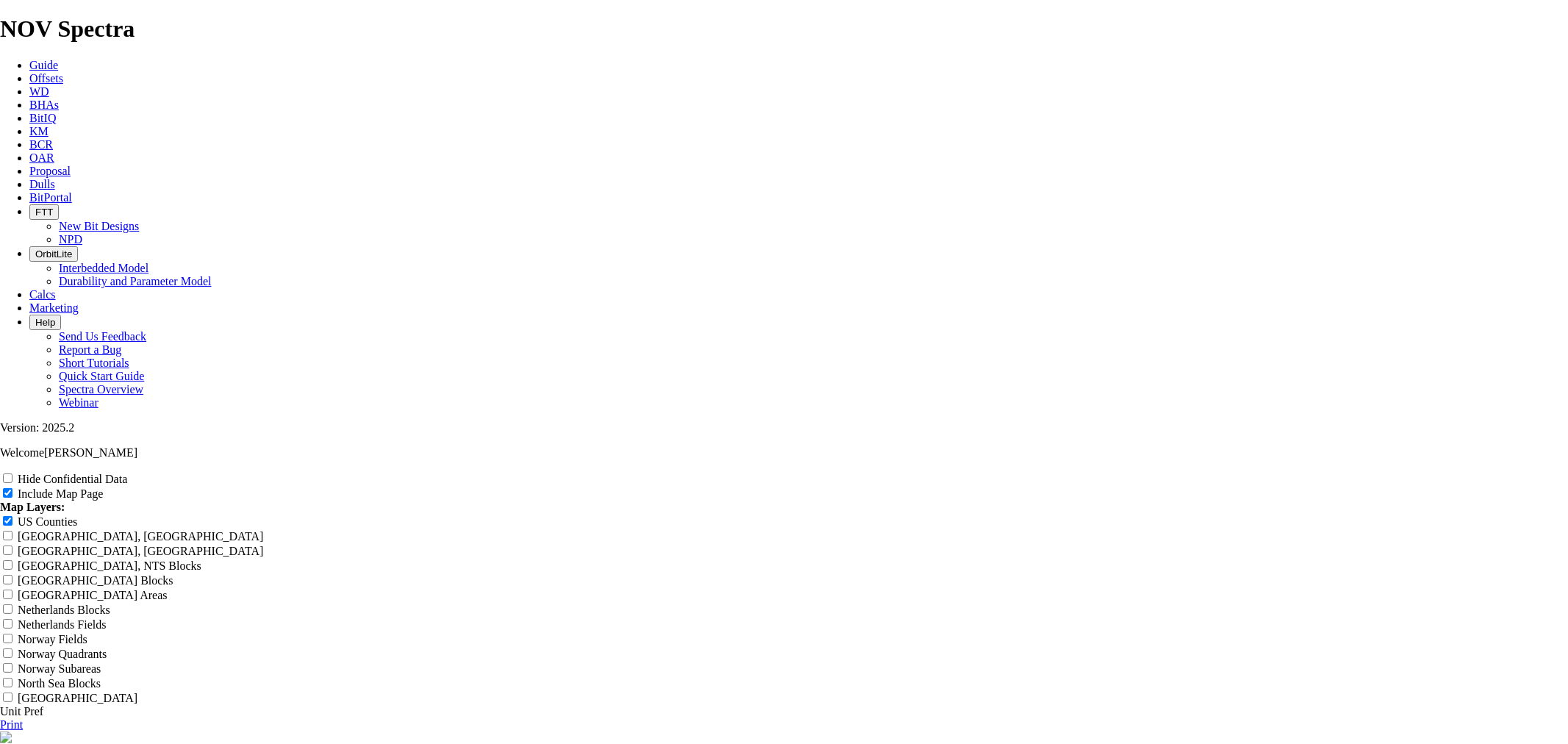
type input "7.875 TK66-"
type input "7.875 TK66-X"
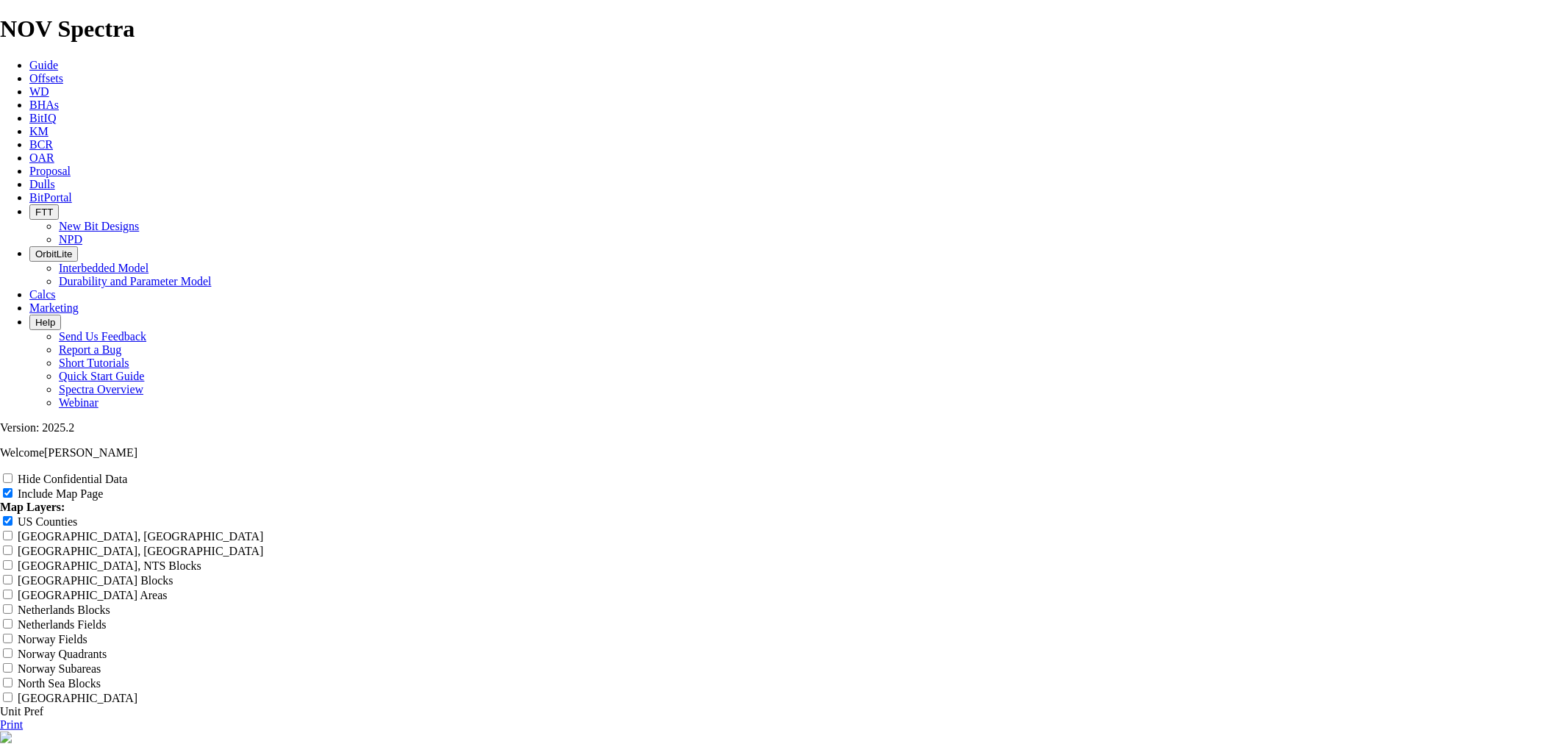
type input "7.875 TK66-X"
type input "7.875 TK66-X1"
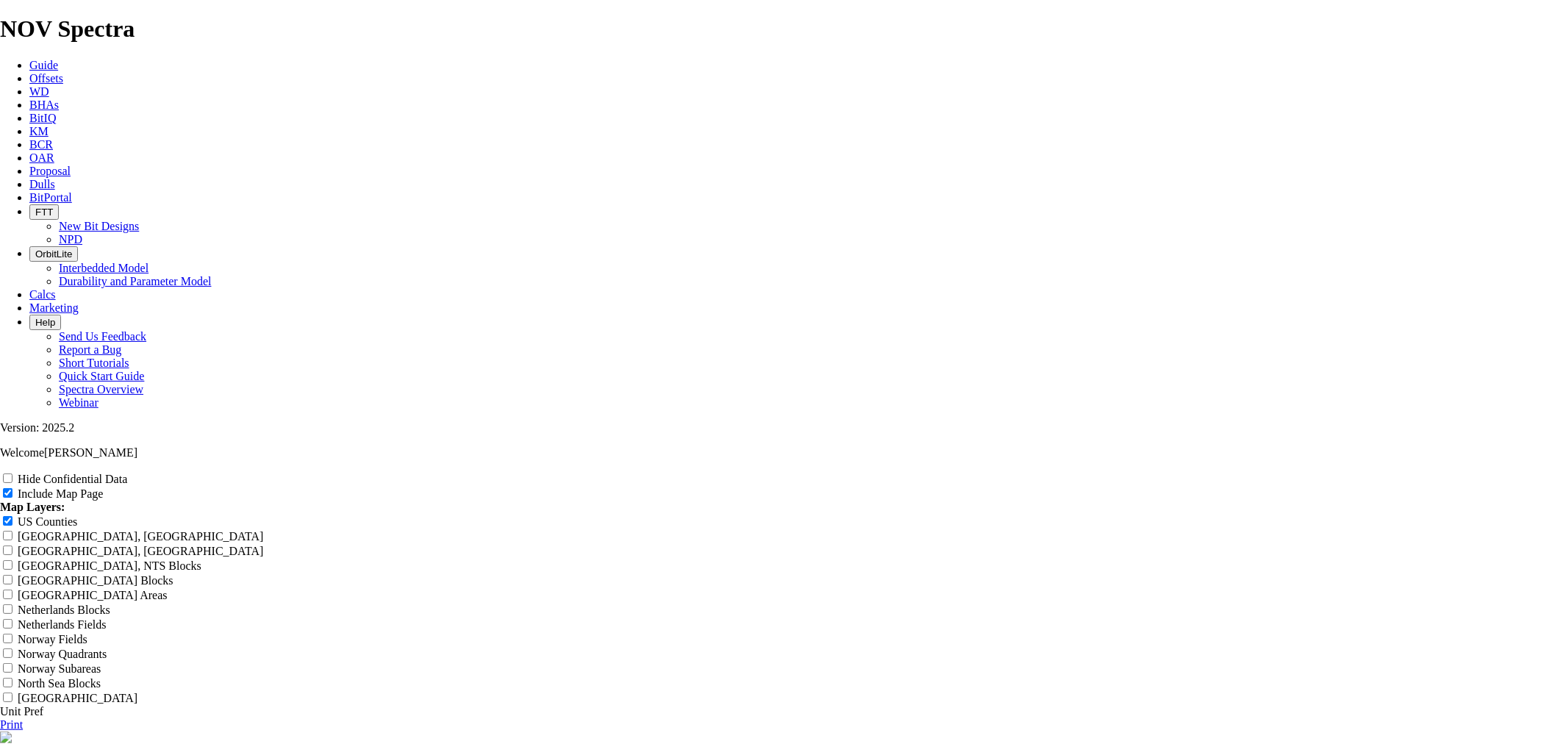
type input "7.875 TK66-X1"
type input "7.875 TK66-X"
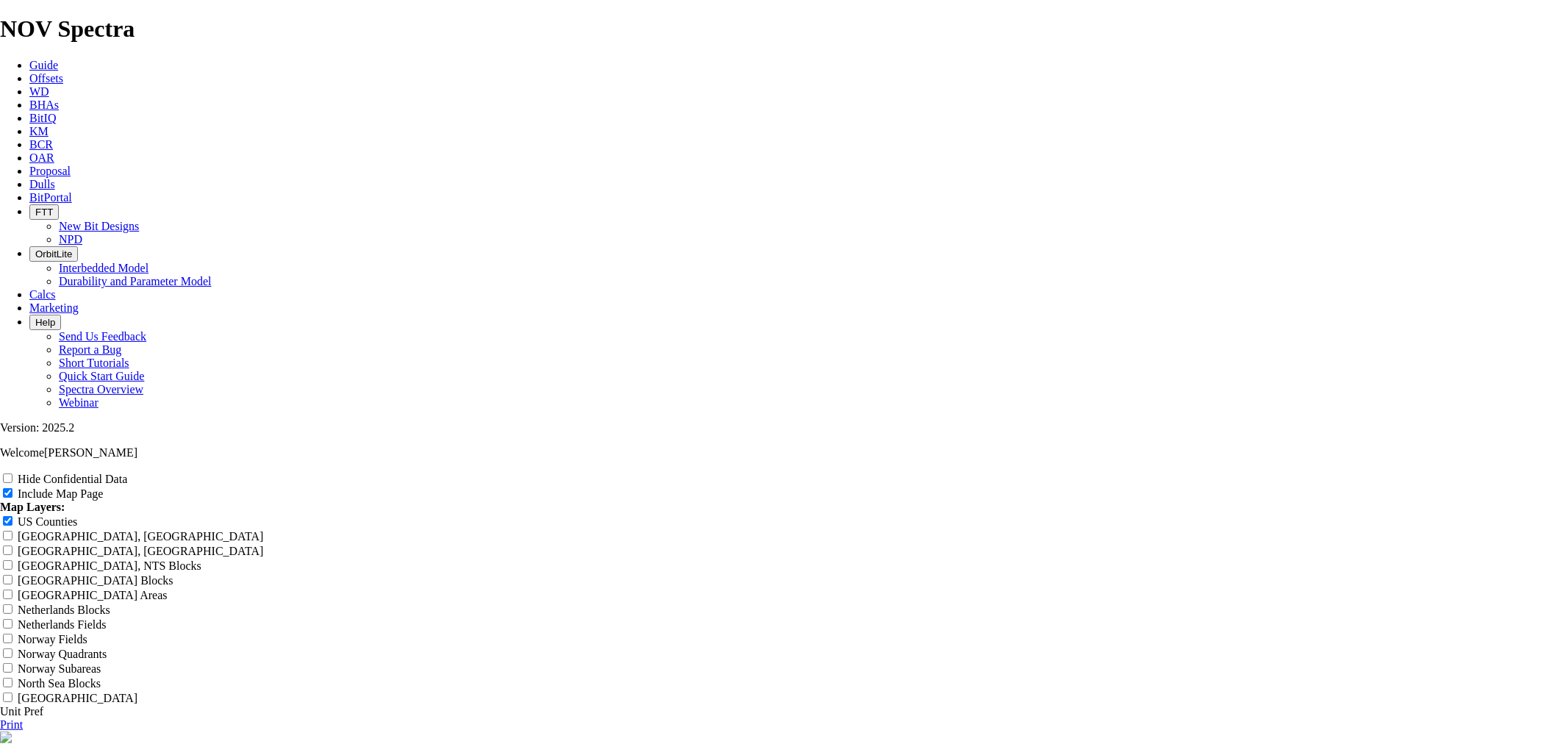
type input "7.875 TK66-X"
type input "7.875 TK66-X O"
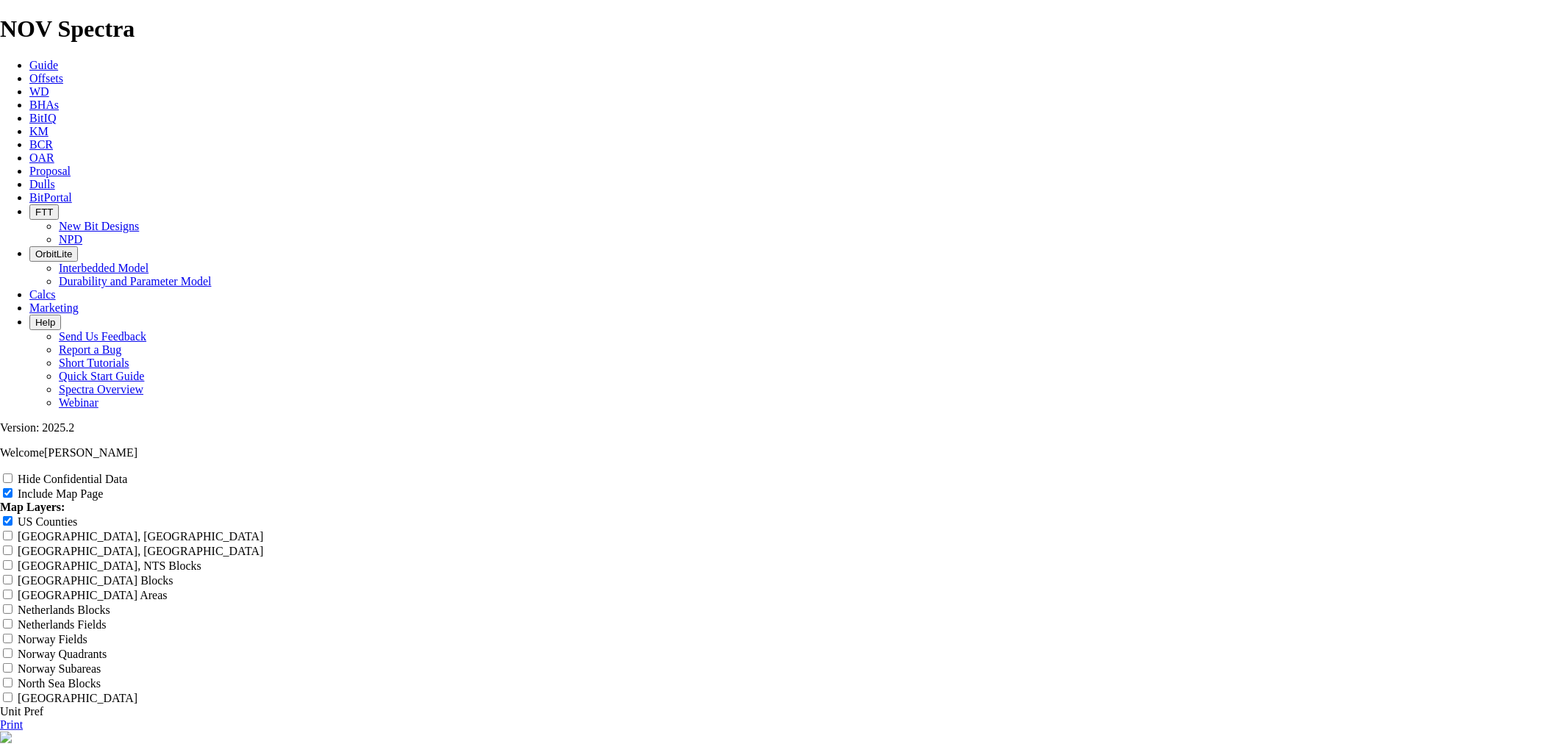
type input "7.875 TK66-X O"
type input "7.875 TK66-X OA"
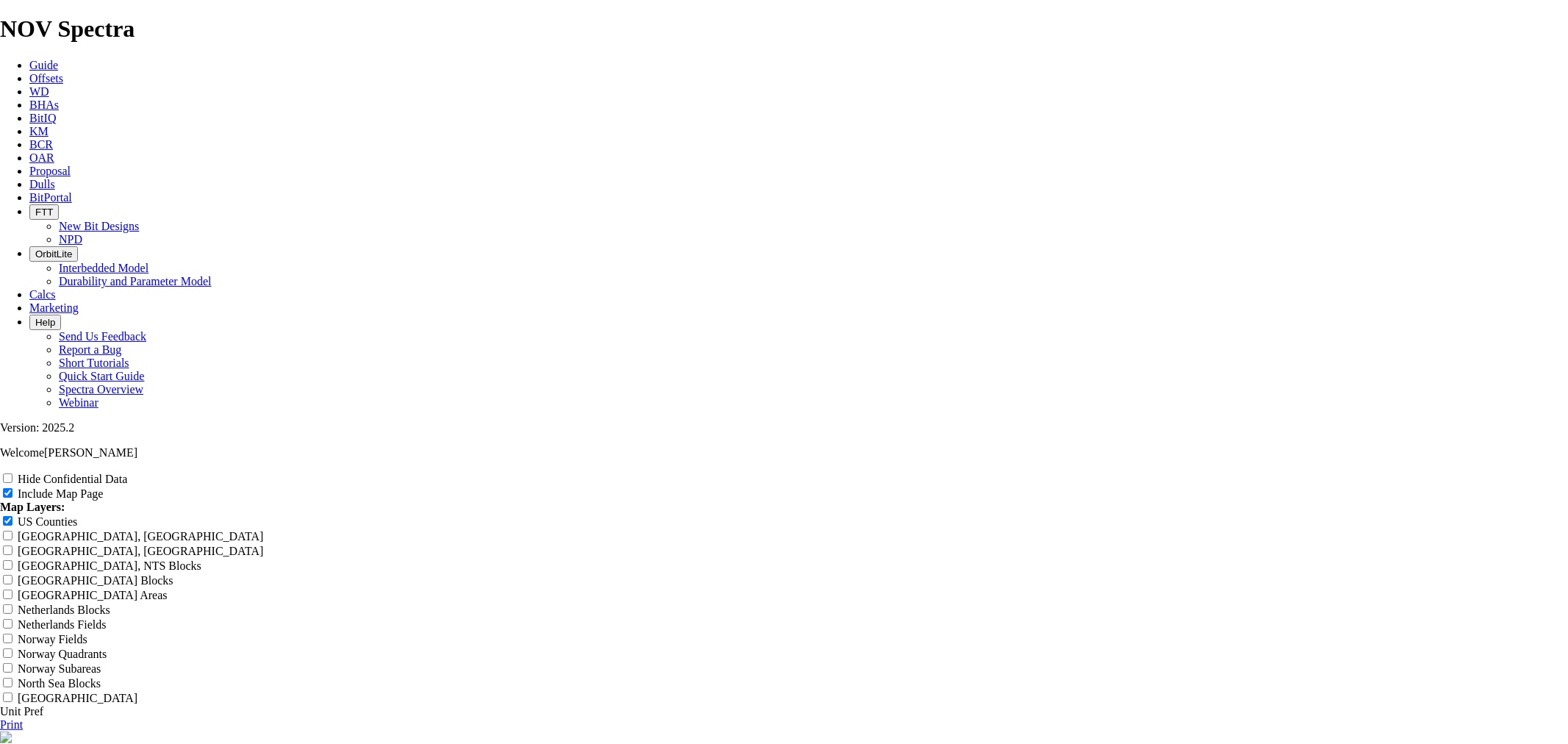
type input "7.875 TK66-X OA"
type input "7.875 TK66-X OAR"
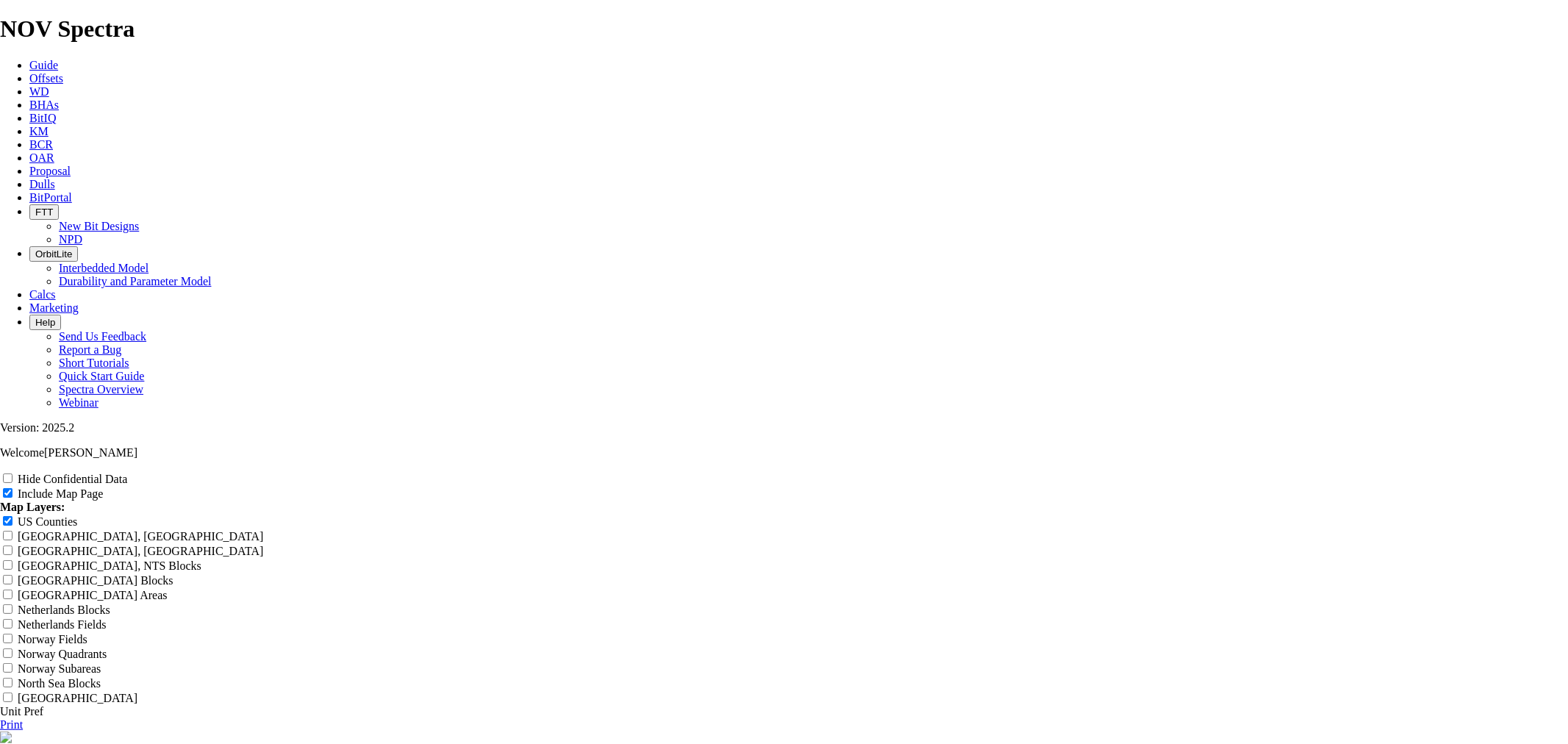
type input "7.875 TK66-X OAR"
click at [23, 718] on link "Print" at bounding box center [11, 724] width 23 height 13
